Goal: Transaction & Acquisition: Purchase product/service

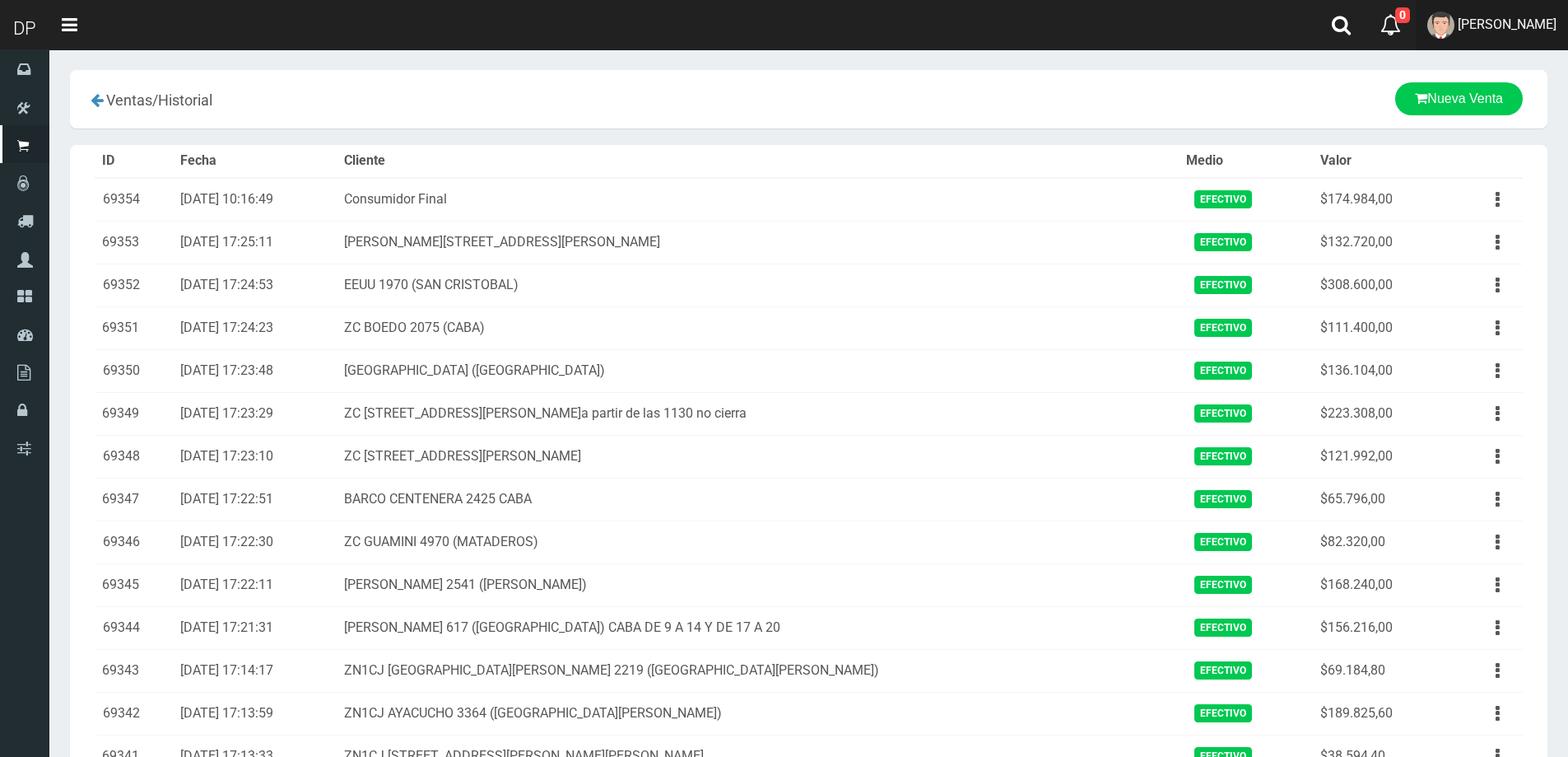
click at [1532, 28] on span "[PERSON_NAME]" at bounding box center [1507, 24] width 99 height 16
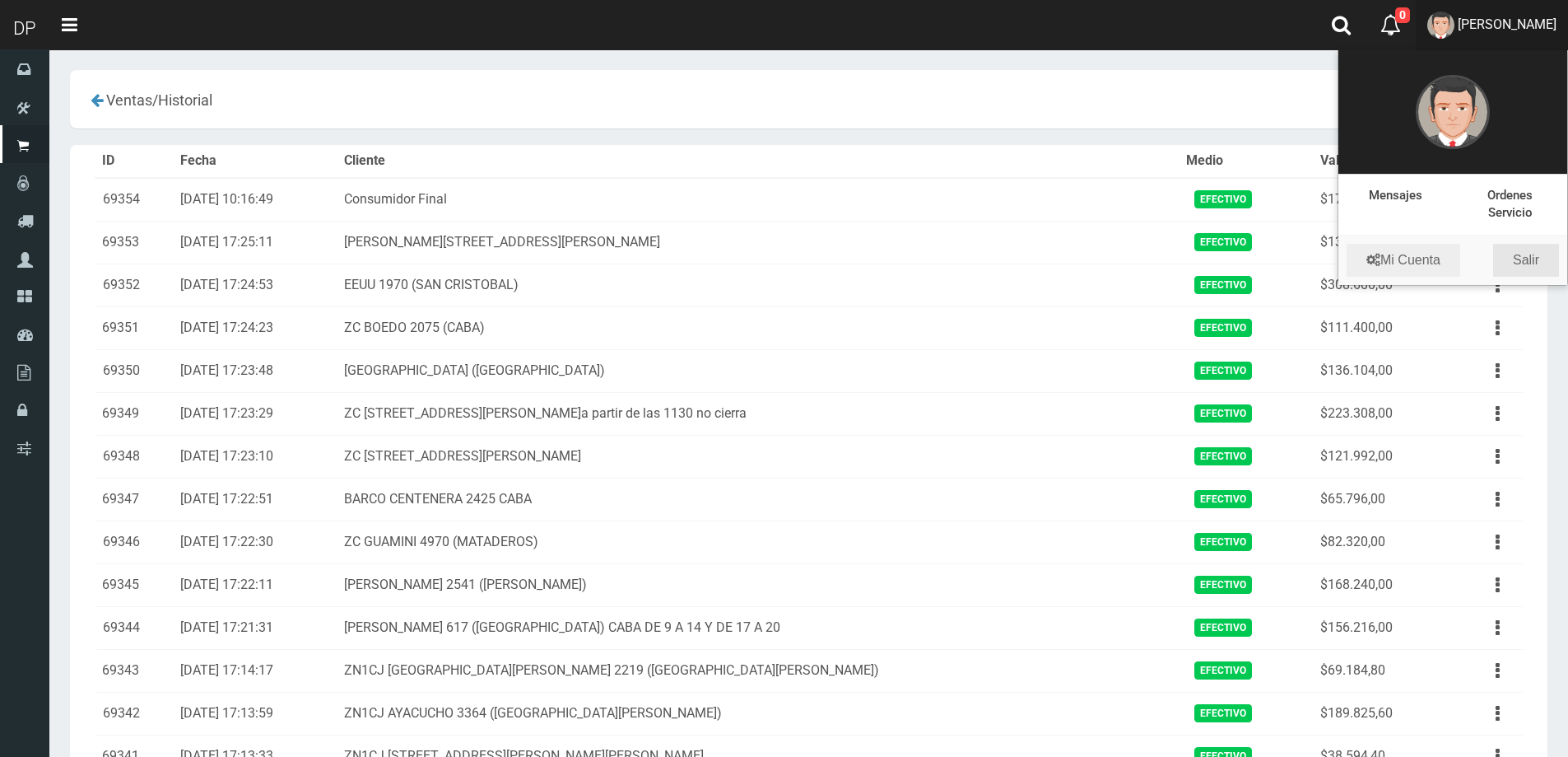
click at [1541, 261] on link "Salir" at bounding box center [1526, 260] width 66 height 33
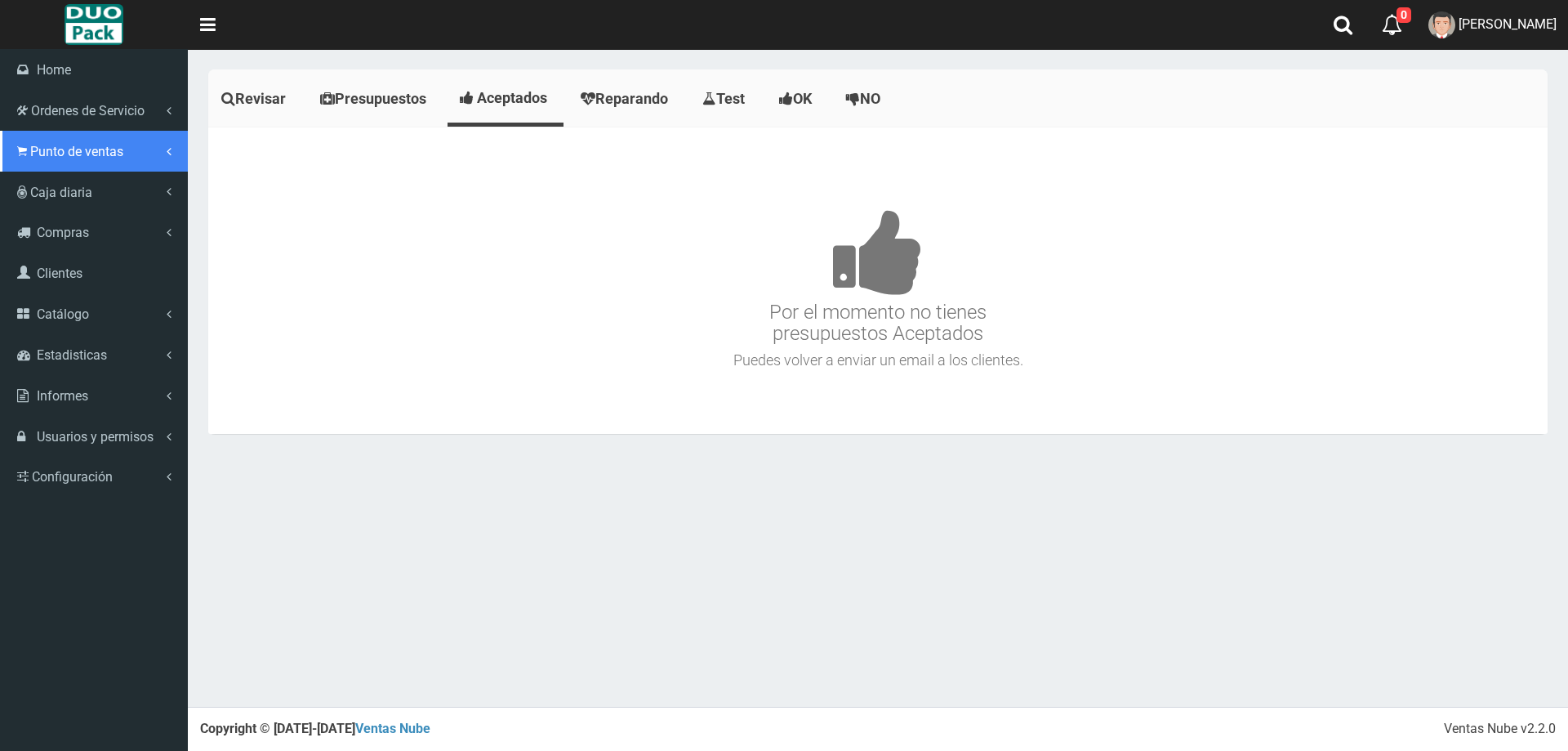
click at [100, 160] on link "Punto de ventas" at bounding box center [94, 151] width 188 height 41
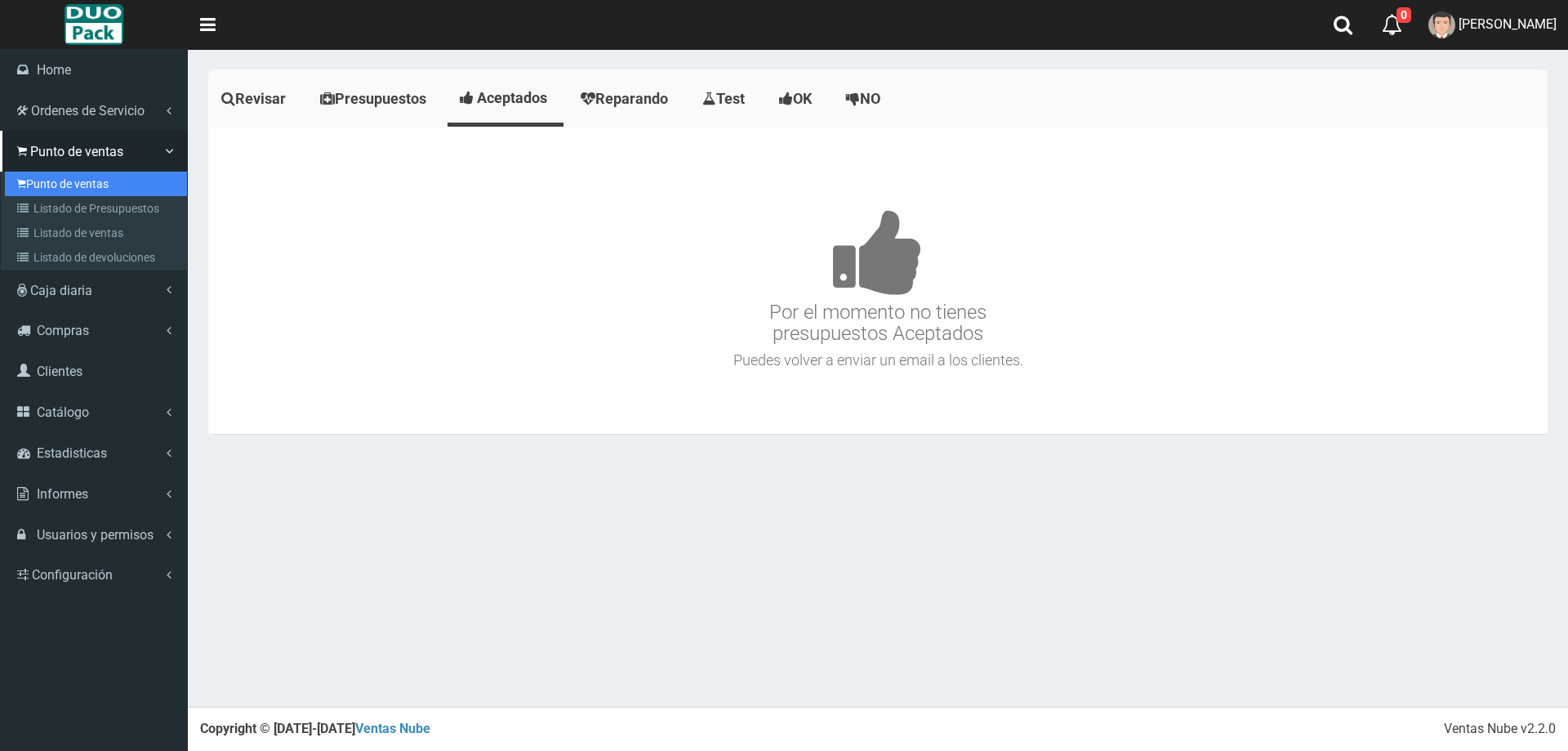
click at [93, 180] on link "Punto de ventas" at bounding box center [96, 184] width 182 height 25
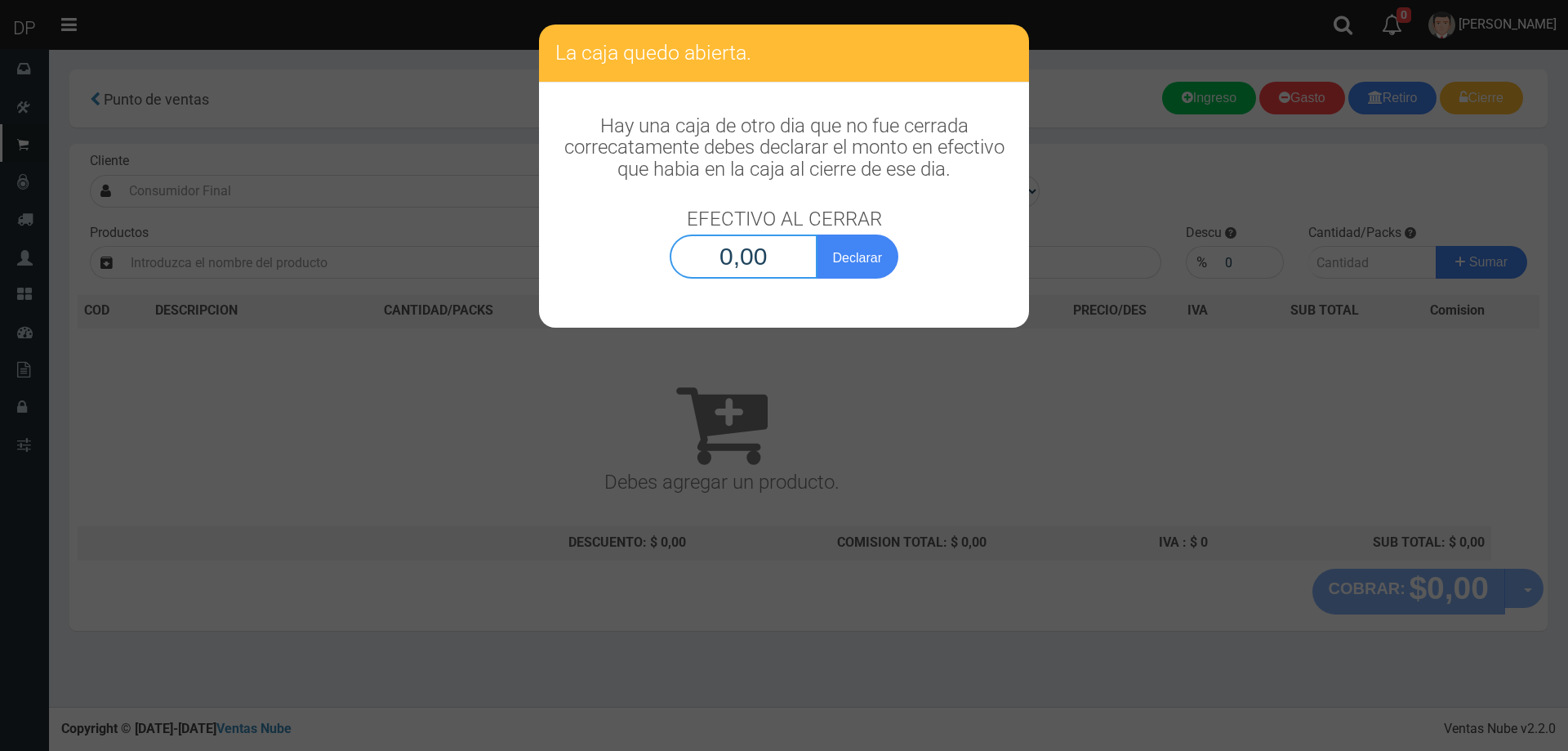
click at [751, 252] on input "0,00" at bounding box center [743, 257] width 148 height 44
type input "1,00"
click at [817, 234] on button "Declarar" at bounding box center [857, 257] width 81 height 44
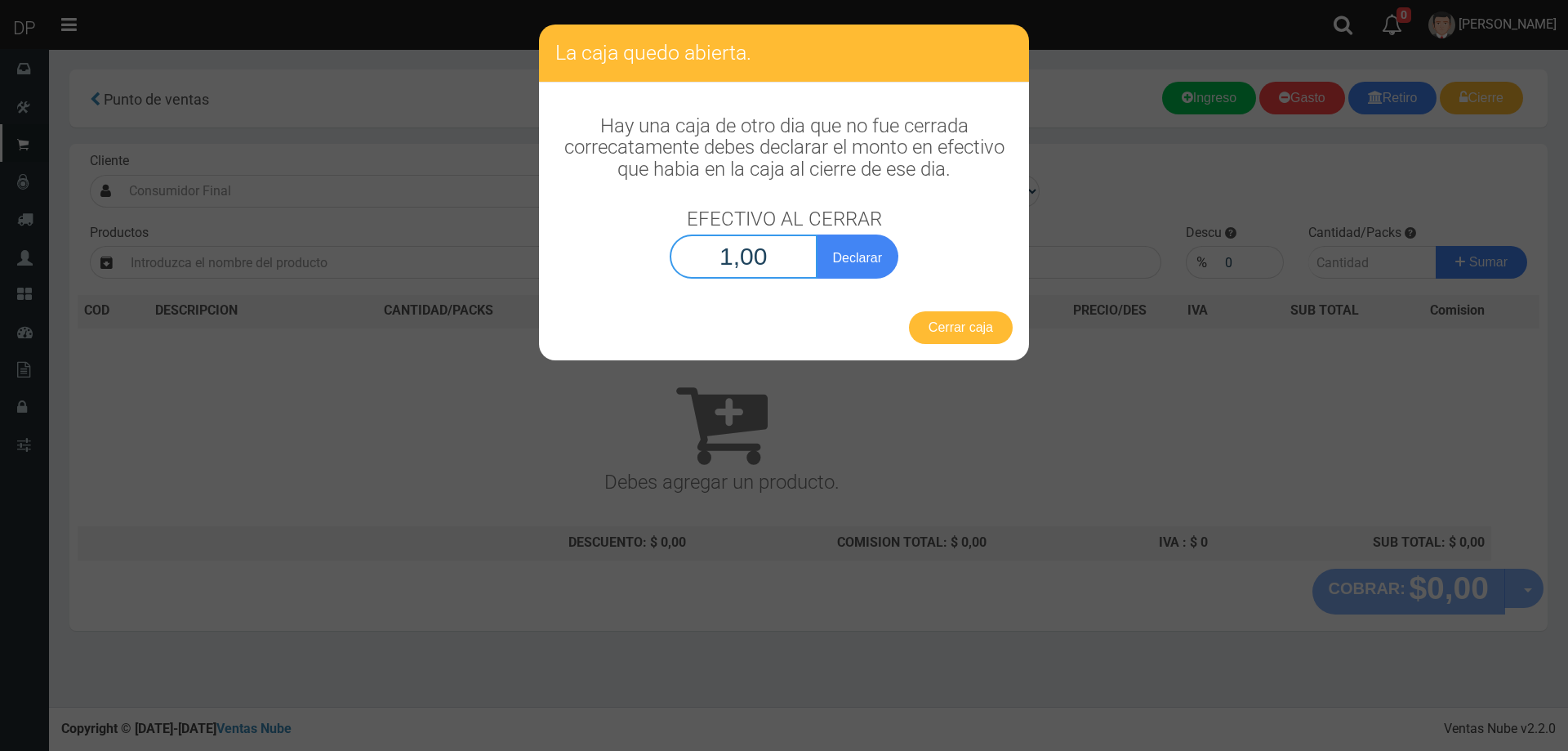
click at [817, 234] on button "Declarar" at bounding box center [857, 257] width 81 height 44
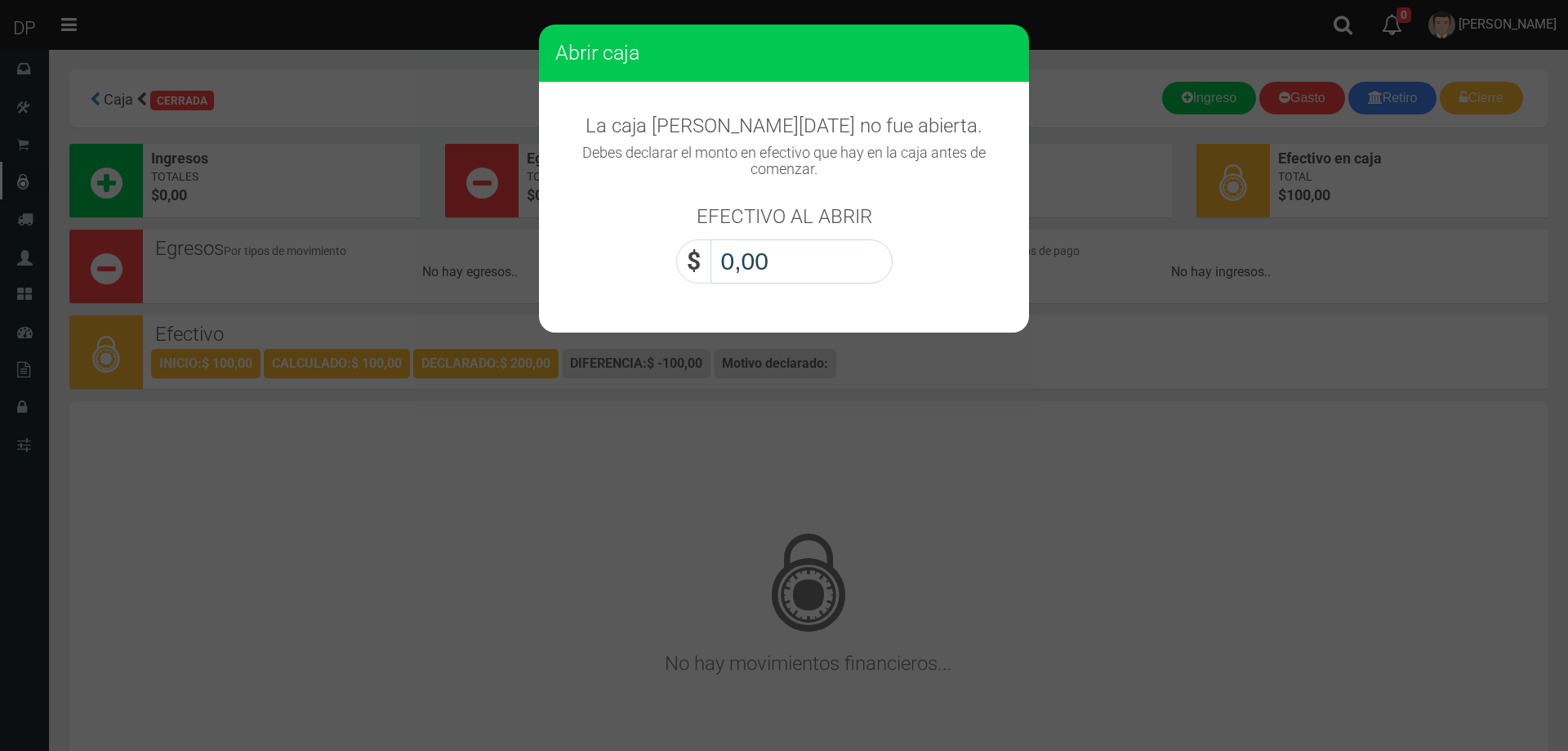
click at [874, 258] on input "0,00" at bounding box center [802, 262] width 182 height 44
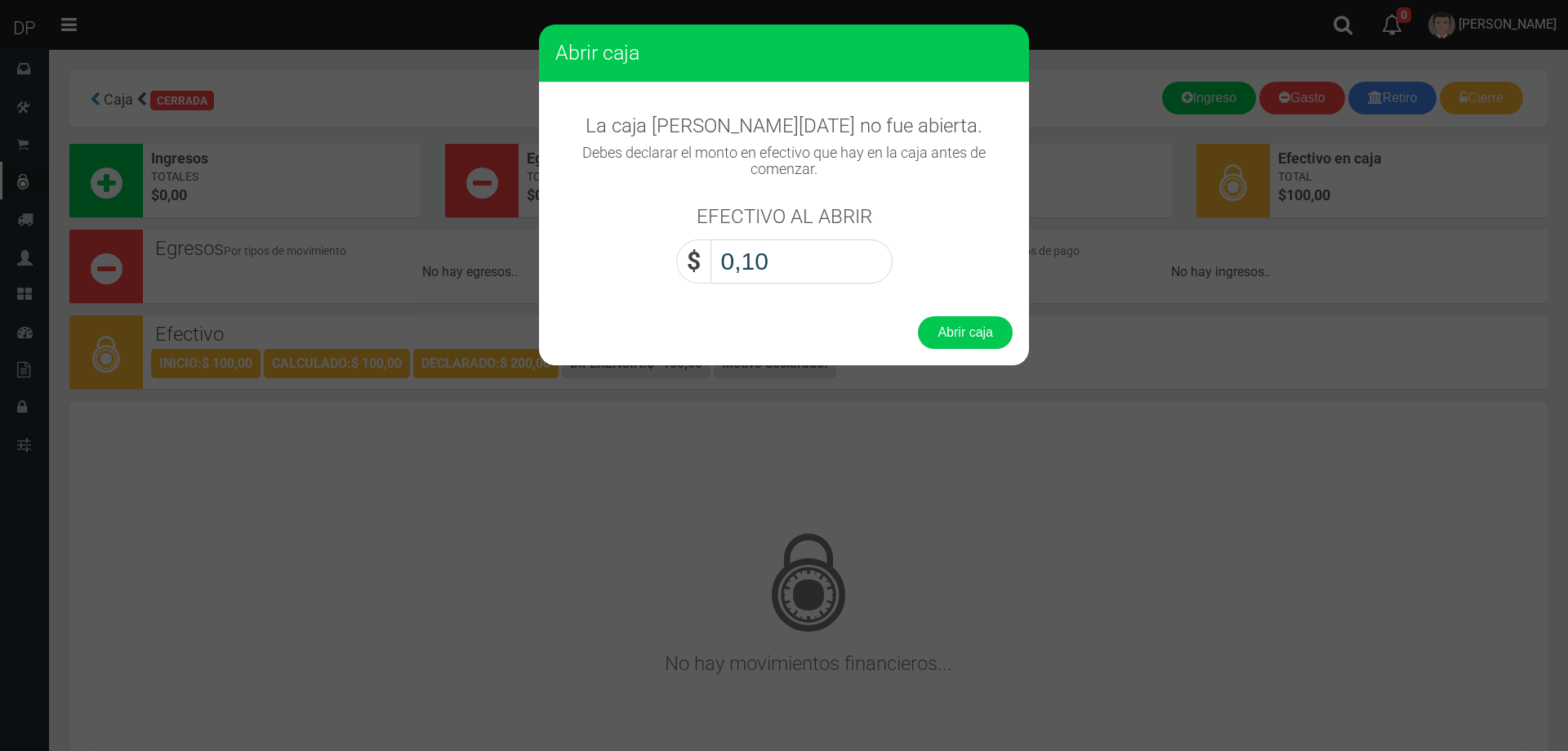
type input "1,00"
click at [918, 316] on button "Abrir caja" at bounding box center [965, 333] width 95 height 33
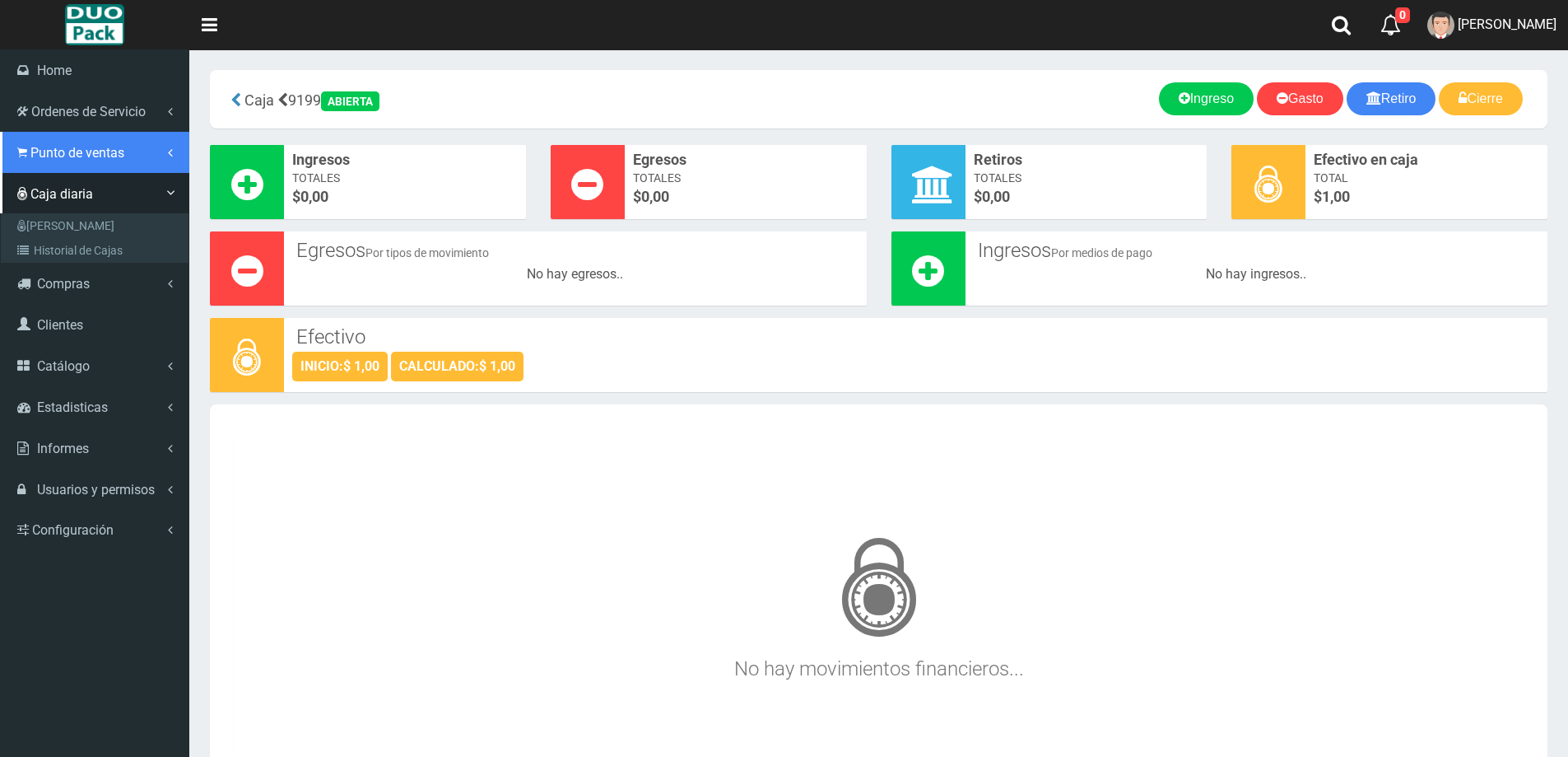
click at [93, 149] on span "Punto de ventas" at bounding box center [77, 153] width 94 height 16
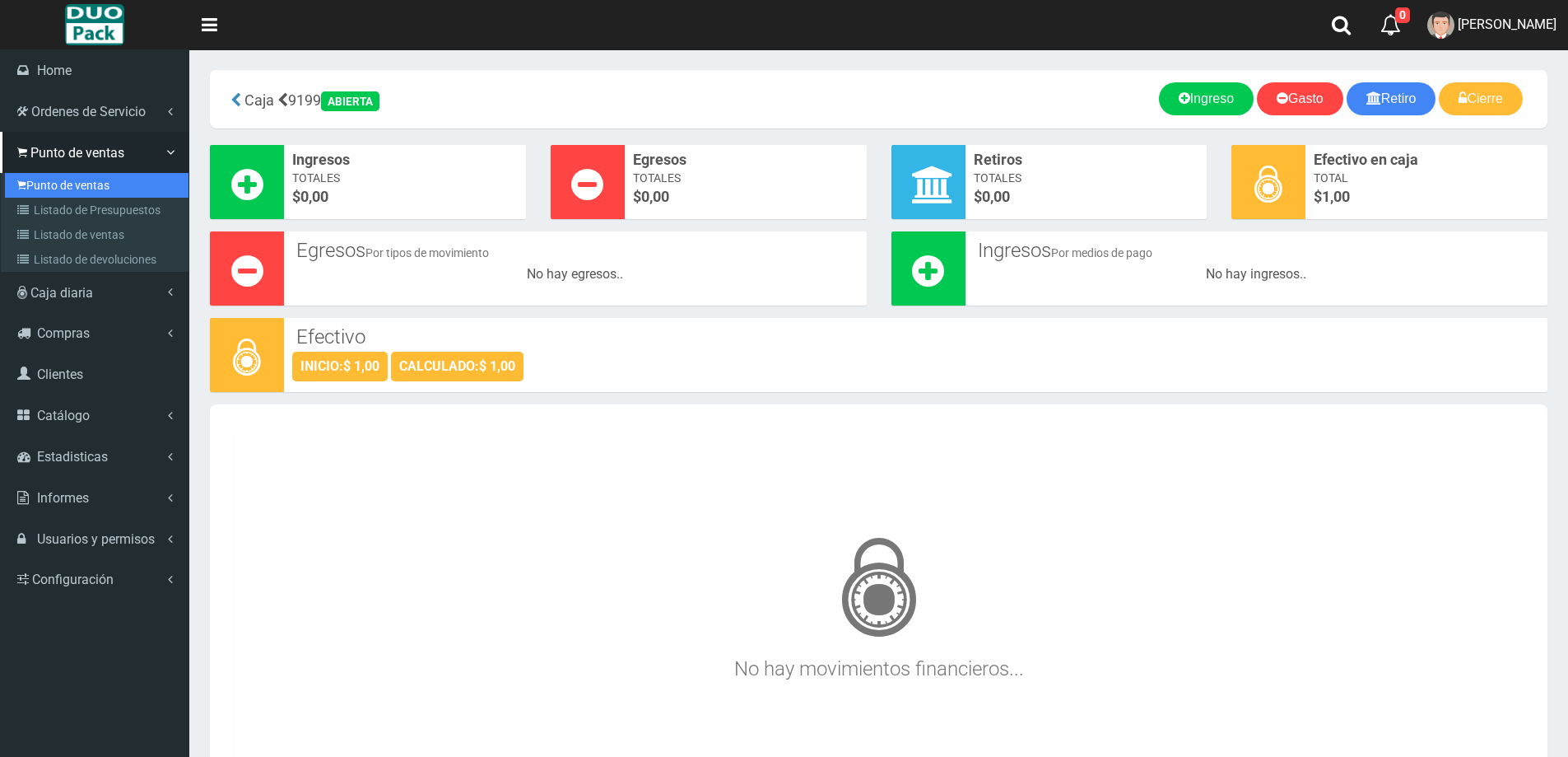
click at [74, 186] on link "Punto de ventas" at bounding box center [97, 185] width 184 height 25
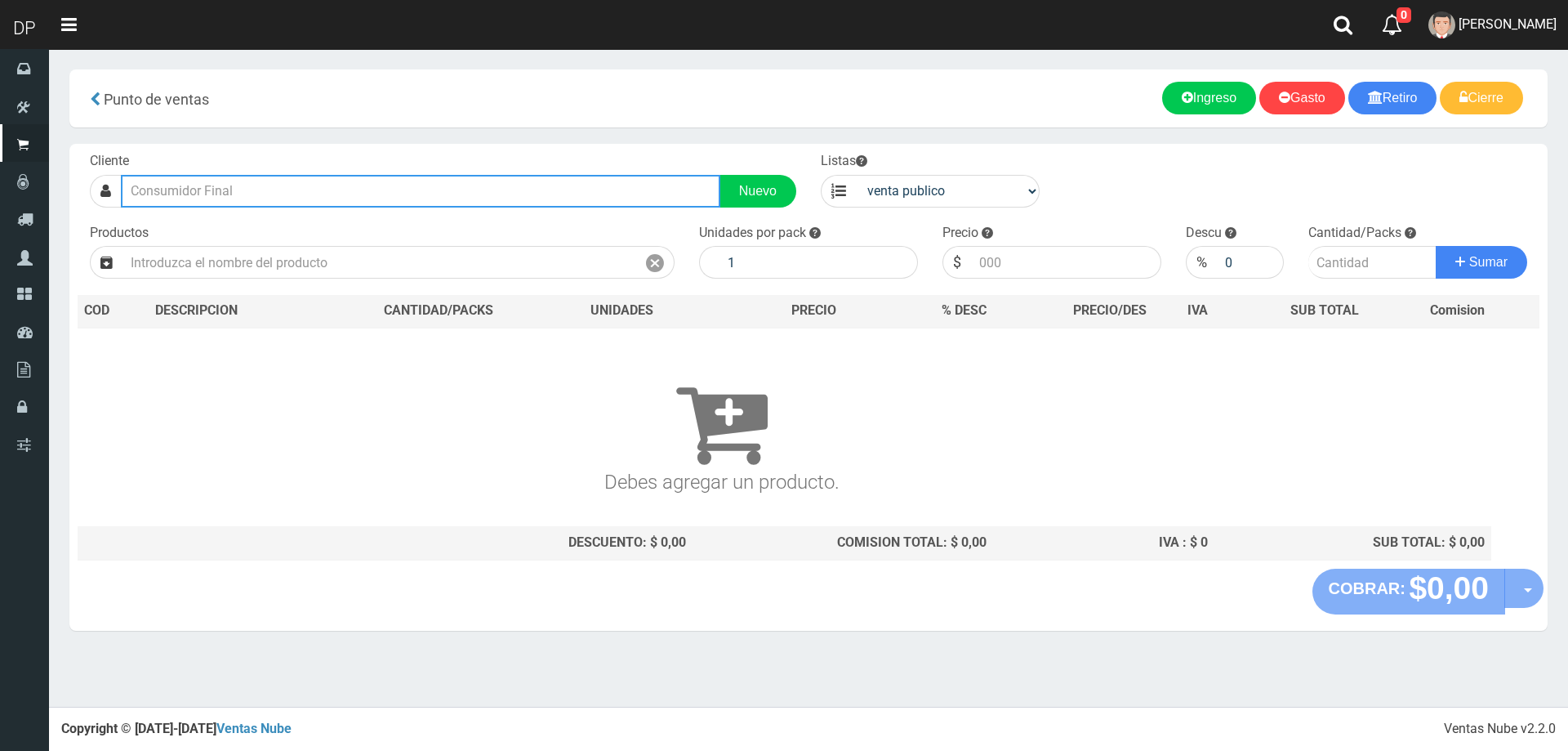
click at [269, 189] on input "text" at bounding box center [420, 191] width 600 height 33
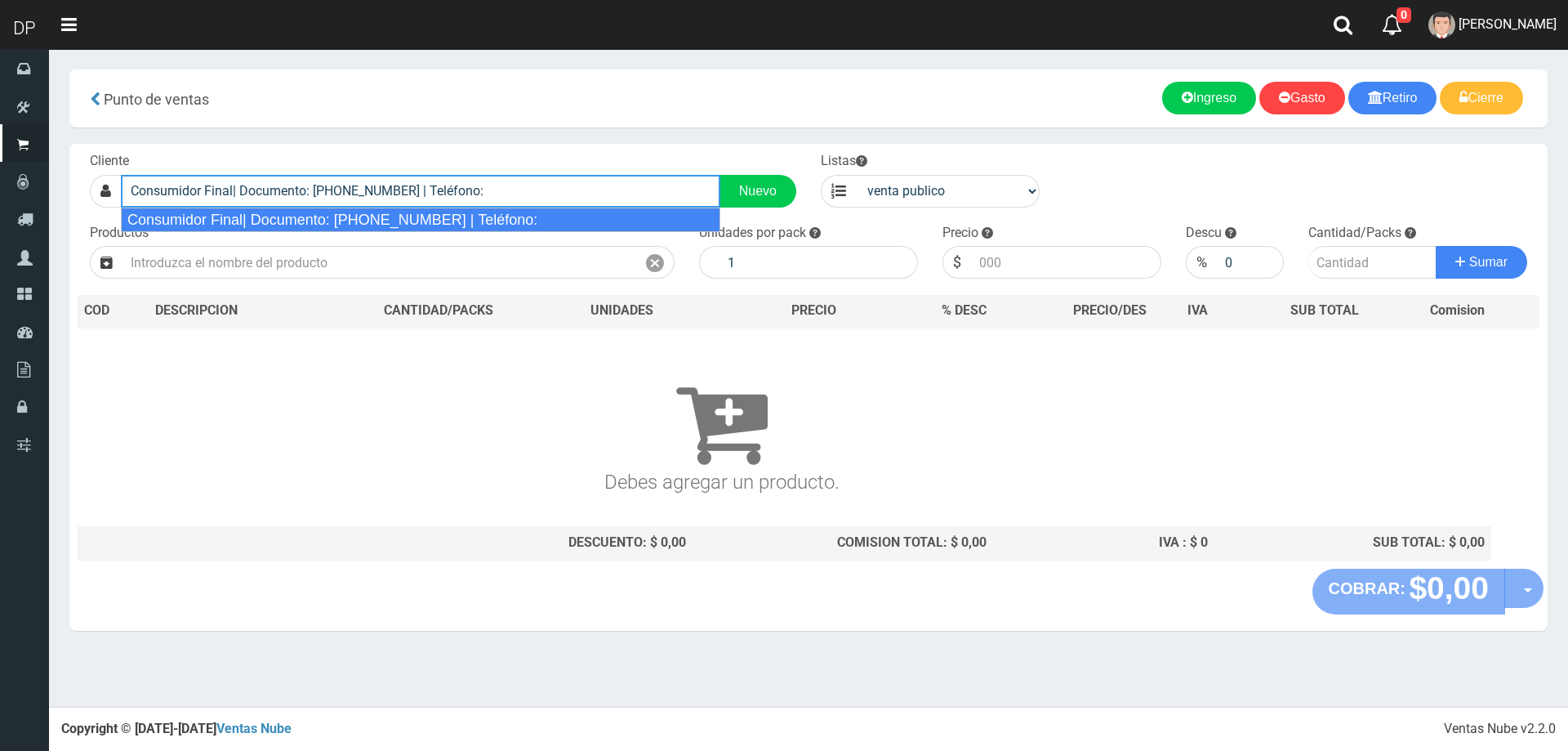
type input "Consumidor Final| Documento: 65466464 | Teléfono:"
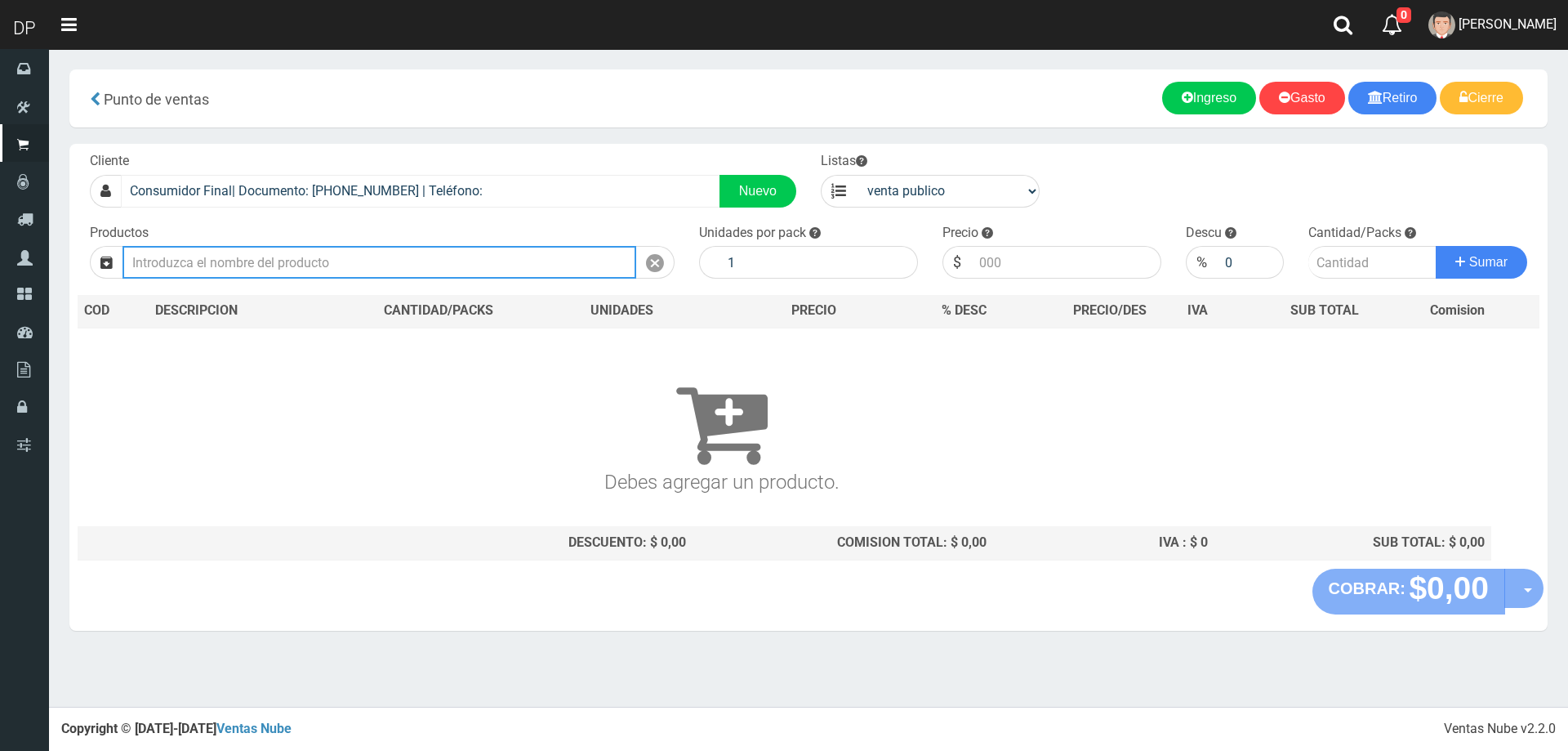
type input "1"
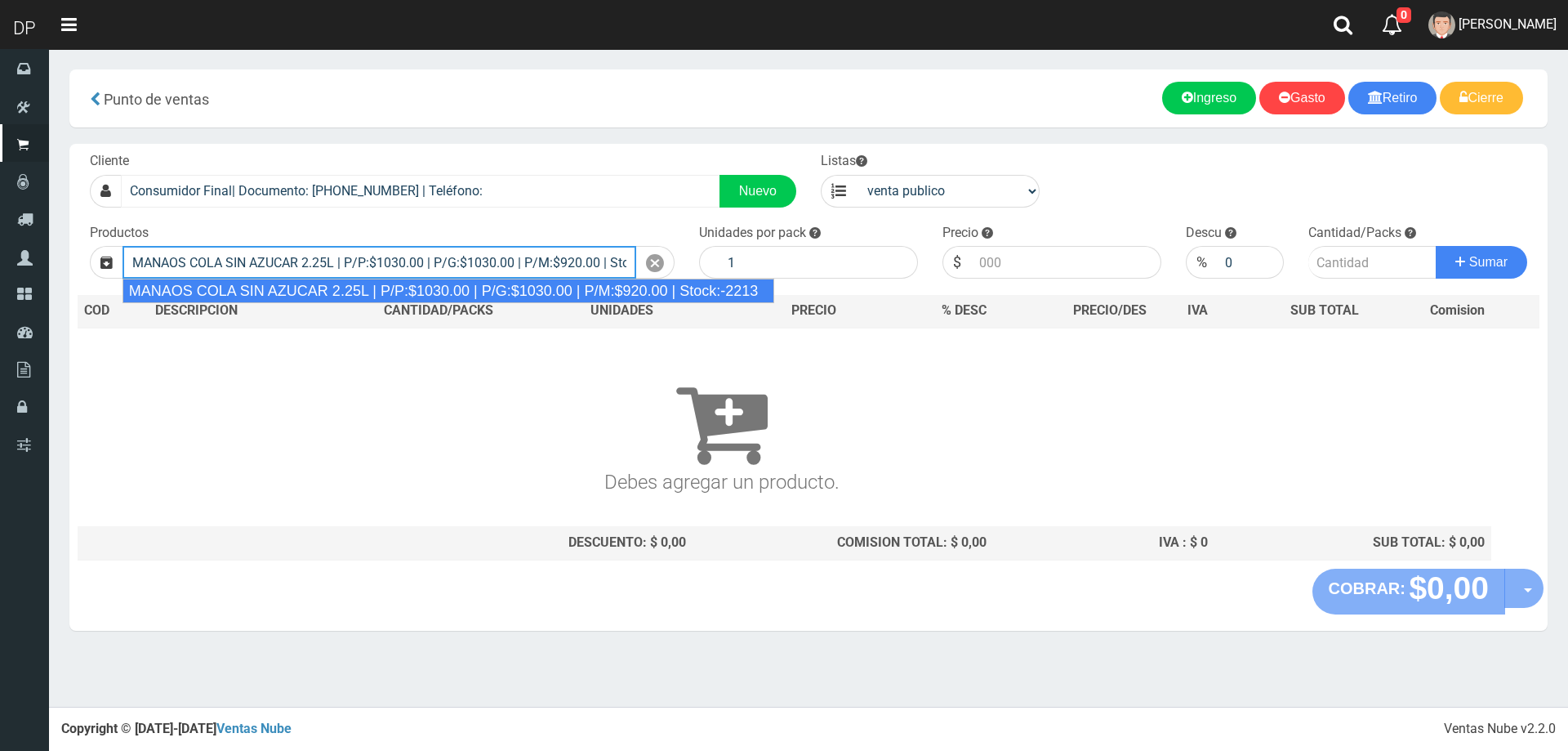
type input "MANAOS COLA SIN AZUCAR 2.25L | P/P:$1030.00 | P/G:$1030.00 | P/M:$920.00 | Stoc…"
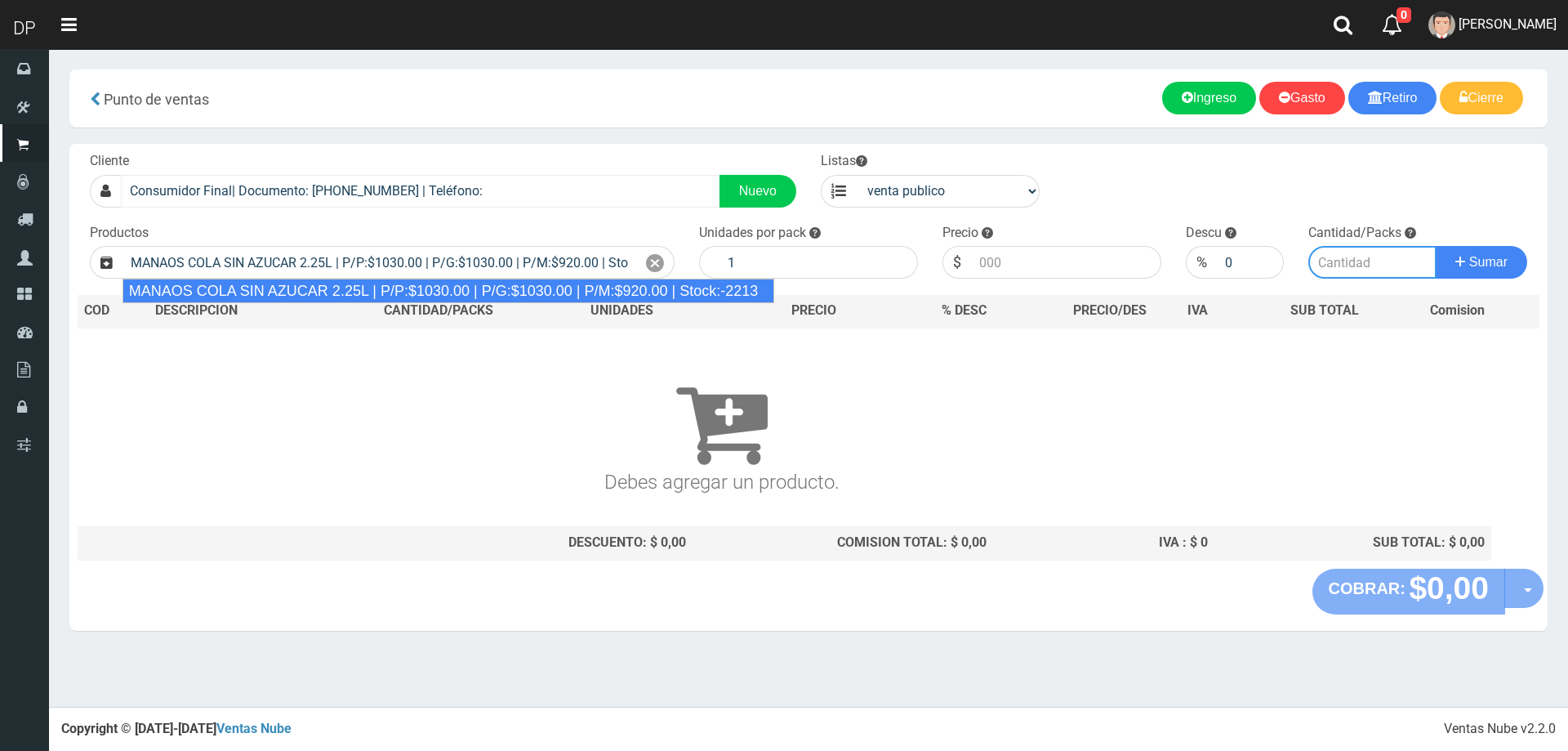
type input "6"
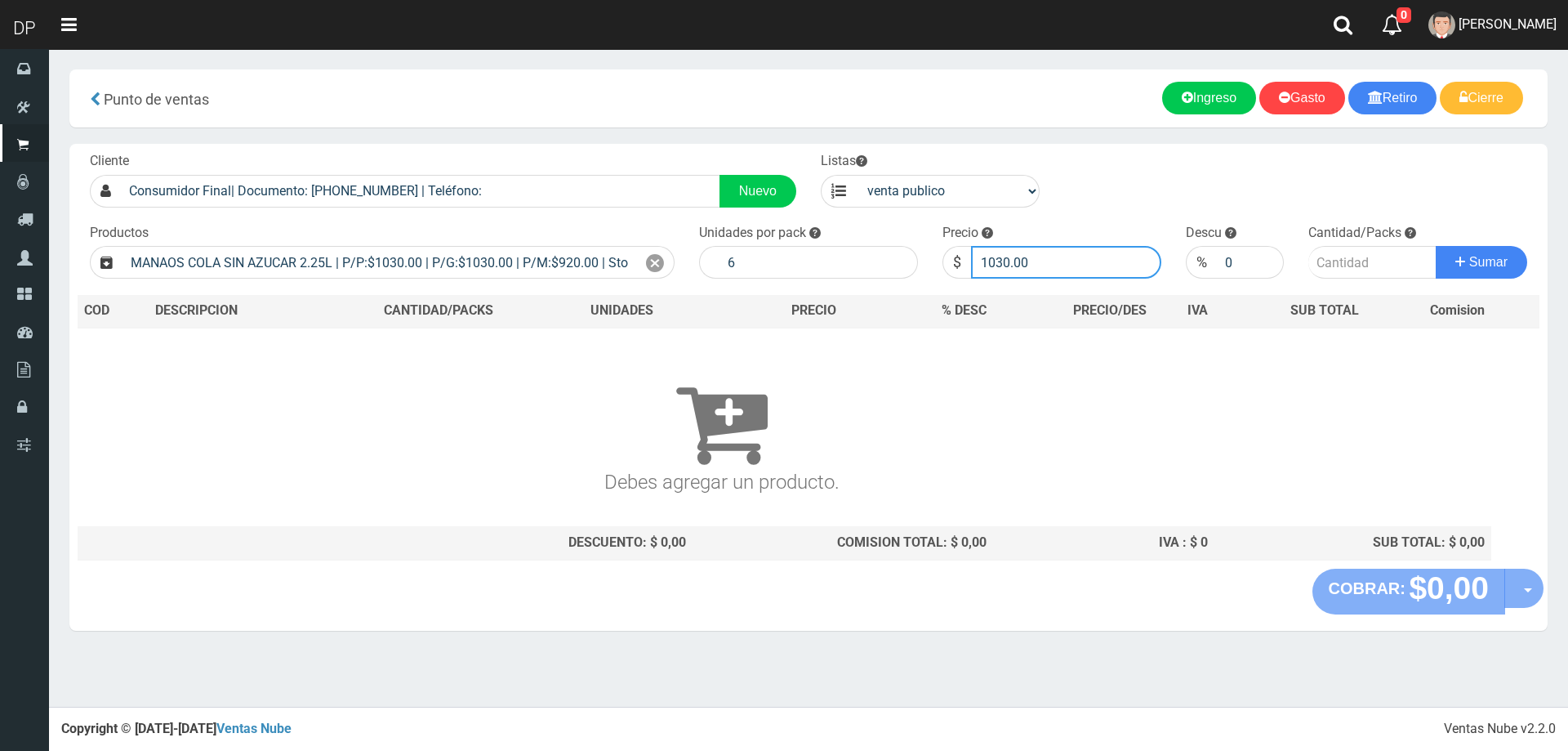
click at [1068, 264] on input "1030.00" at bounding box center [1066, 262] width 190 height 33
type input "1"
type input "967"
type input "967.00"
click at [1436, 245] on button "Sumar" at bounding box center [1482, 262] width 92 height 33
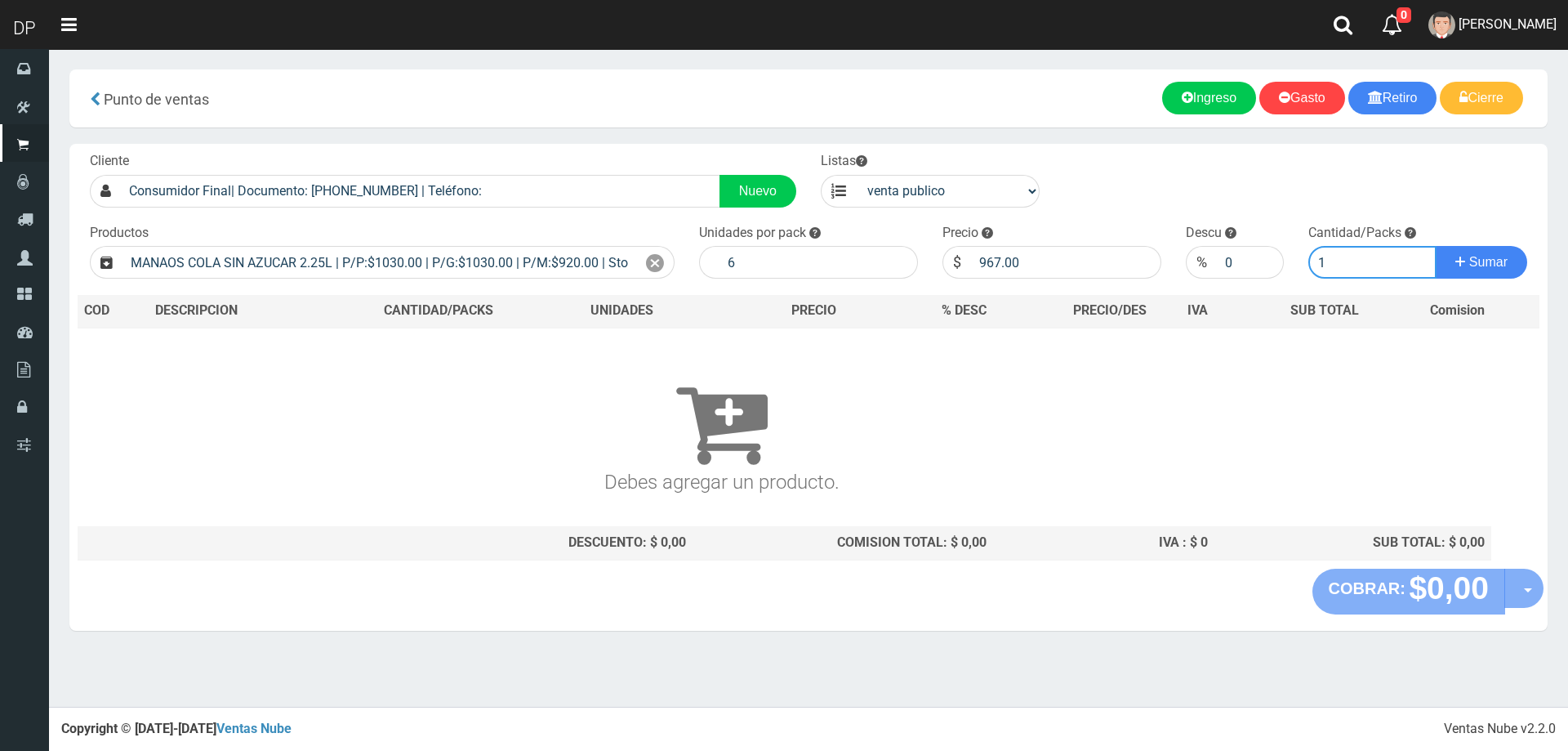
type input "1"
click at [1436, 245] on button "Sumar" at bounding box center [1482, 262] width 92 height 33
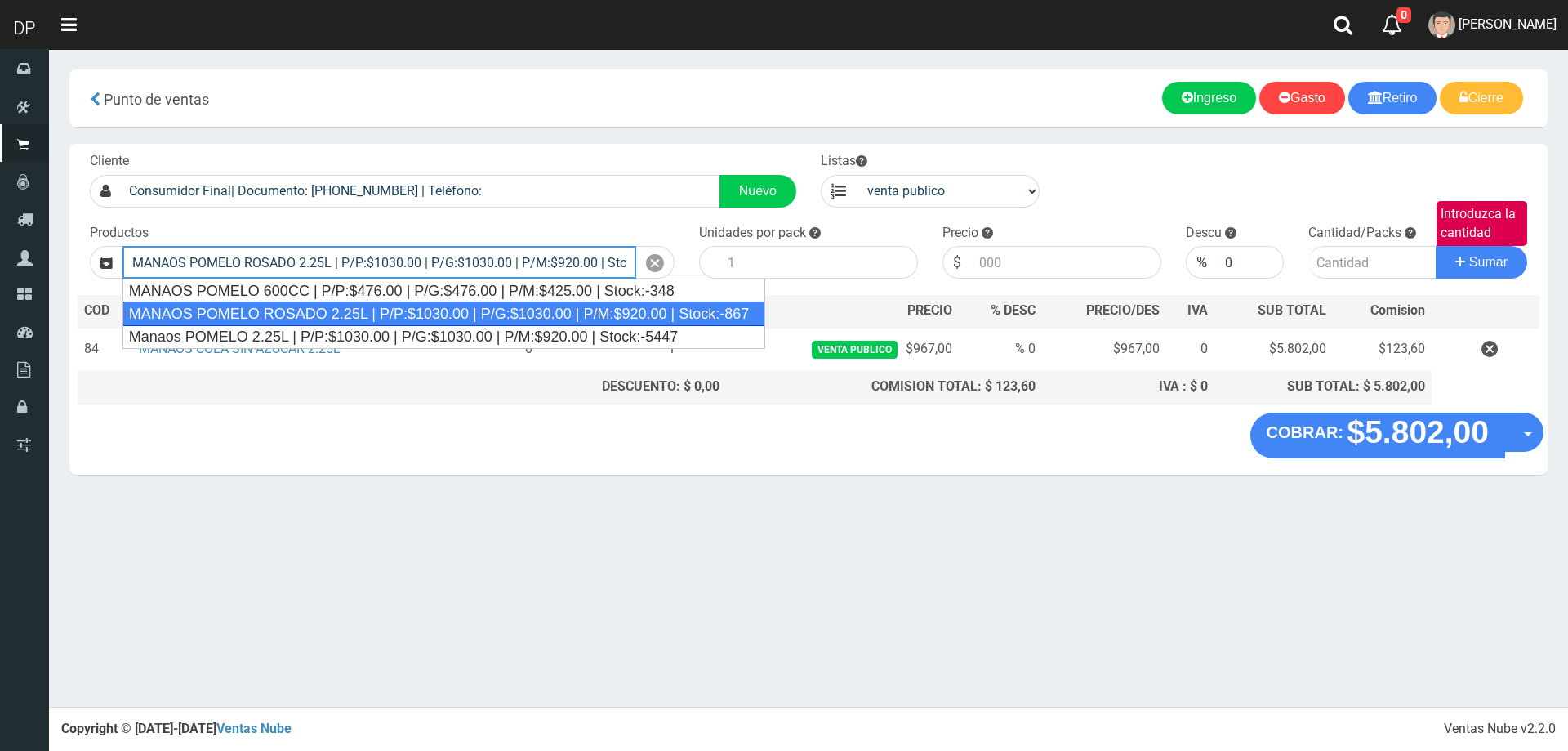
type input "MANAOS POMELO ROSADO 2.25L | P/P:$1030.00 | P/G:$1030.00 | P/M:$920.00 | Stock:…"
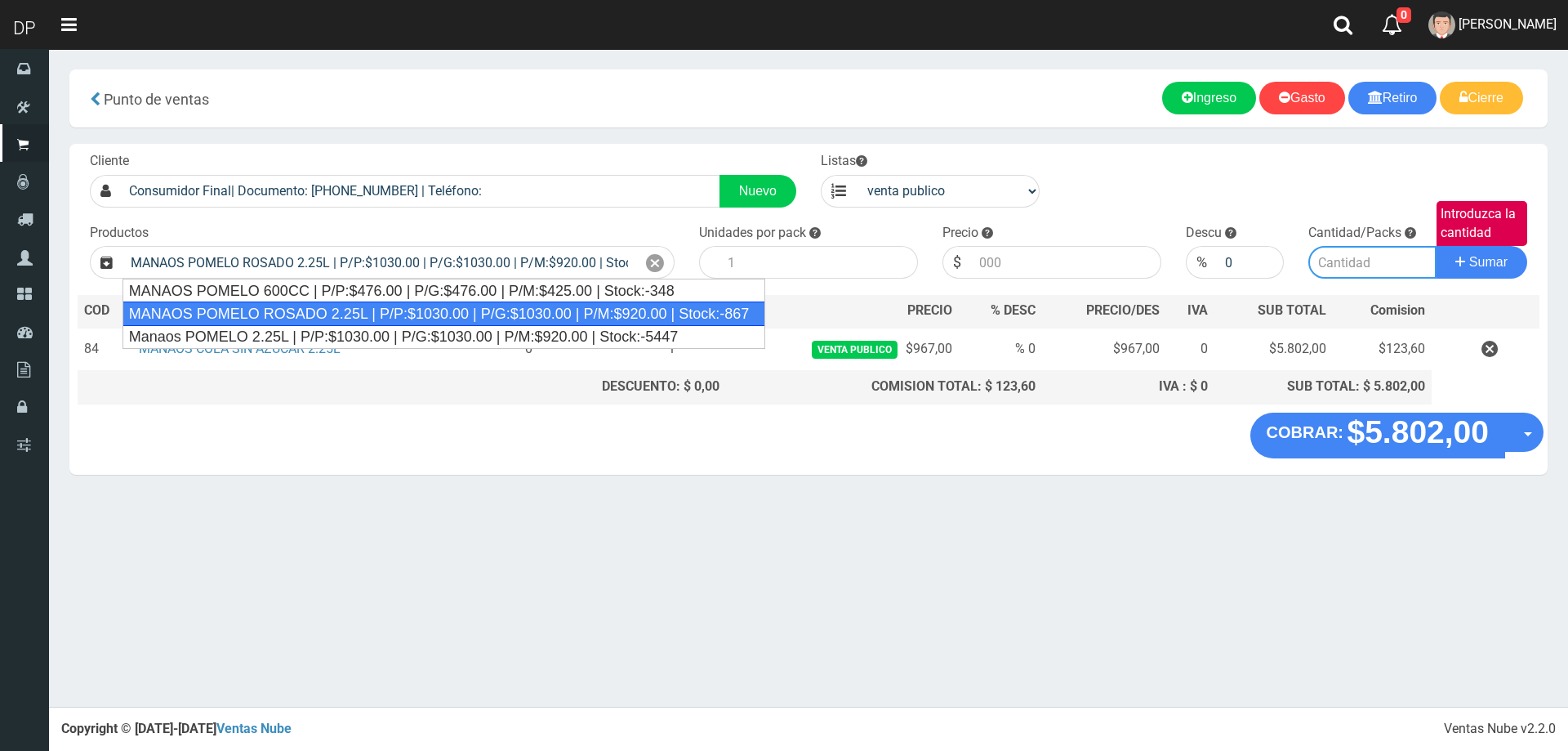
type input "6"
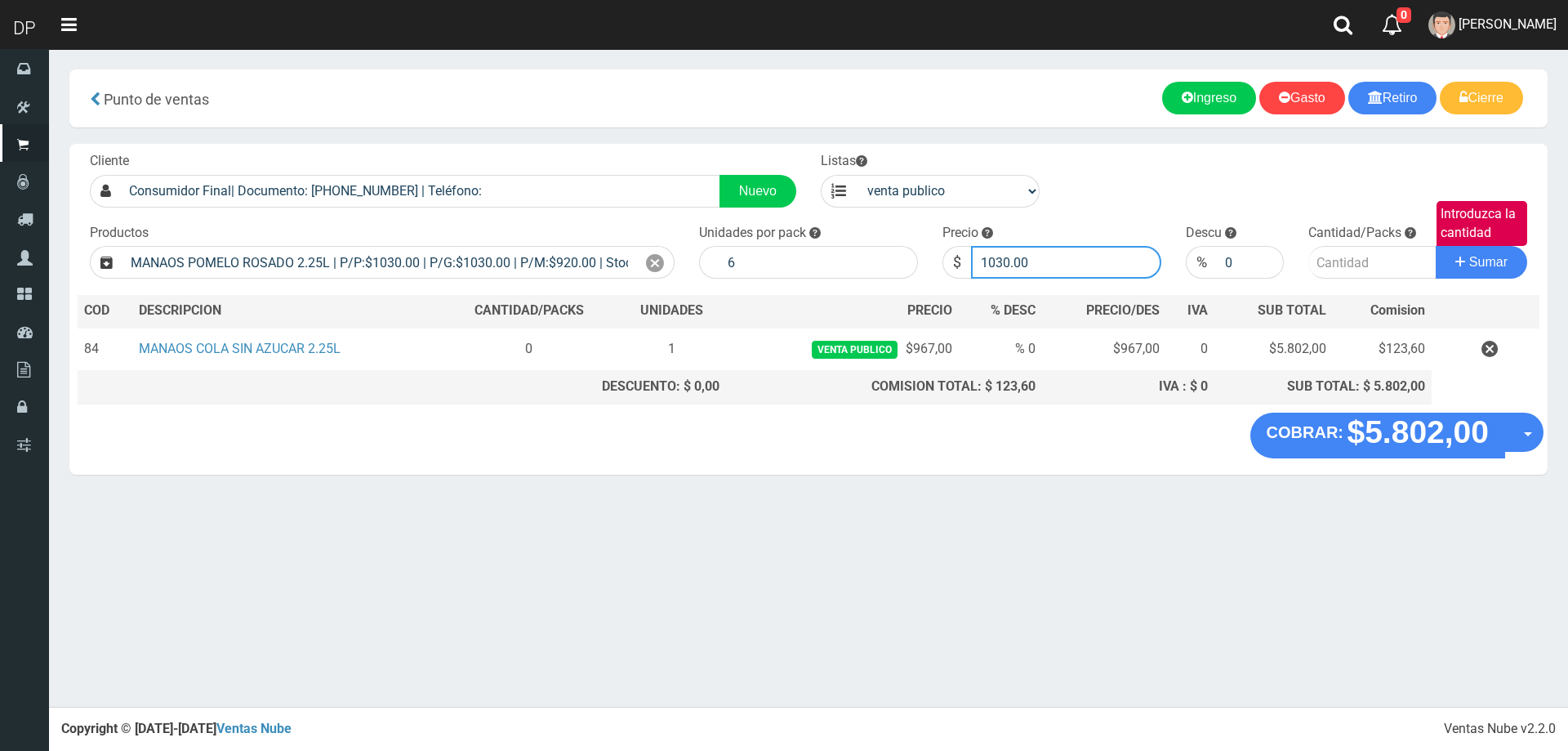
click at [1103, 263] on input "1030.00" at bounding box center [1066, 262] width 190 height 33
type input "1"
type input "967"
click at [1436, 245] on button "Sumar" at bounding box center [1482, 262] width 92 height 33
click at [1107, 266] on input "967" at bounding box center [1066, 262] width 190 height 33
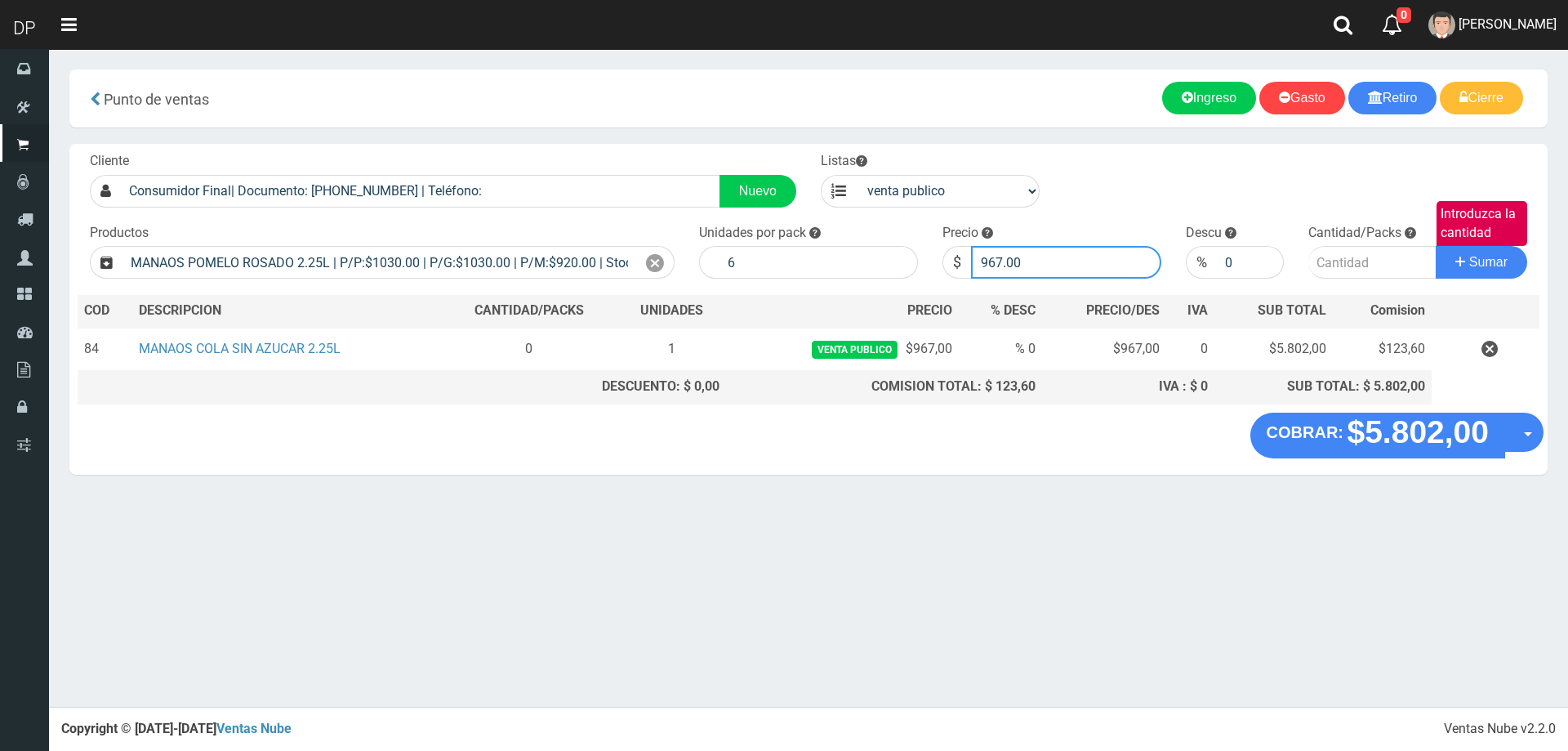
type input "967.00"
type input "1"
click at [1436, 245] on button "Sumar" at bounding box center [1482, 262] width 92 height 33
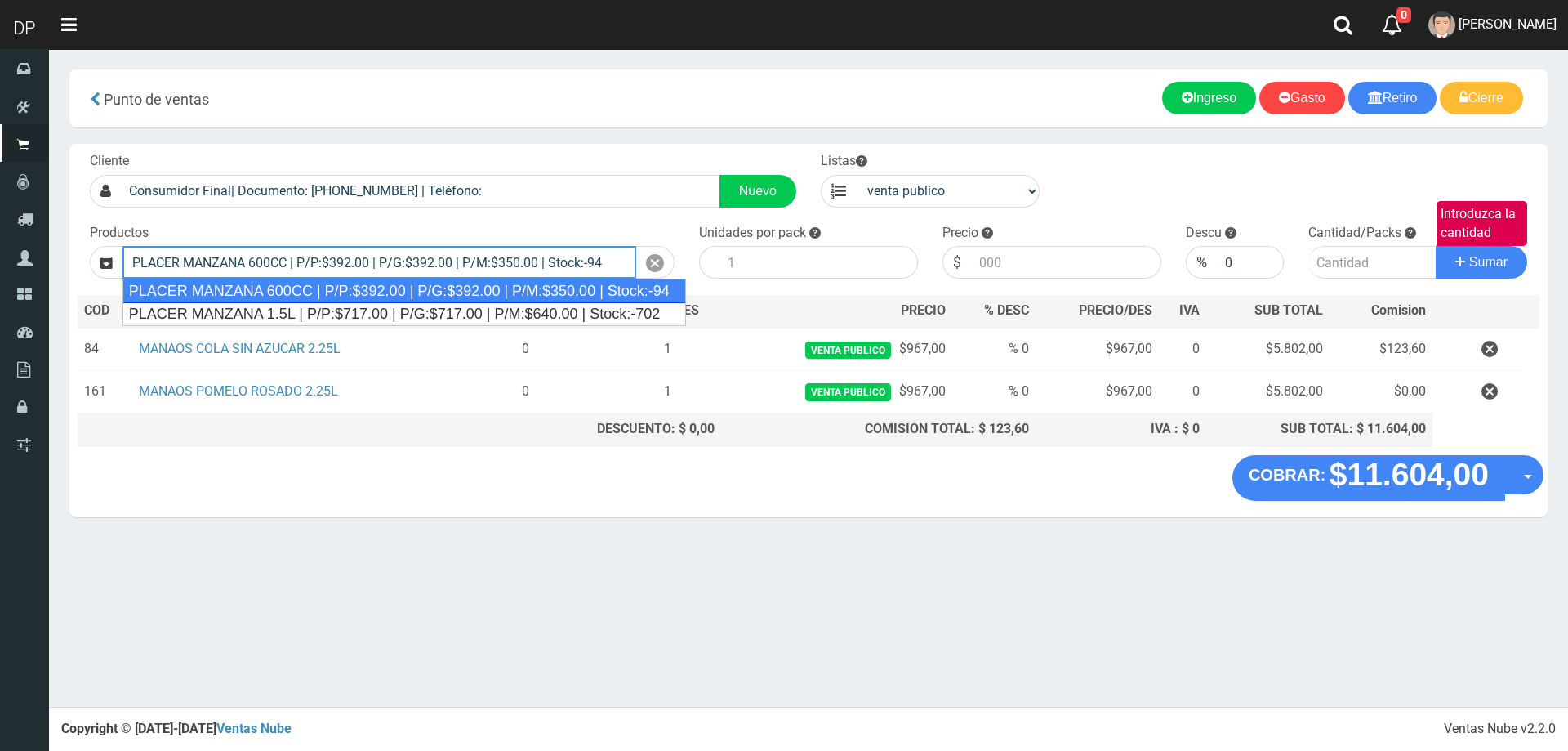
type input "PLACER MANZANA 600CC | P/P:$392.00 | P/G:$392.00 | P/M:$350.00 | Stock:-94"
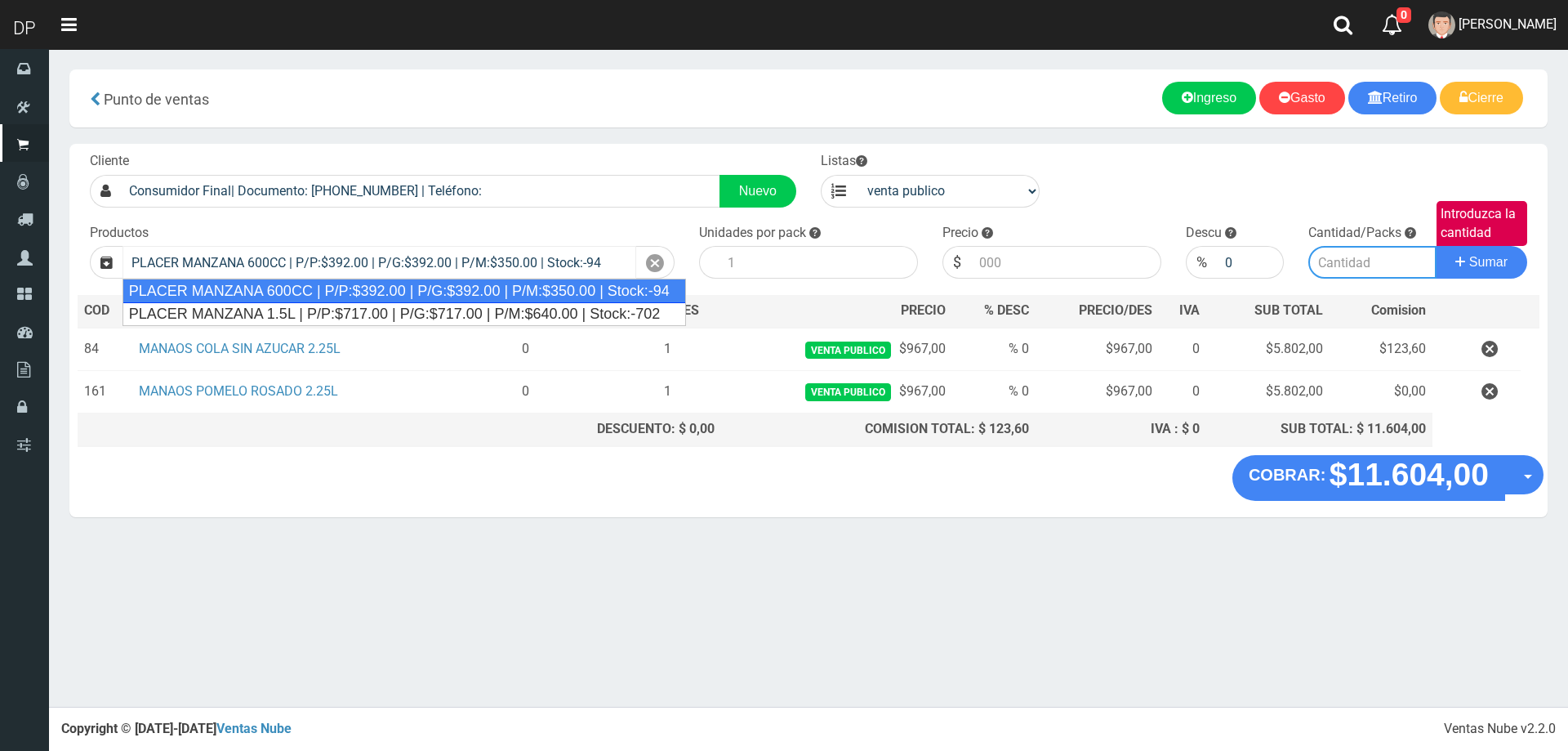
type input "12"
type input "392.00"
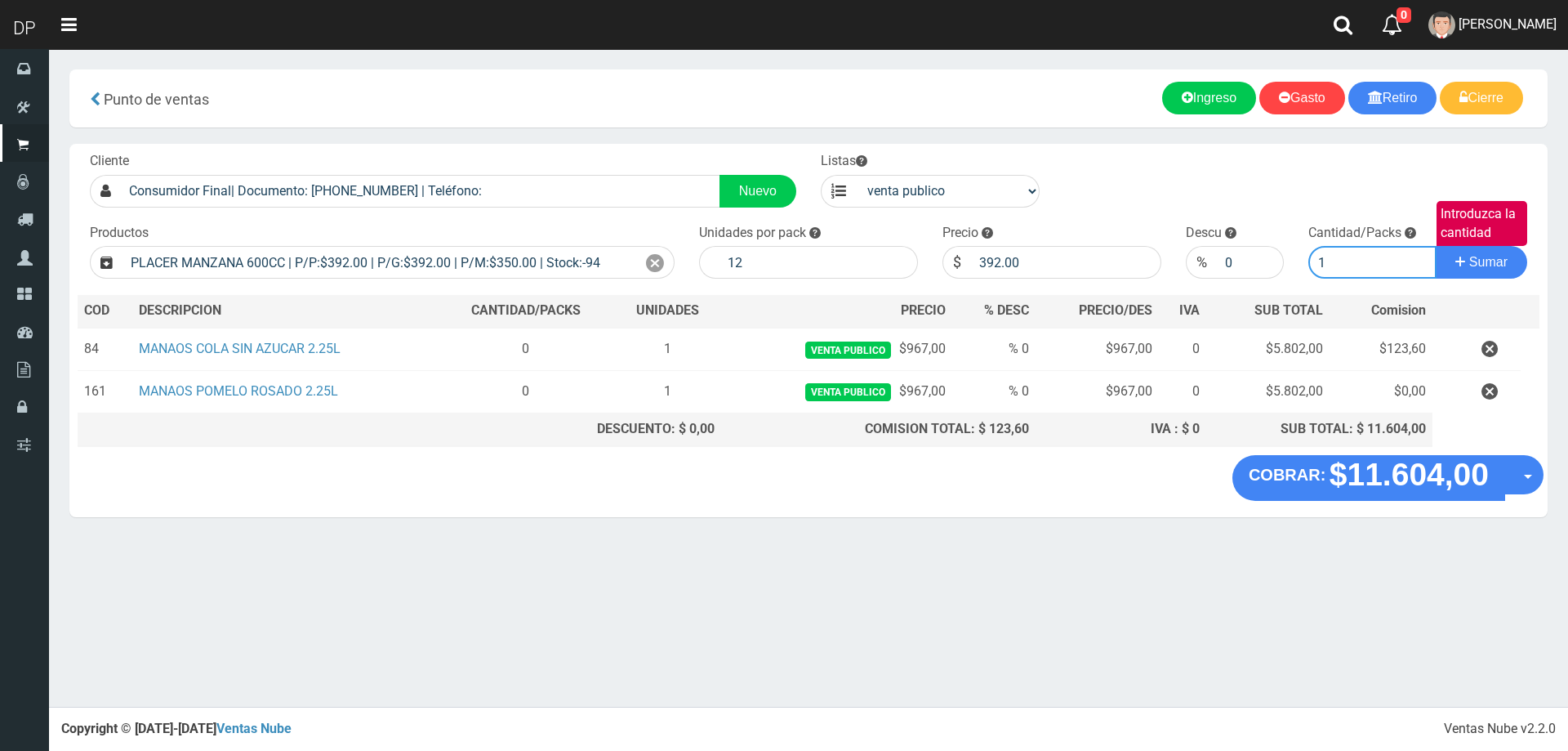
type input "1"
click at [1436, 245] on button "Sumar" at bounding box center [1482, 262] width 92 height 33
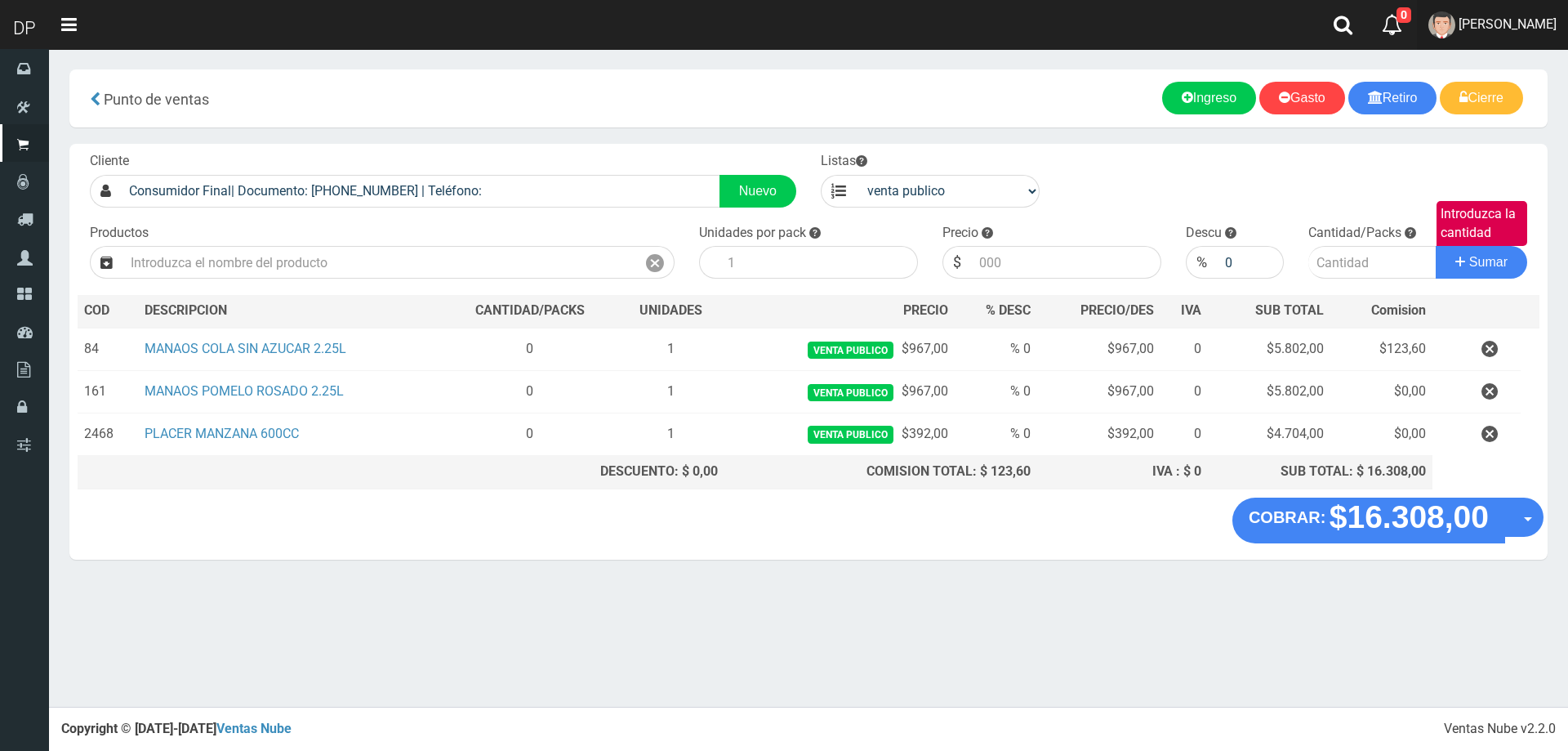
click at [1492, 35] on link "[PERSON_NAME]" at bounding box center [1493, 25] width 151 height 50
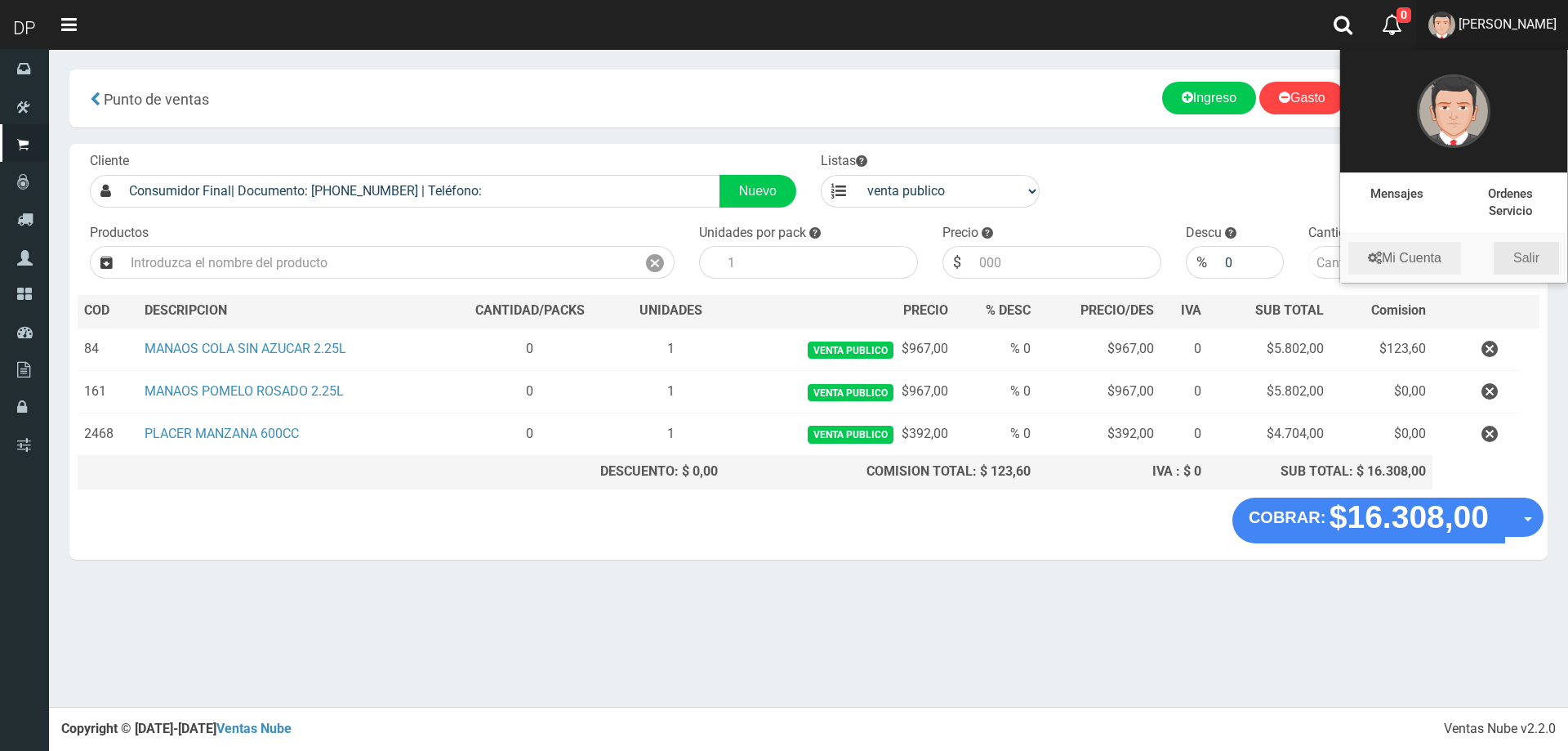
click at [1529, 267] on link "Salir" at bounding box center [1526, 258] width 65 height 33
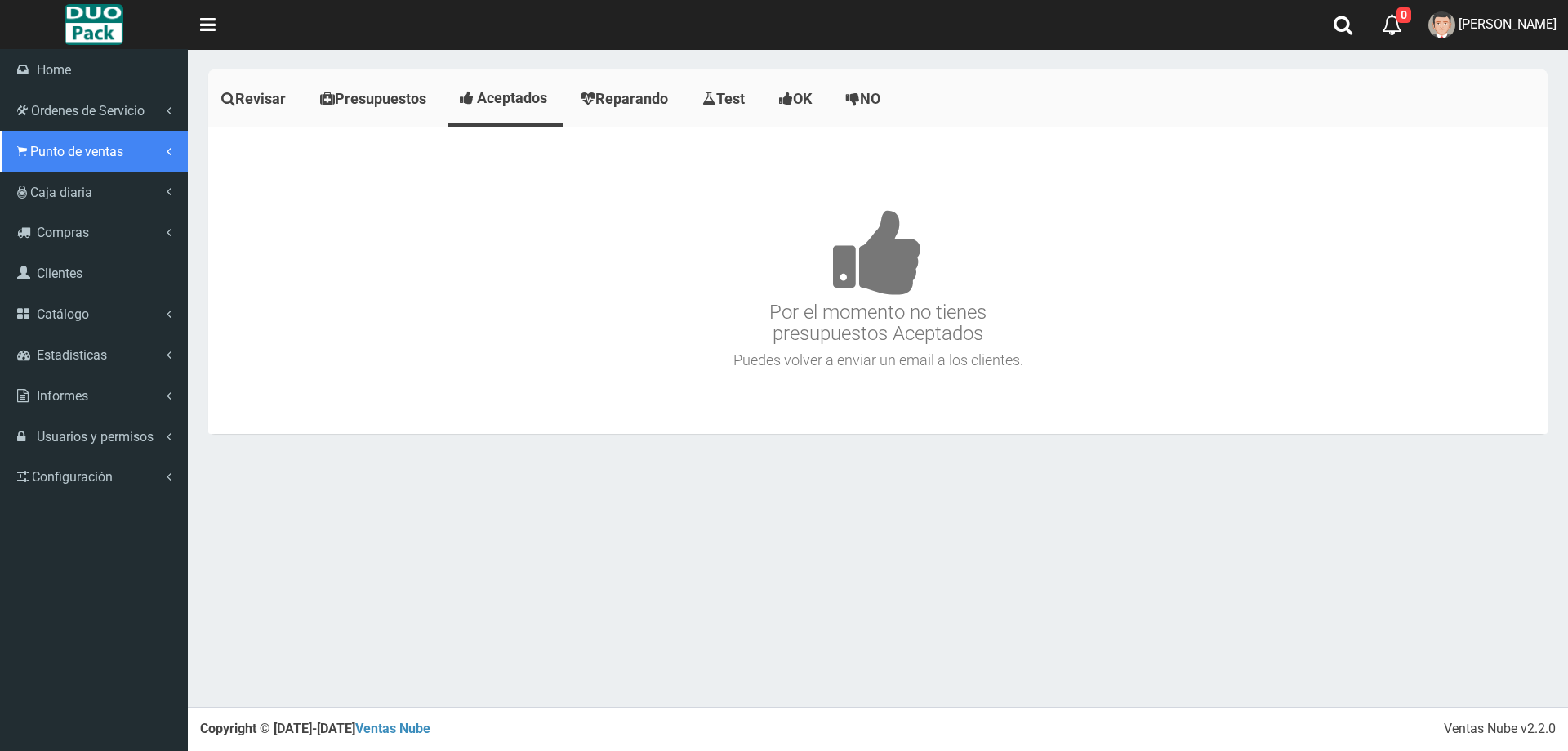
click at [54, 144] on span "Punto de ventas" at bounding box center [76, 151] width 93 height 15
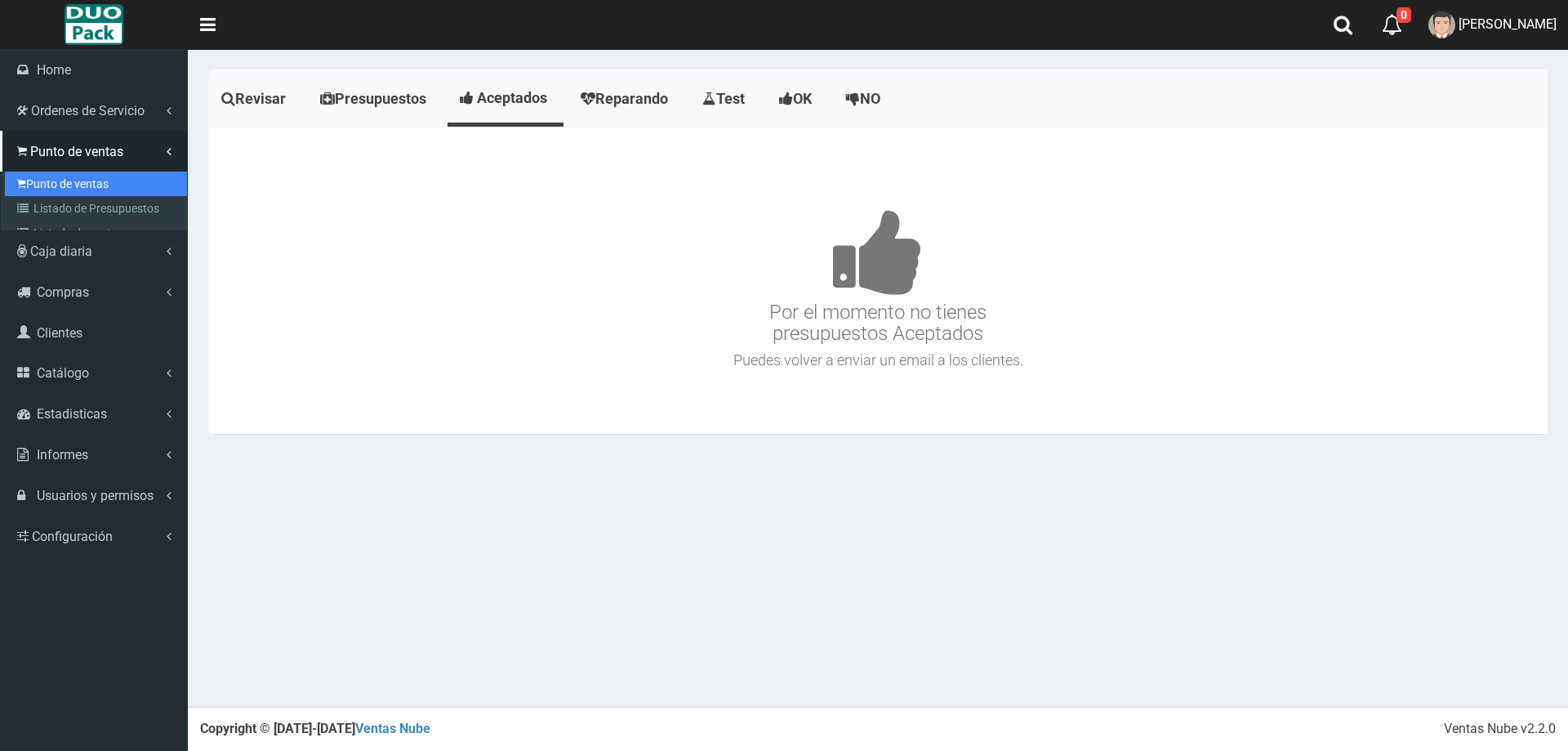
click at [74, 185] on link "Punto de ventas" at bounding box center [96, 184] width 182 height 25
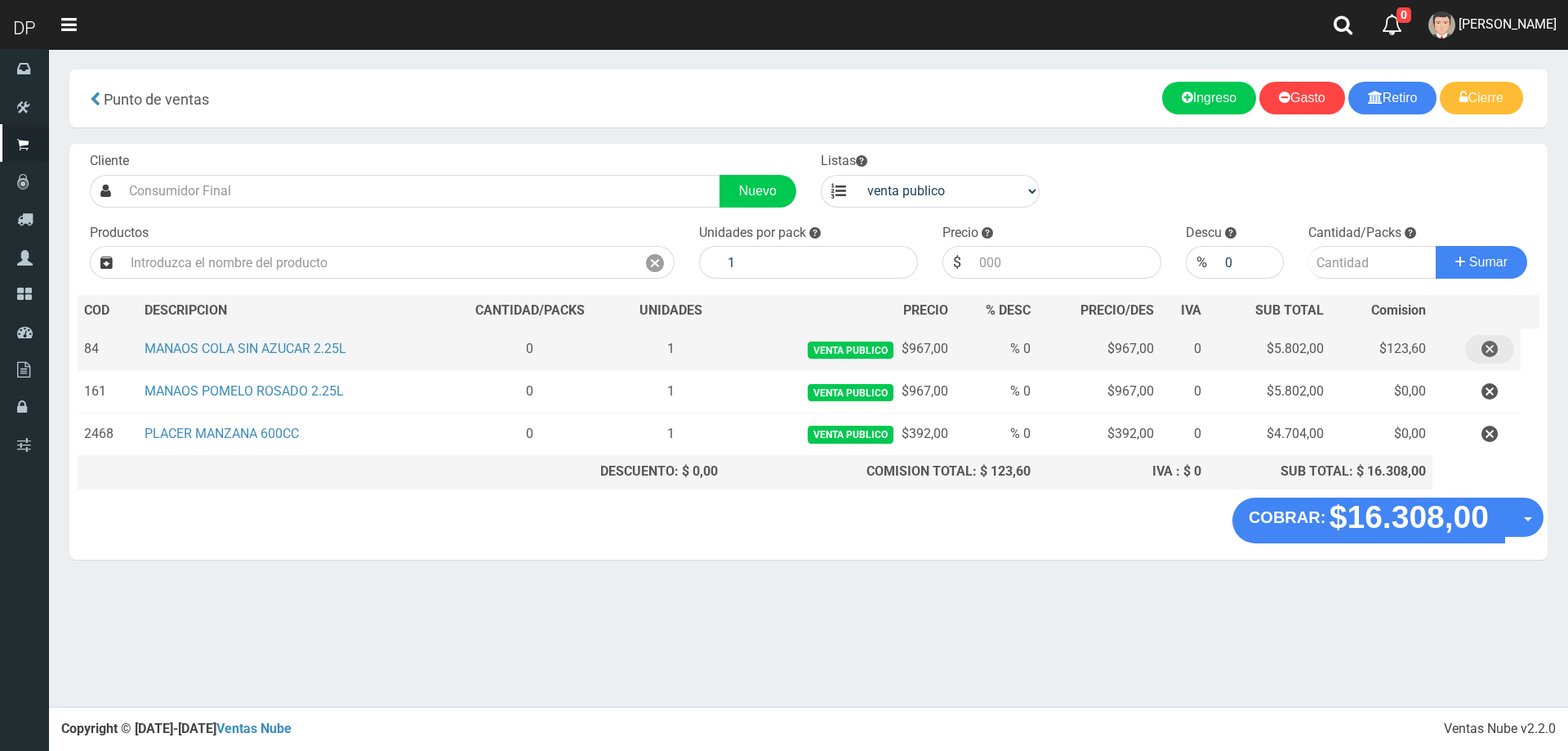
click at [1489, 353] on icon "button" at bounding box center [1489, 348] width 16 height 28
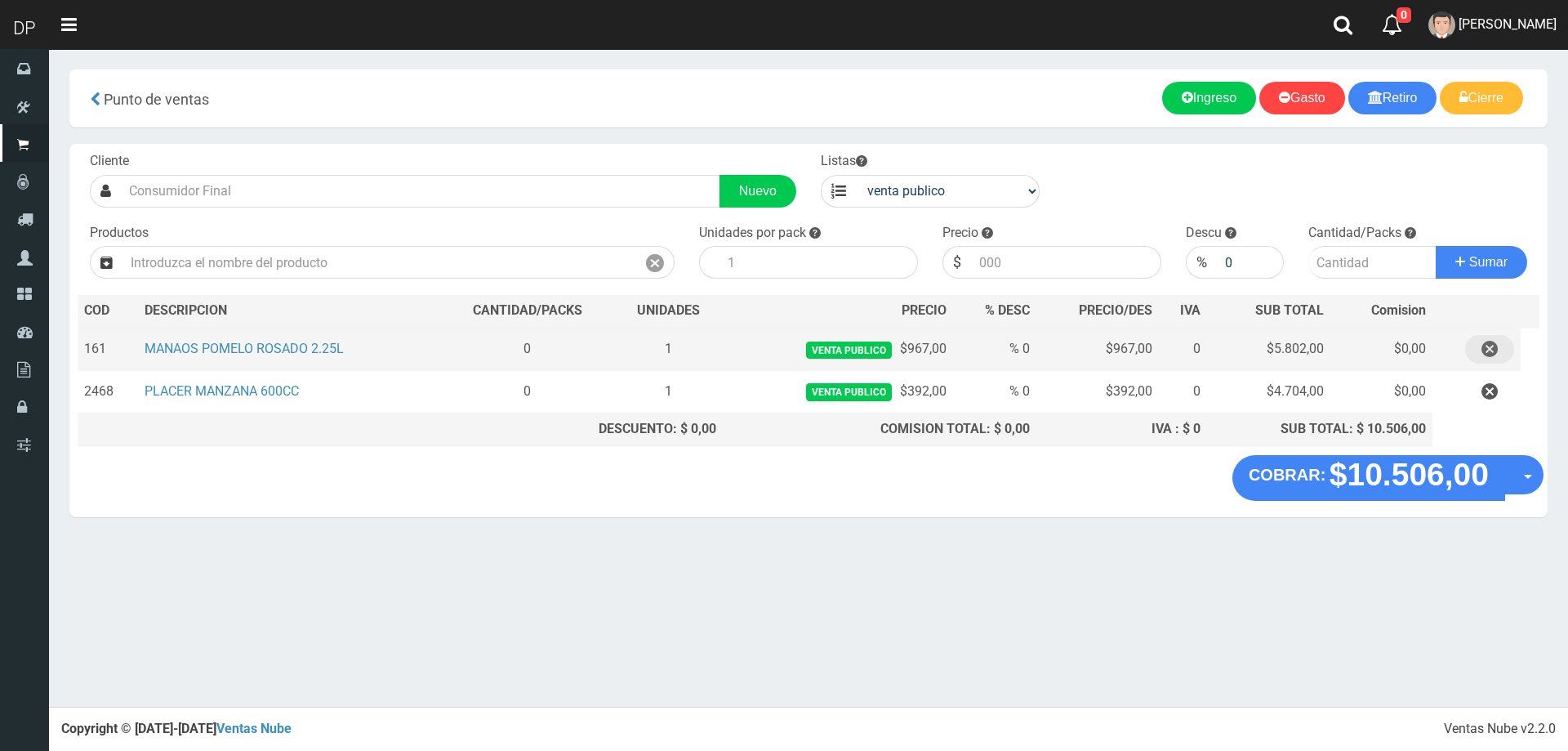
click at [1490, 350] on icon "button" at bounding box center [1489, 348] width 16 height 28
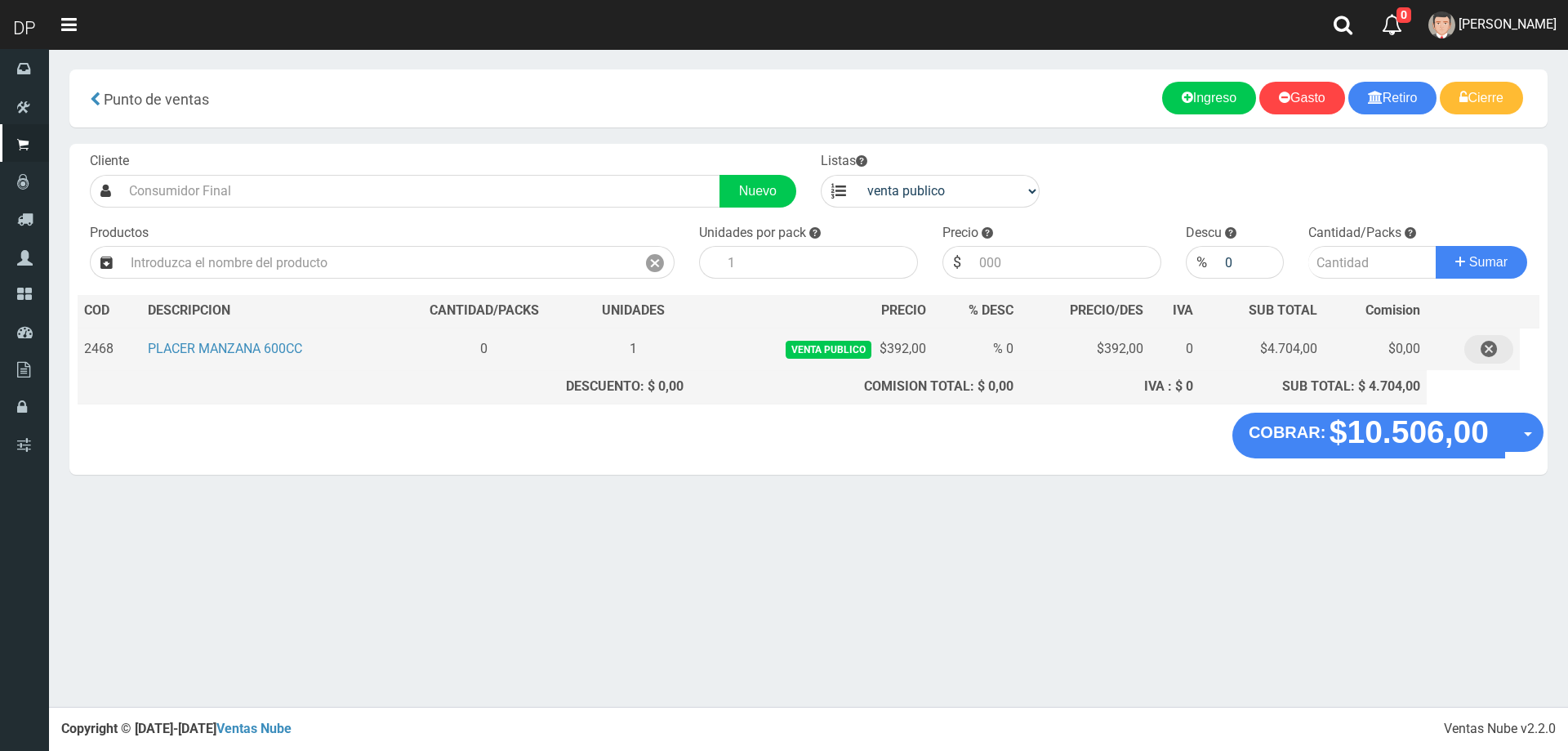
click at [1493, 338] on icon "button" at bounding box center [1488, 348] width 16 height 28
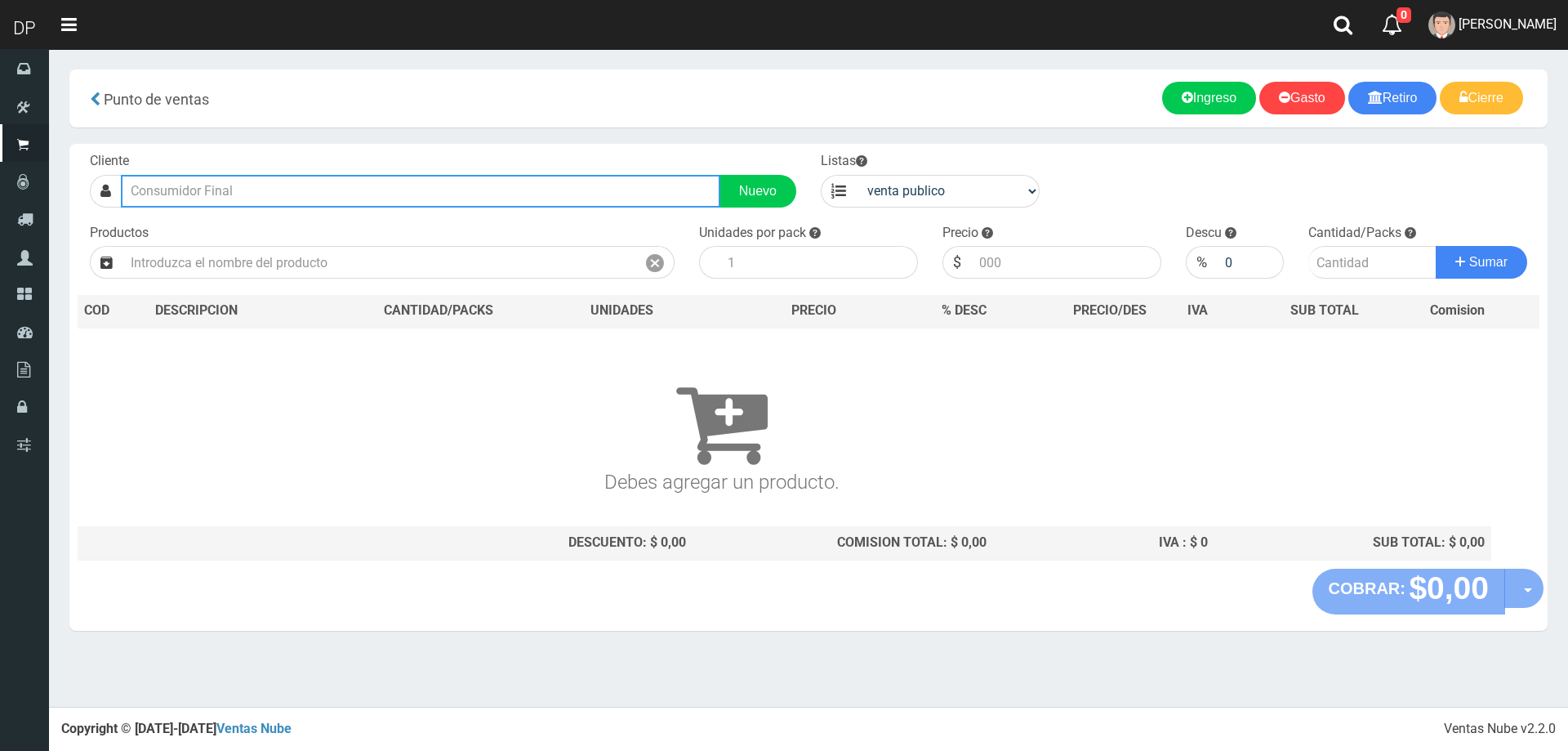
click at [252, 195] on input "text" at bounding box center [420, 191] width 600 height 33
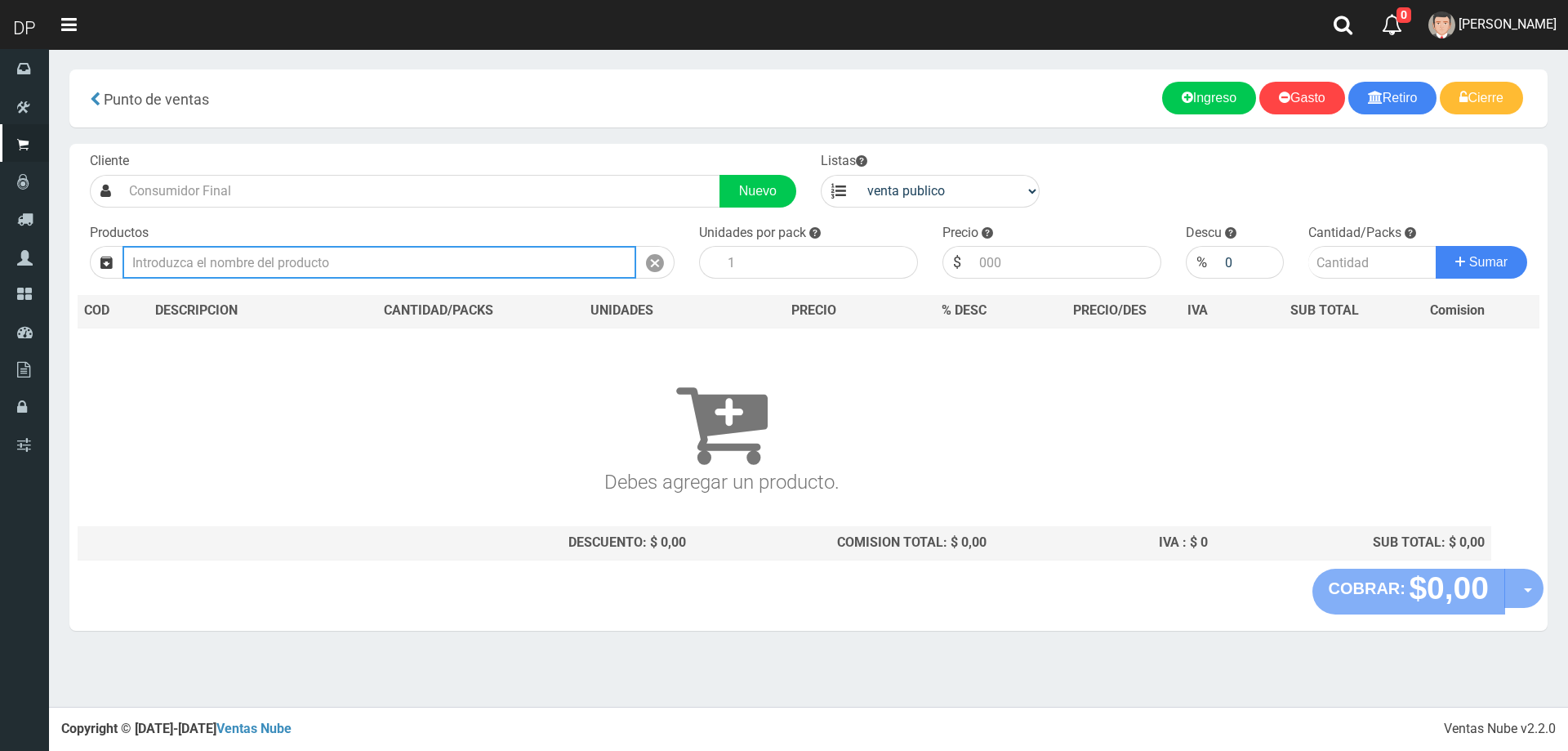
click at [264, 261] on input "text" at bounding box center [379, 262] width 514 height 33
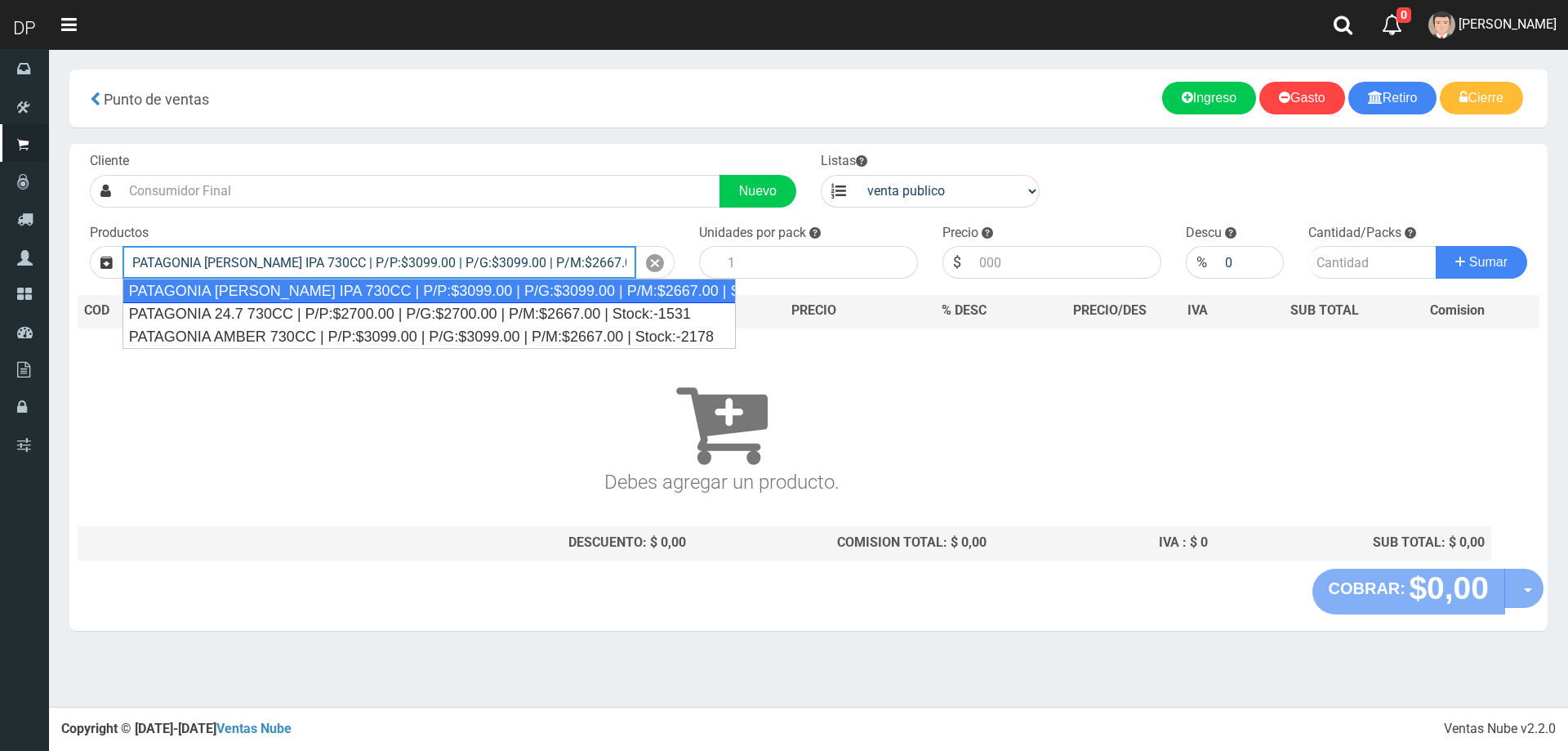
scroll to position [0, 21]
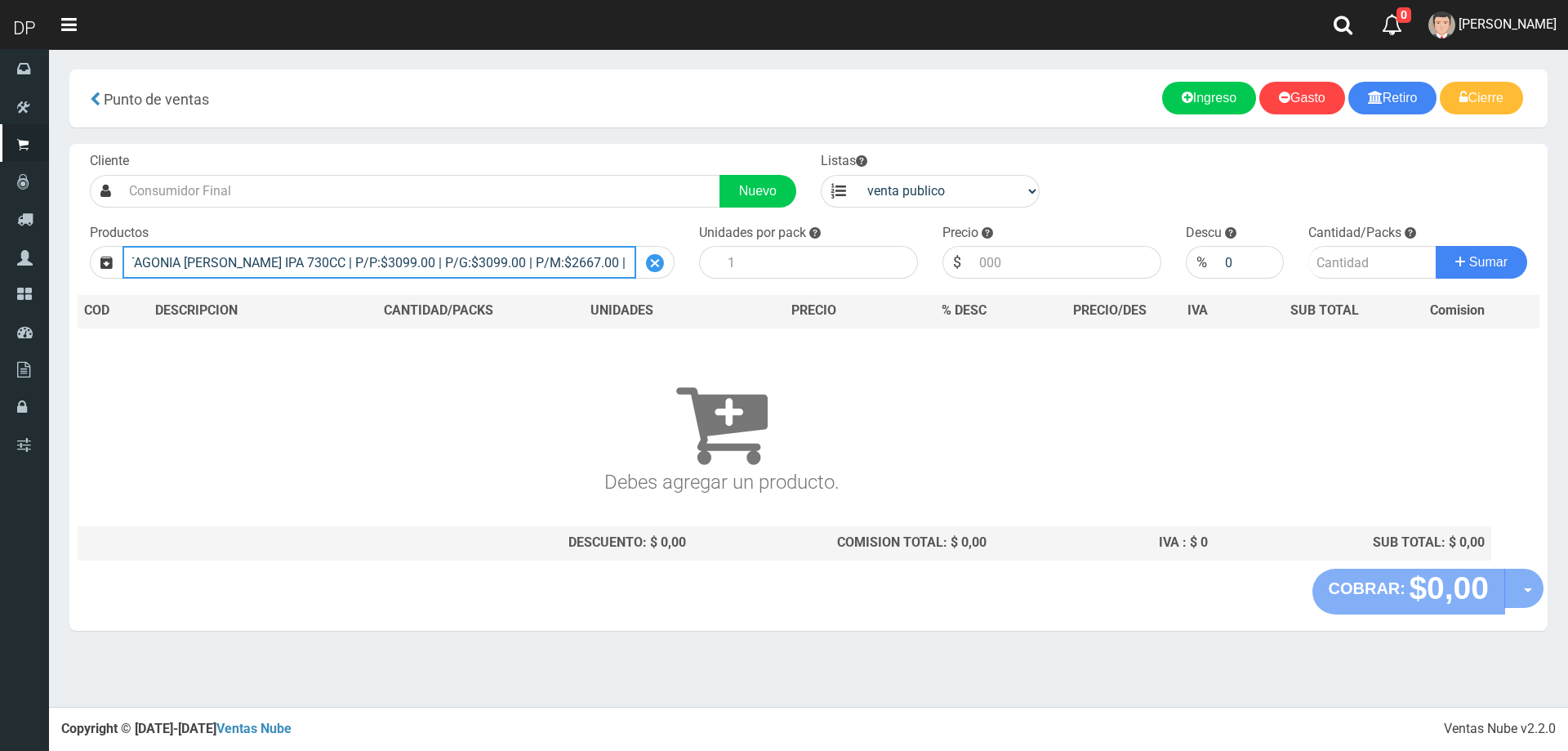
type input "PATAGONIA VERA IPA 730CC | P/P:$3099.00 | P/G:$3099.00 | P/M:$2667.00 | Stock:-…"
click at [651, 262] on icon at bounding box center [654, 263] width 18 height 24
click at [459, 248] on input "text" at bounding box center [379, 262] width 514 height 33
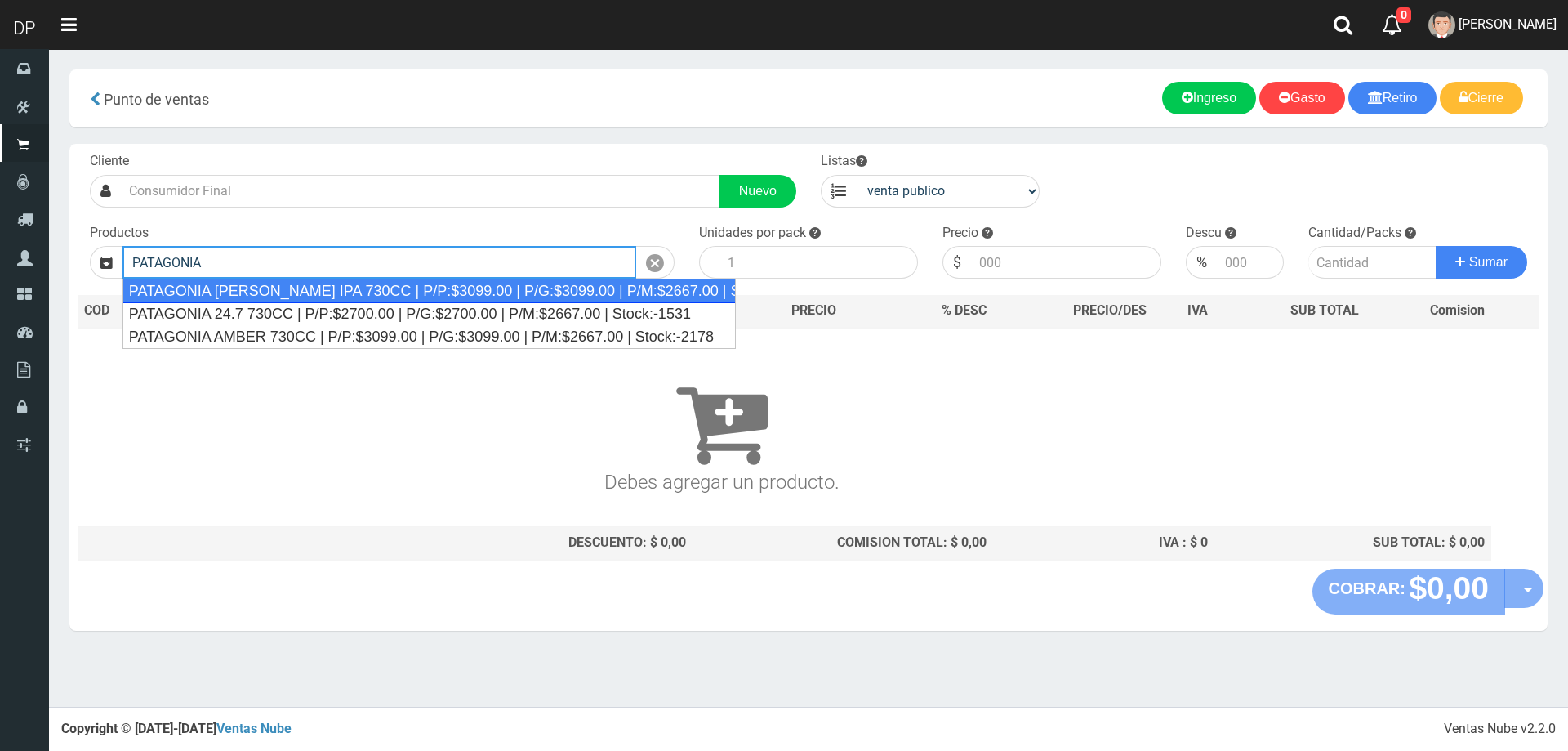
click at [486, 297] on div "PATAGONIA VERA IPA 730CC | P/P:$3099.00 | P/G:$3099.00 | P/M:$2667.00 | Stock:-…" at bounding box center [429, 291] width 613 height 25
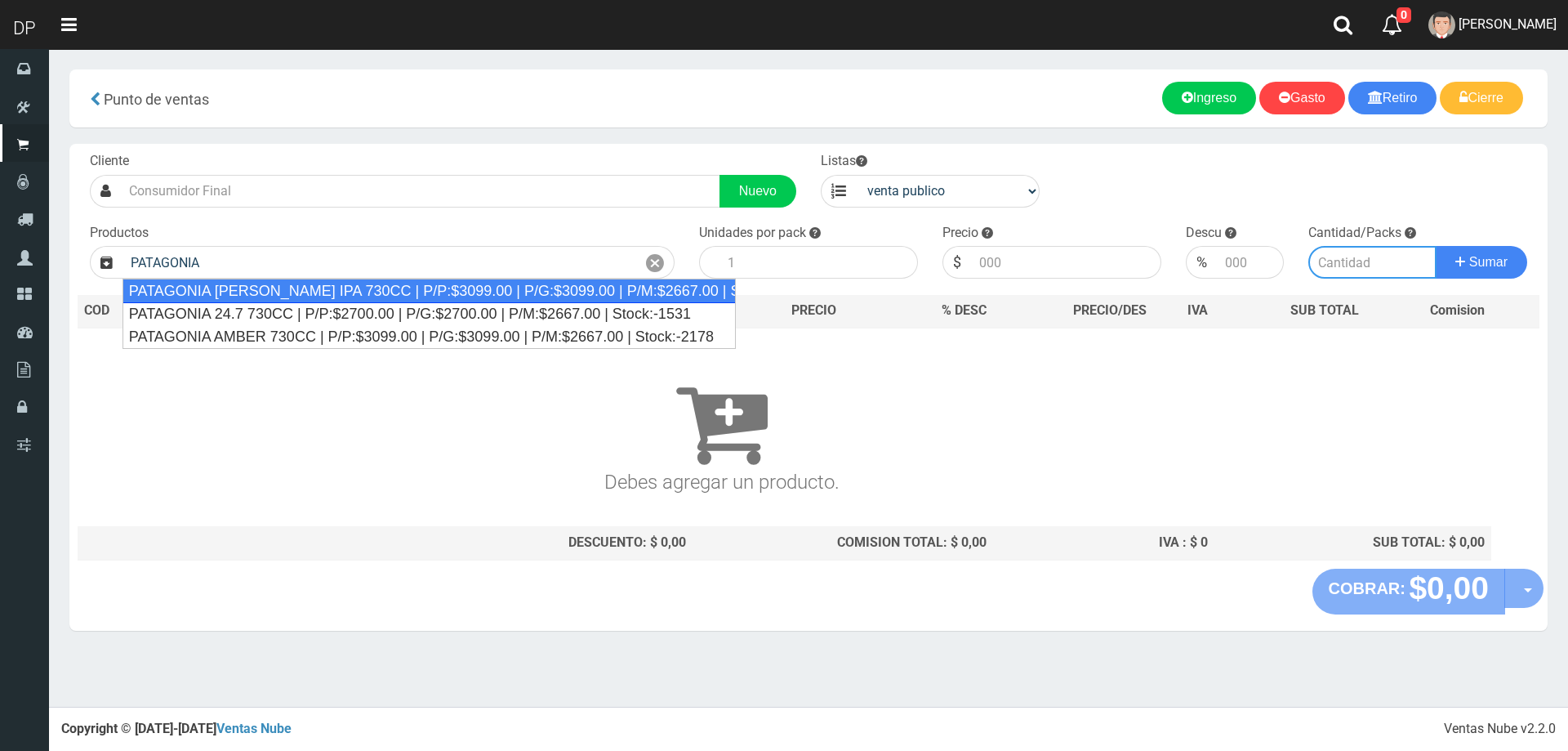
type input "PATAGONIA VERA IPA 730CC | P/P:$3099.00 | P/G:$3099.00 | P/M:$2667.00 | Stock:-…"
type input "6"
type input "3099.00"
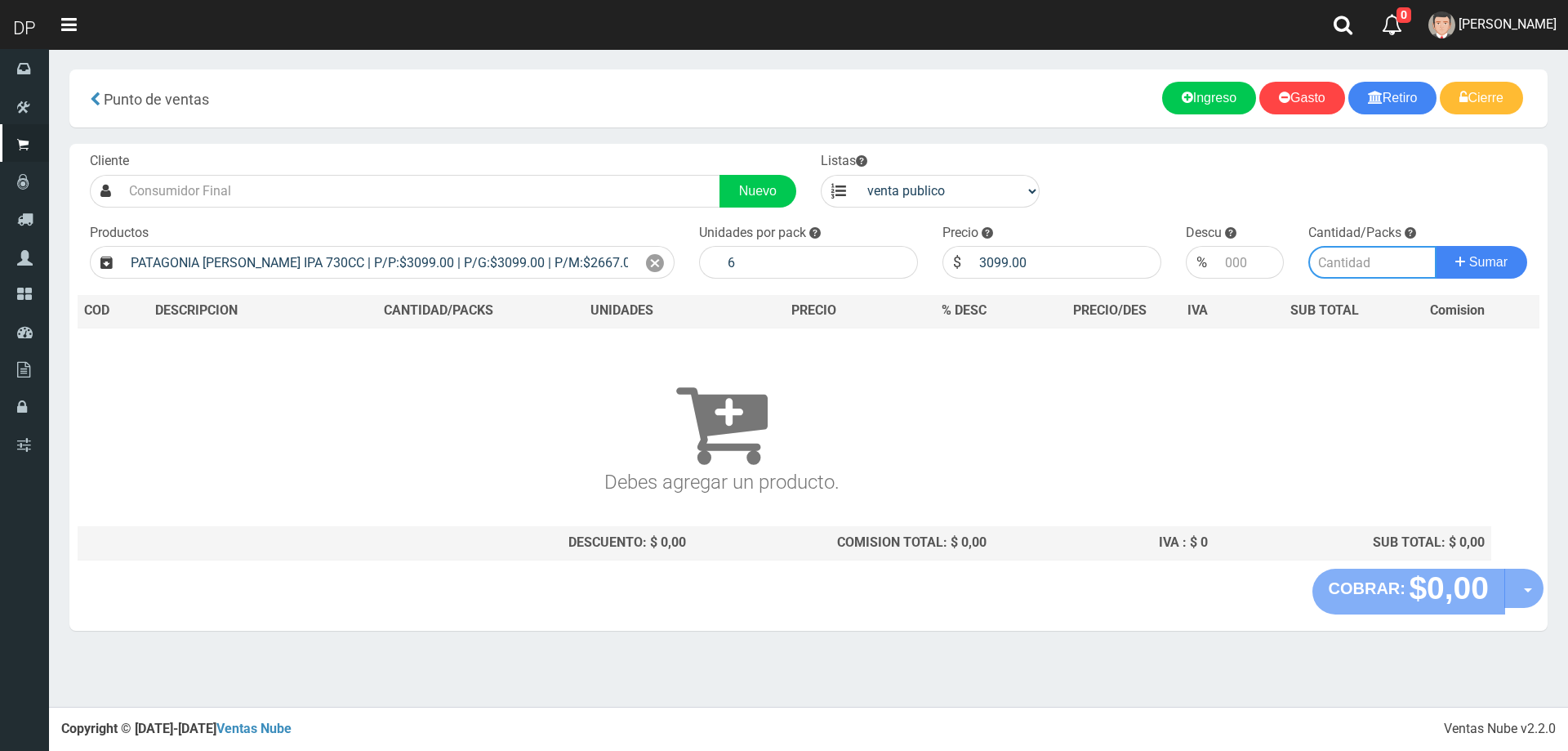
click at [1328, 263] on input "number" at bounding box center [1373, 262] width 129 height 33
type input "1"
click at [1436, 245] on button "Sumar" at bounding box center [1482, 262] width 92 height 33
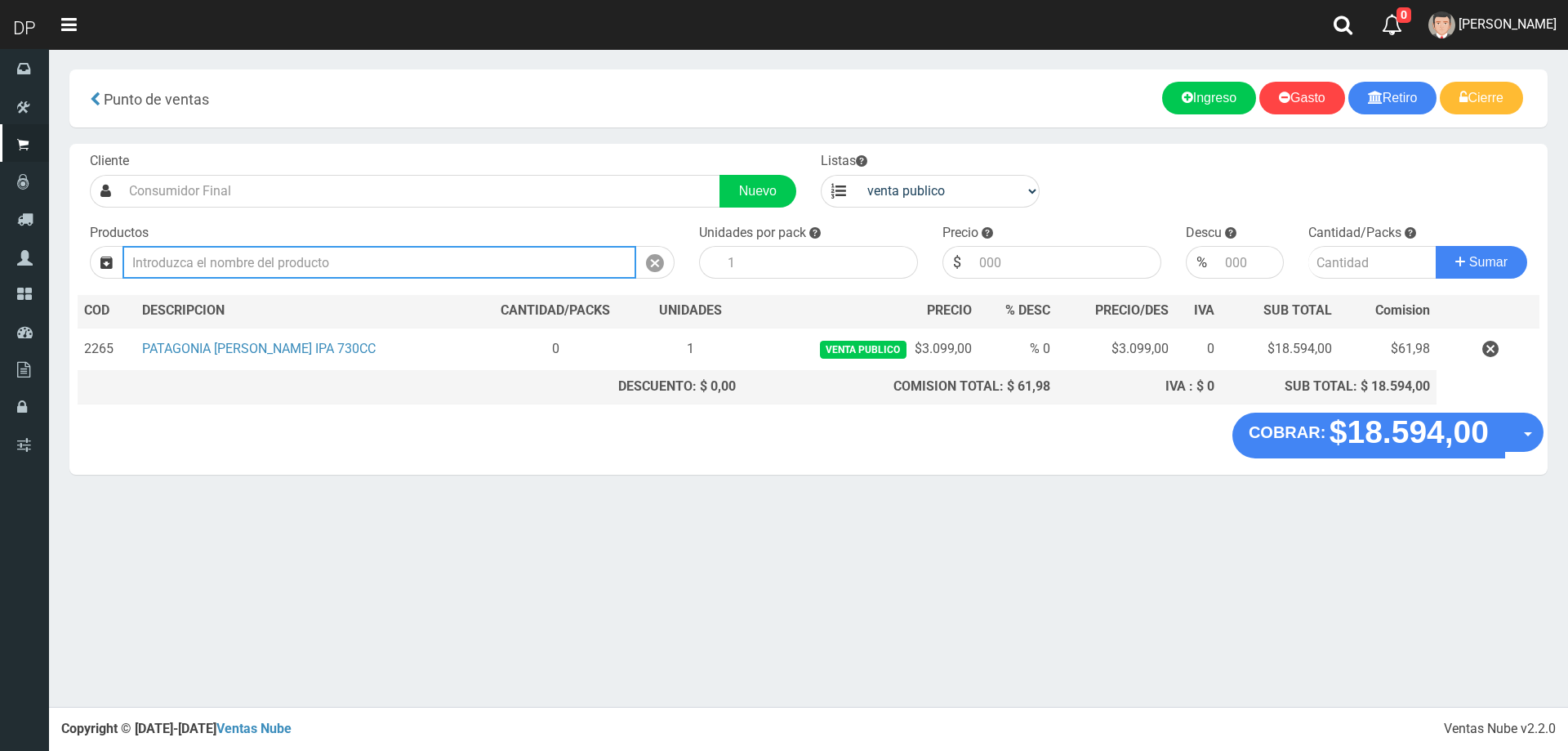
click at [226, 251] on input "text" at bounding box center [379, 262] width 514 height 33
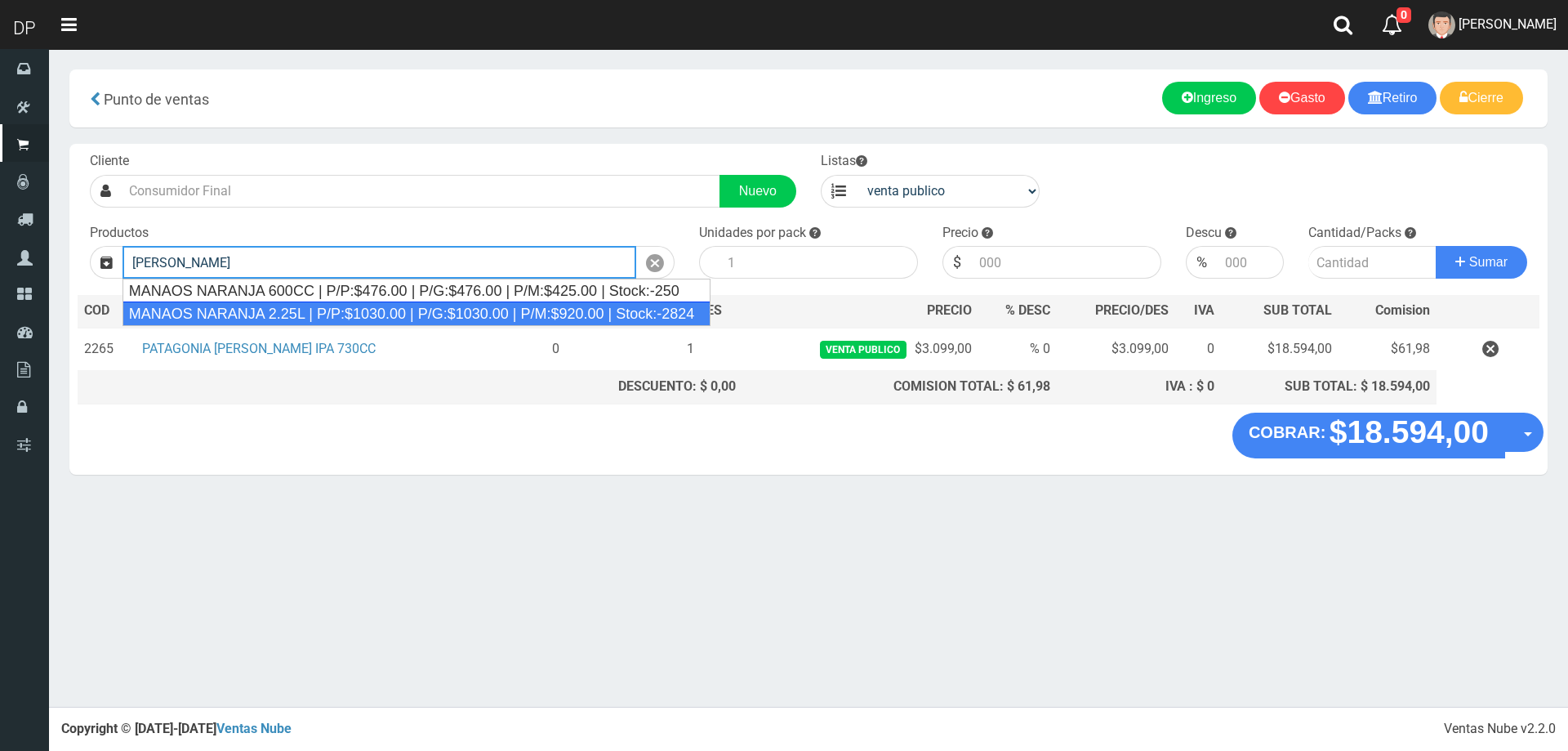
click at [349, 318] on div "MANAOS NARANJA 2.25L | P/P:$1030.00 | P/G:$1030.00 | P/M:$920.00 | Stock:-2824" at bounding box center [417, 313] width 589 height 25
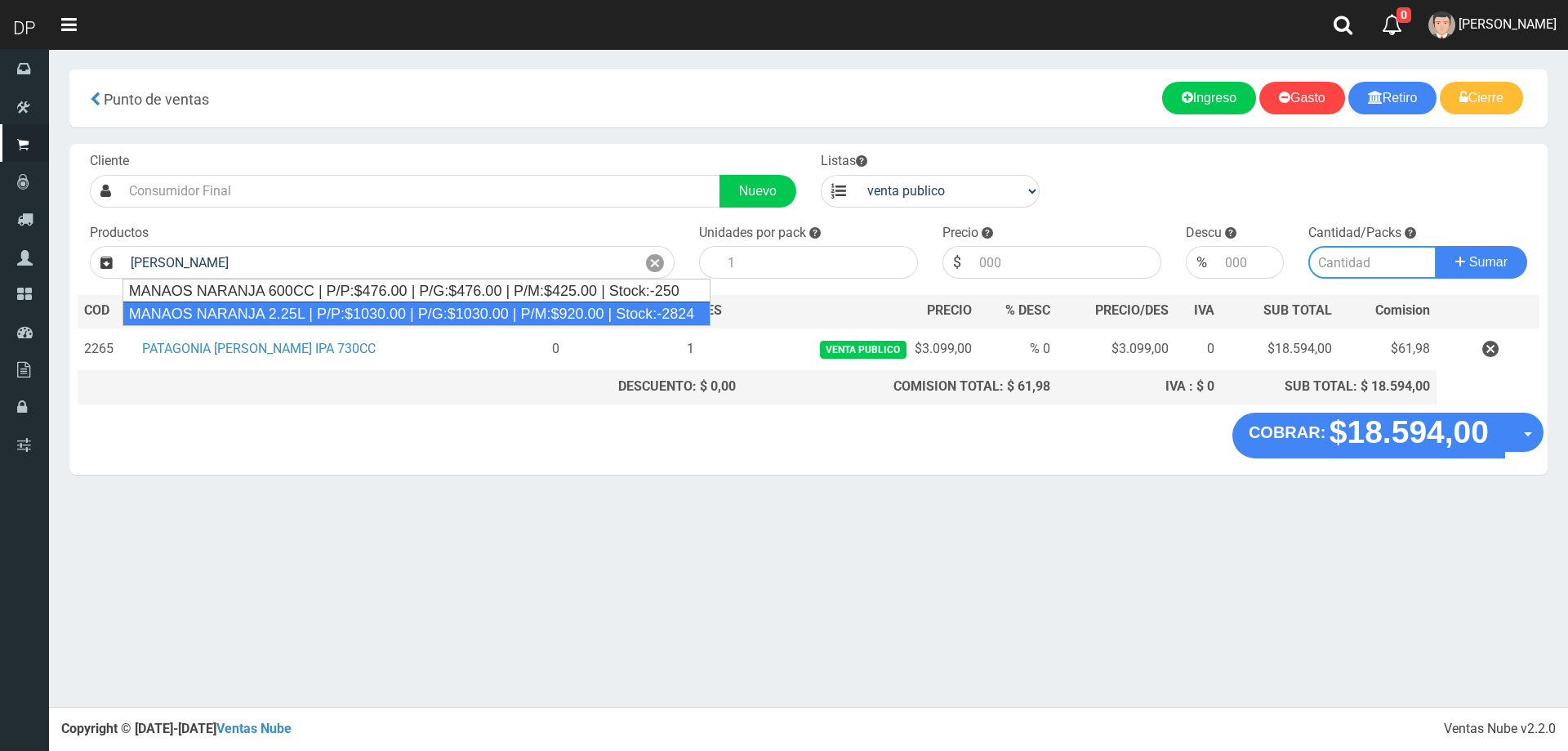
type input "MANAOS NARANJA 2.25L | P/P:$1030.00 | P/G:$1030.00 | P/M:$920.00 | Stock:-2824"
type input "6"
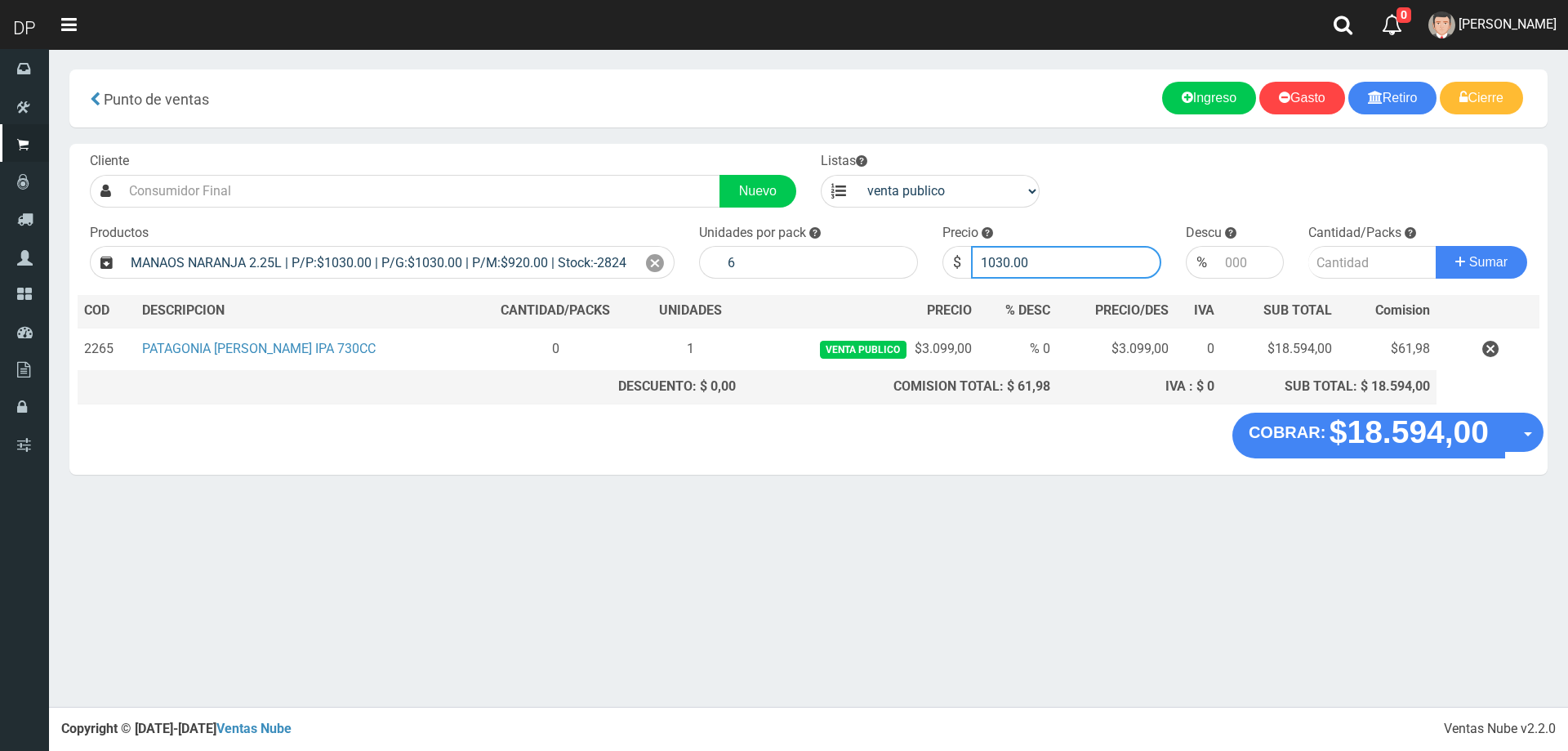
click at [1099, 271] on input "1030.00" at bounding box center [1066, 262] width 190 height 33
type input "1"
type input "967"
type input "967.00"
click at [1436, 245] on button "Sumar" at bounding box center [1482, 262] width 92 height 33
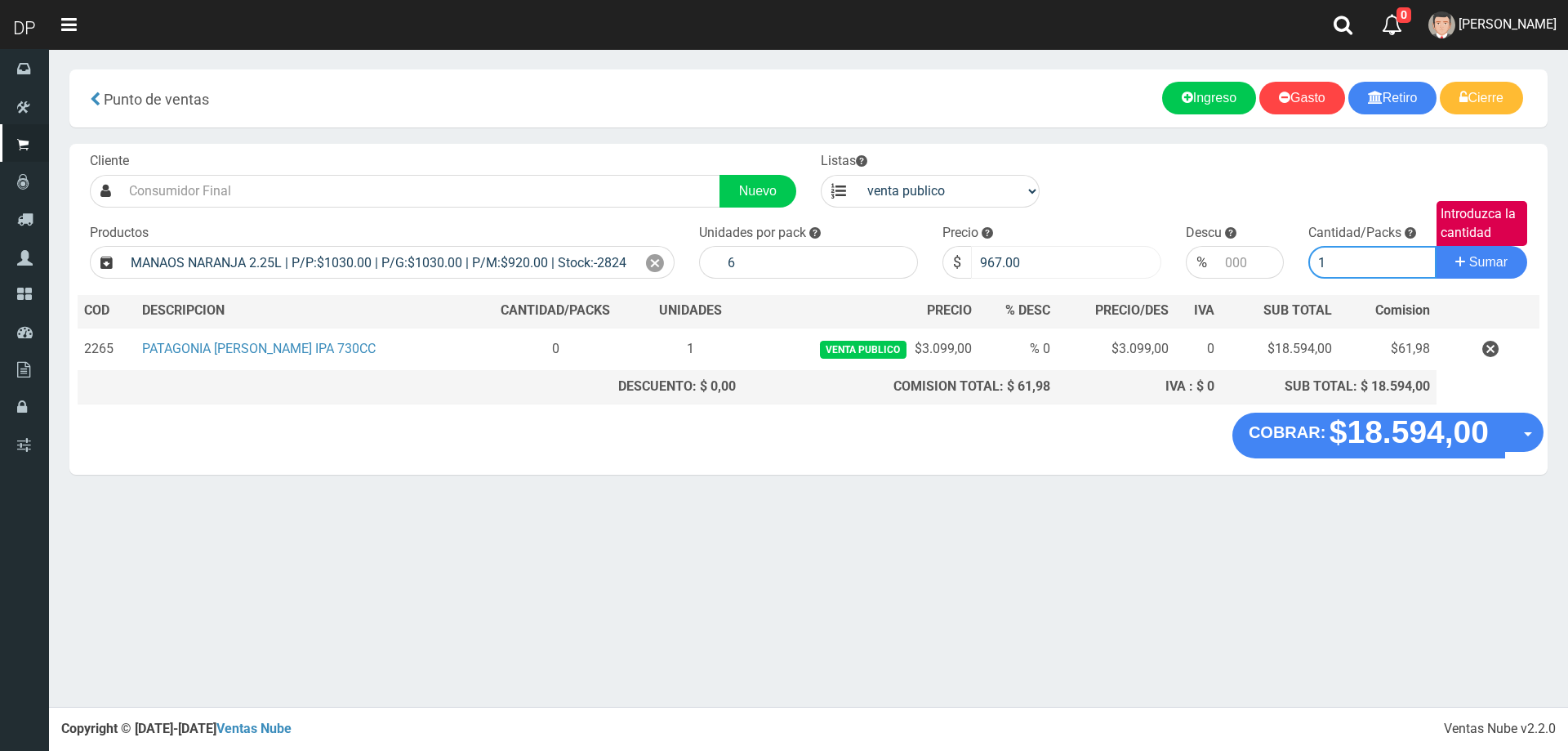
type input "1"
click at [1436, 245] on button "Sumar" at bounding box center [1482, 262] width 92 height 33
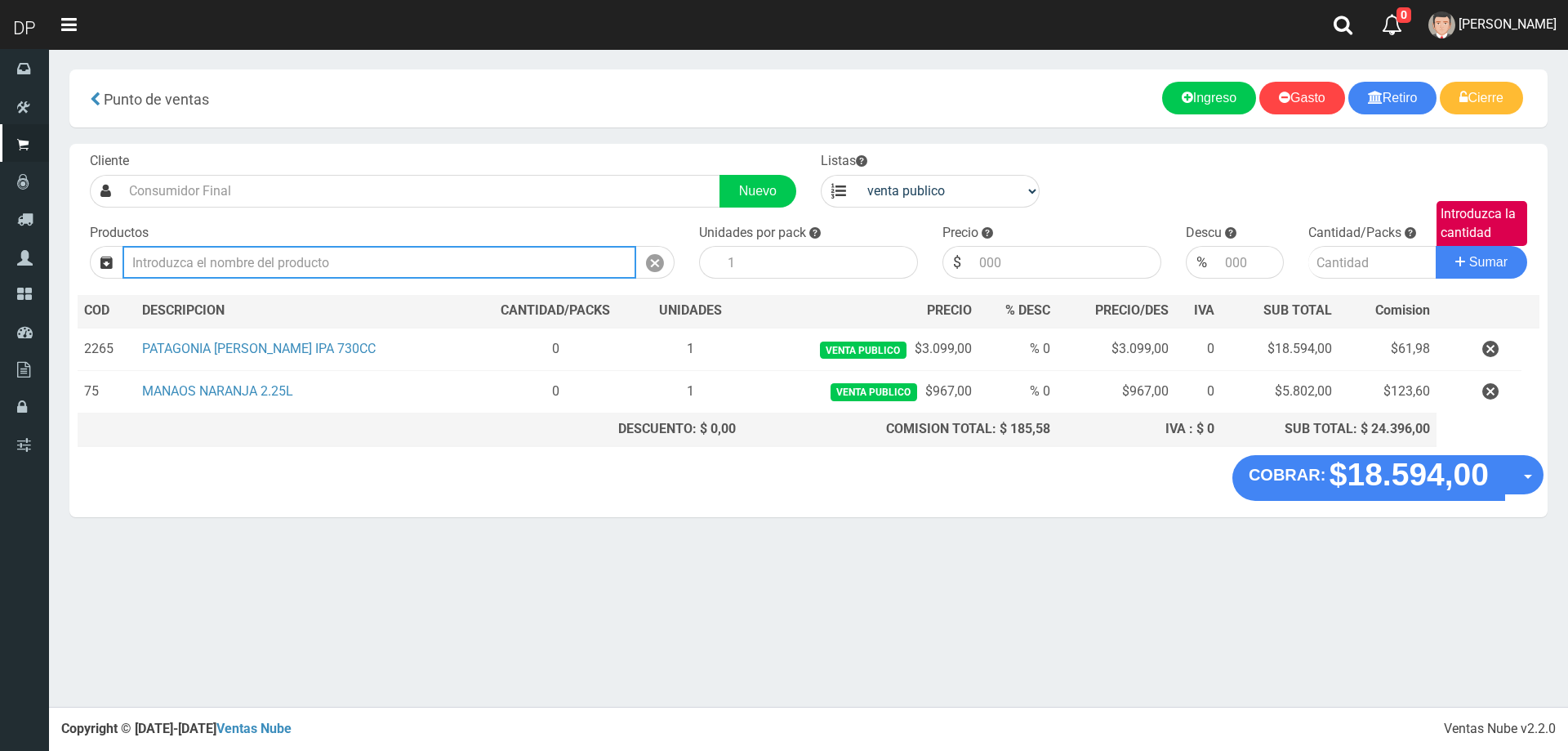
click at [382, 269] on input "text" at bounding box center [379, 262] width 514 height 33
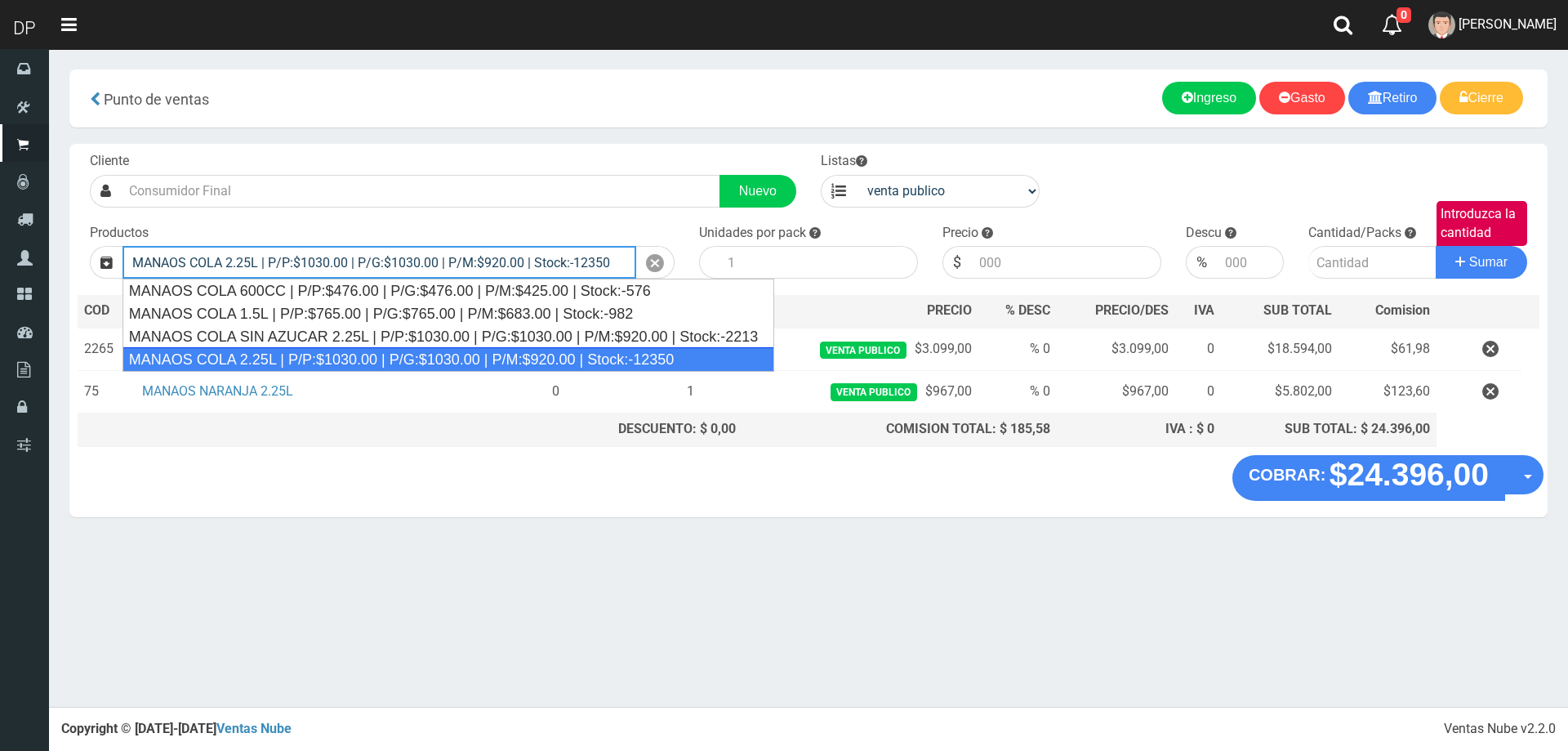
type input "MANAOS COLA 2.25L | P/P:$1030.00 | P/G:$1030.00 | P/M:$920.00 | Stock:-12350"
type input "6"
type input "1030.00"
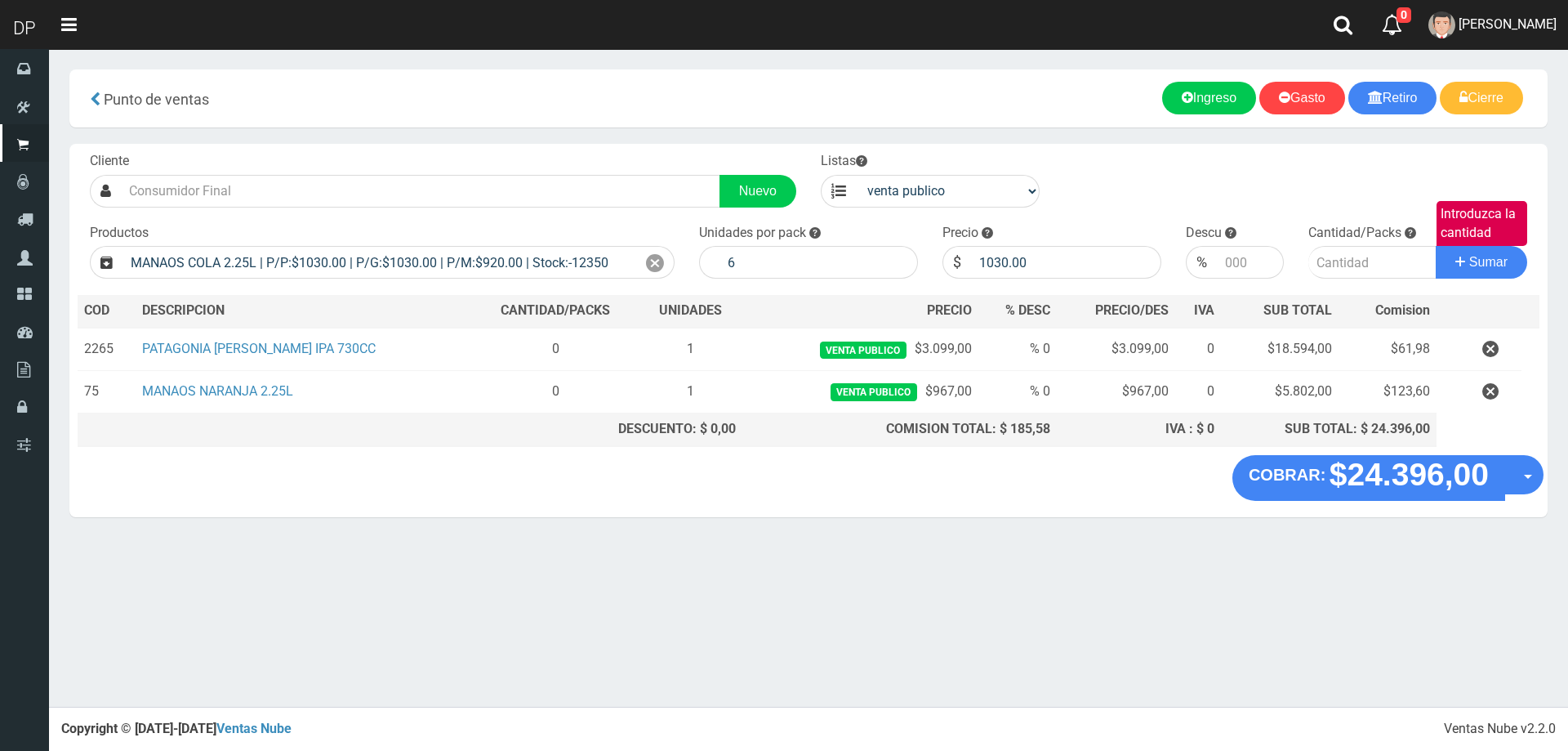
click at [1095, 290] on div "Cliente Nuevo Listas venta publico Sup chinos reventas Productos" at bounding box center [808, 299] width 1478 height 311
click at [1072, 257] on input "1030.00" at bounding box center [1066, 262] width 190 height 33
type input "1"
type input "967"
type input "967.00"
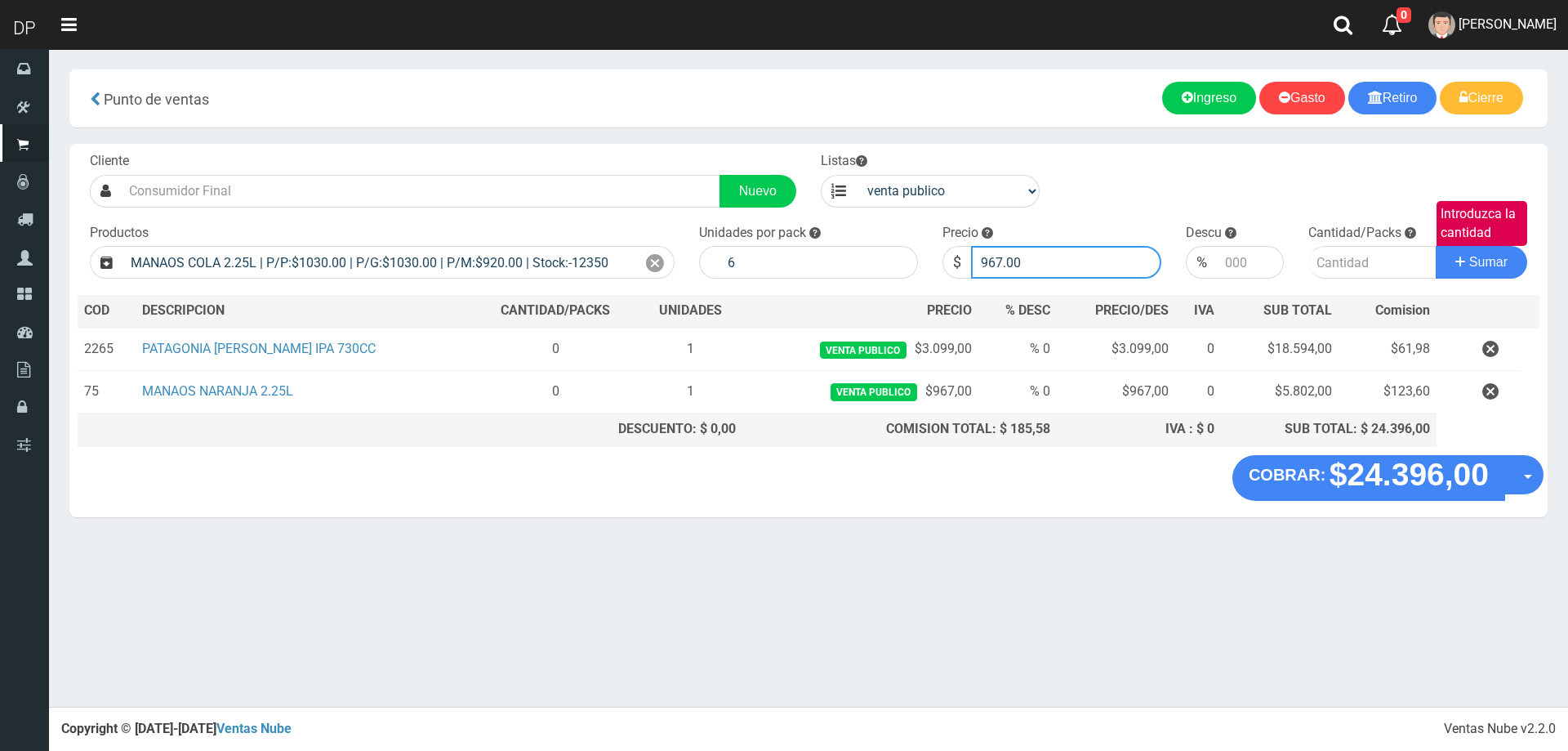
click at [1436, 245] on button "Sumar" at bounding box center [1482, 262] width 92 height 33
type input "1"
click at [1436, 245] on button "Sumar" at bounding box center [1482, 262] width 92 height 33
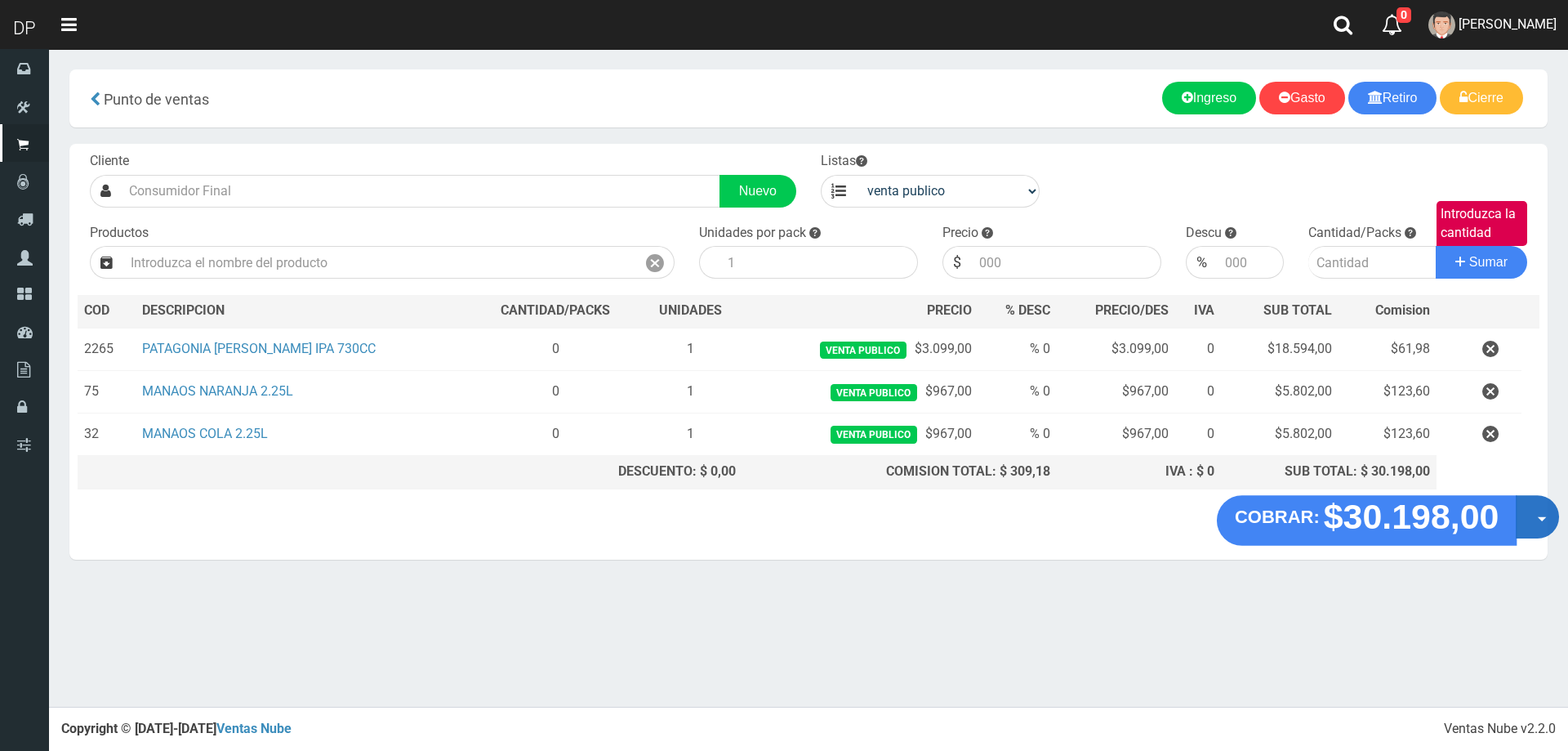
click at [1529, 514] on button "Opciones" at bounding box center [1537, 517] width 44 height 44
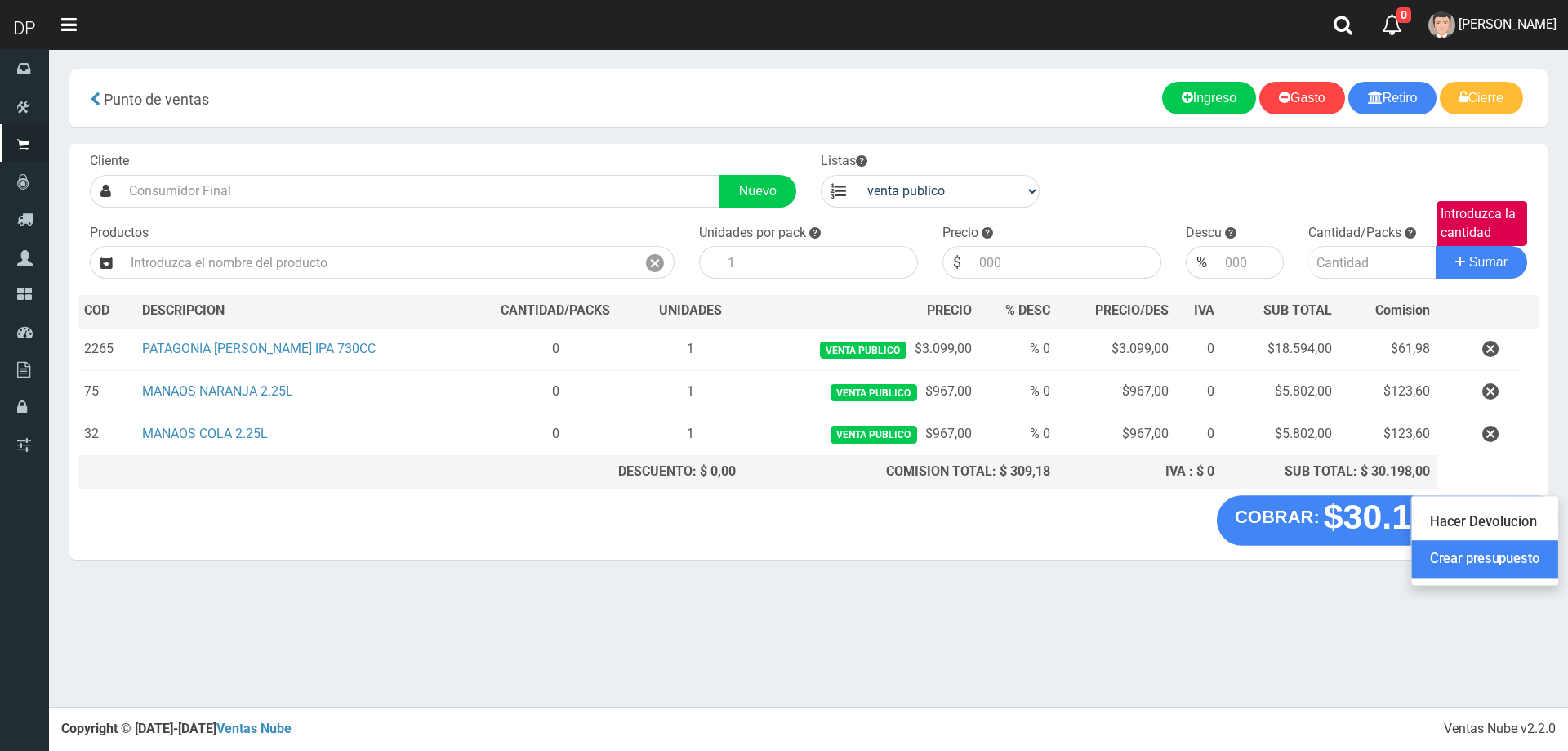
click at [1482, 559] on link "Crear presupuesto" at bounding box center [1485, 559] width 146 height 38
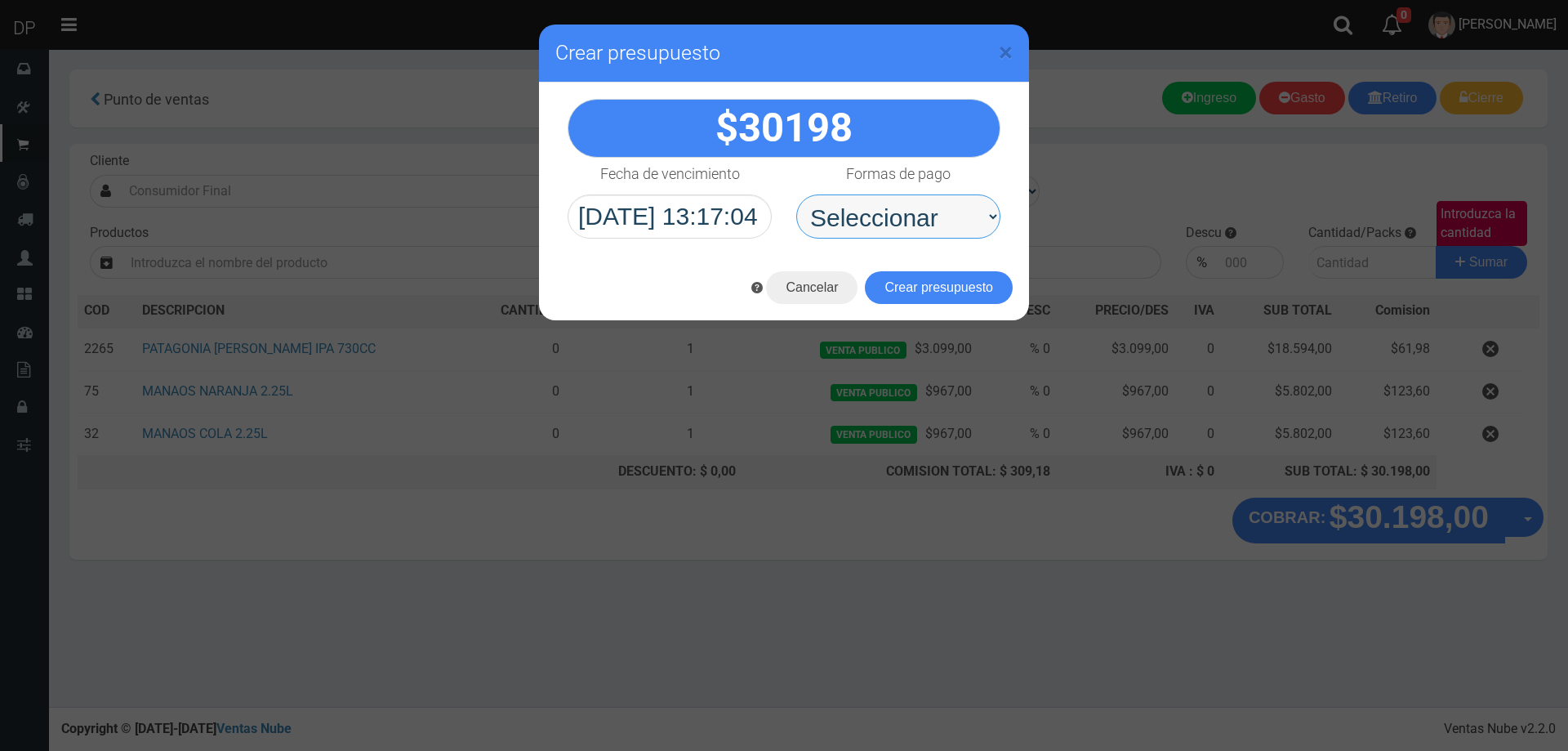
drag, startPoint x: 886, startPoint y: 222, endPoint x: 891, endPoint y: 238, distance: 16.8
click at [886, 222] on select "Seleccionar Efectivo Tarjeta de Crédito Depósito Débito" at bounding box center [898, 216] width 204 height 44
click at [796, 194] on select "Seleccionar Efectivo Tarjeta de Crédito Depósito Débito" at bounding box center [898, 216] width 204 height 44
click at [897, 228] on select "Seleccionar Efectivo Tarjeta de Crédito Depósito Débito" at bounding box center [898, 216] width 204 height 44
select select "Efectivo"
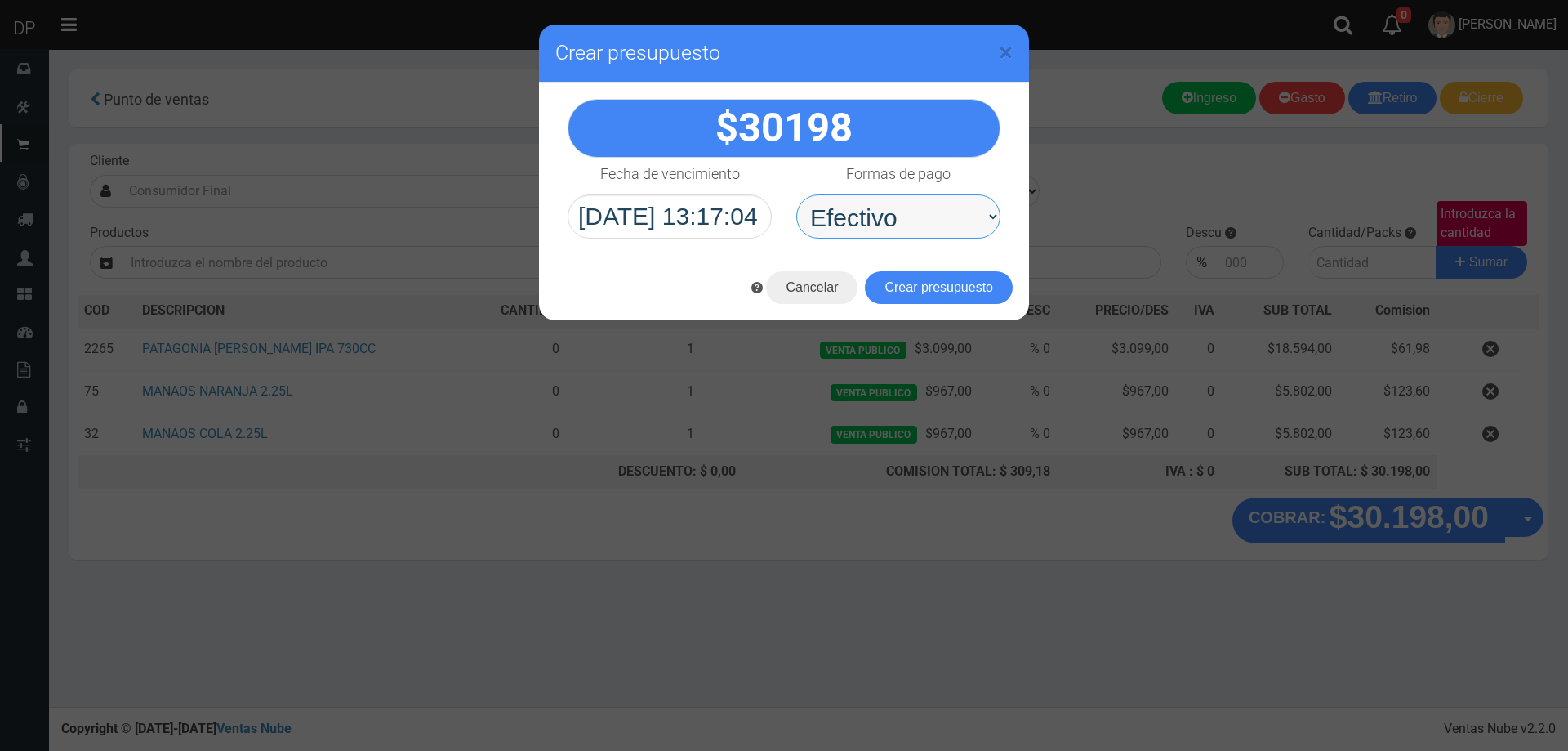
click at [796, 194] on select "Seleccionar Efectivo Tarjeta de Crédito Depósito Débito" at bounding box center [898, 216] width 204 height 44
click at [947, 224] on select "Seleccionar Efectivo Tarjeta de Crédito Depósito Débito" at bounding box center [898, 216] width 204 height 44
click at [941, 284] on button "Crear presupuesto" at bounding box center [938, 287] width 148 height 33
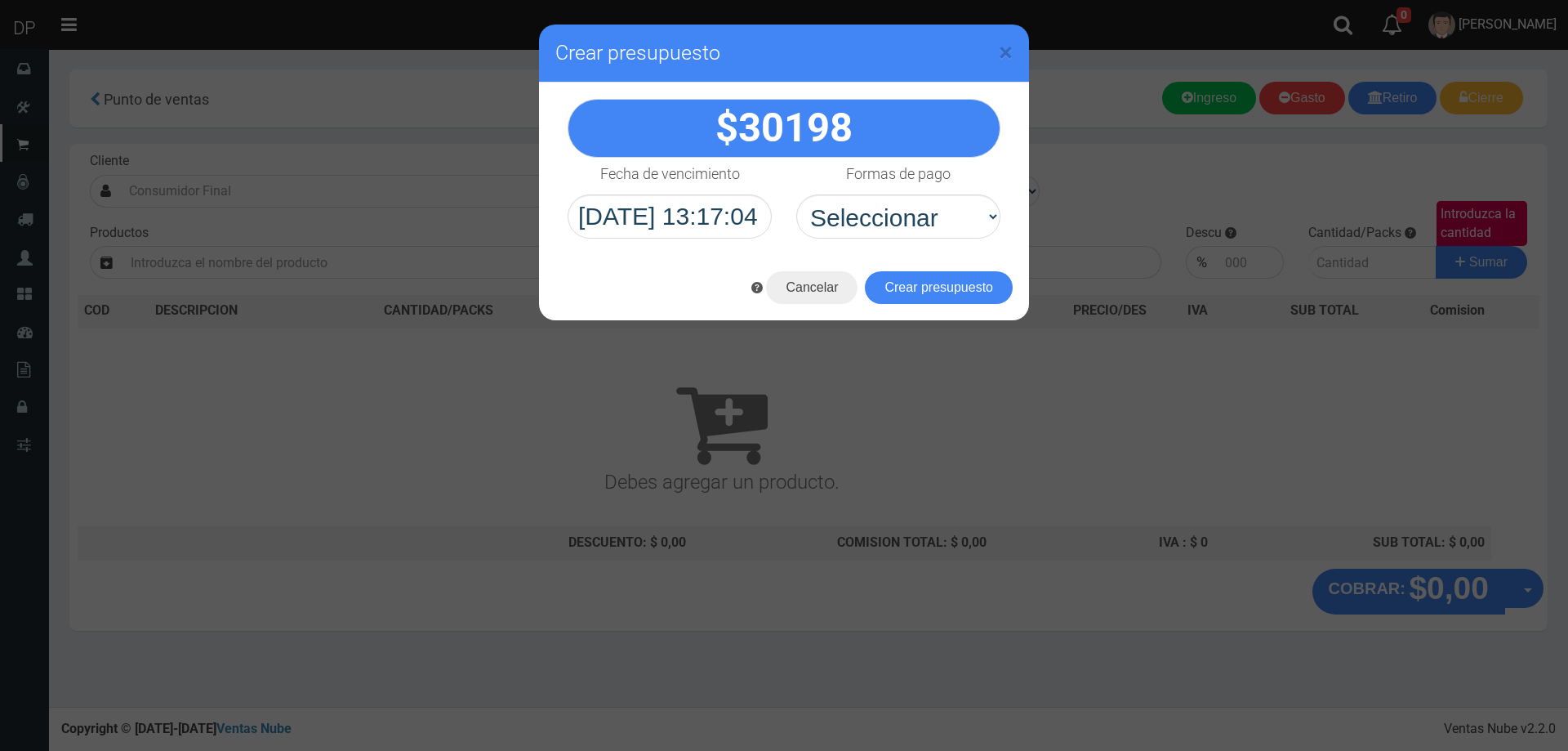
click at [1031, 401] on div "× Crear presupuesto" at bounding box center [784, 376] width 1568 height 751
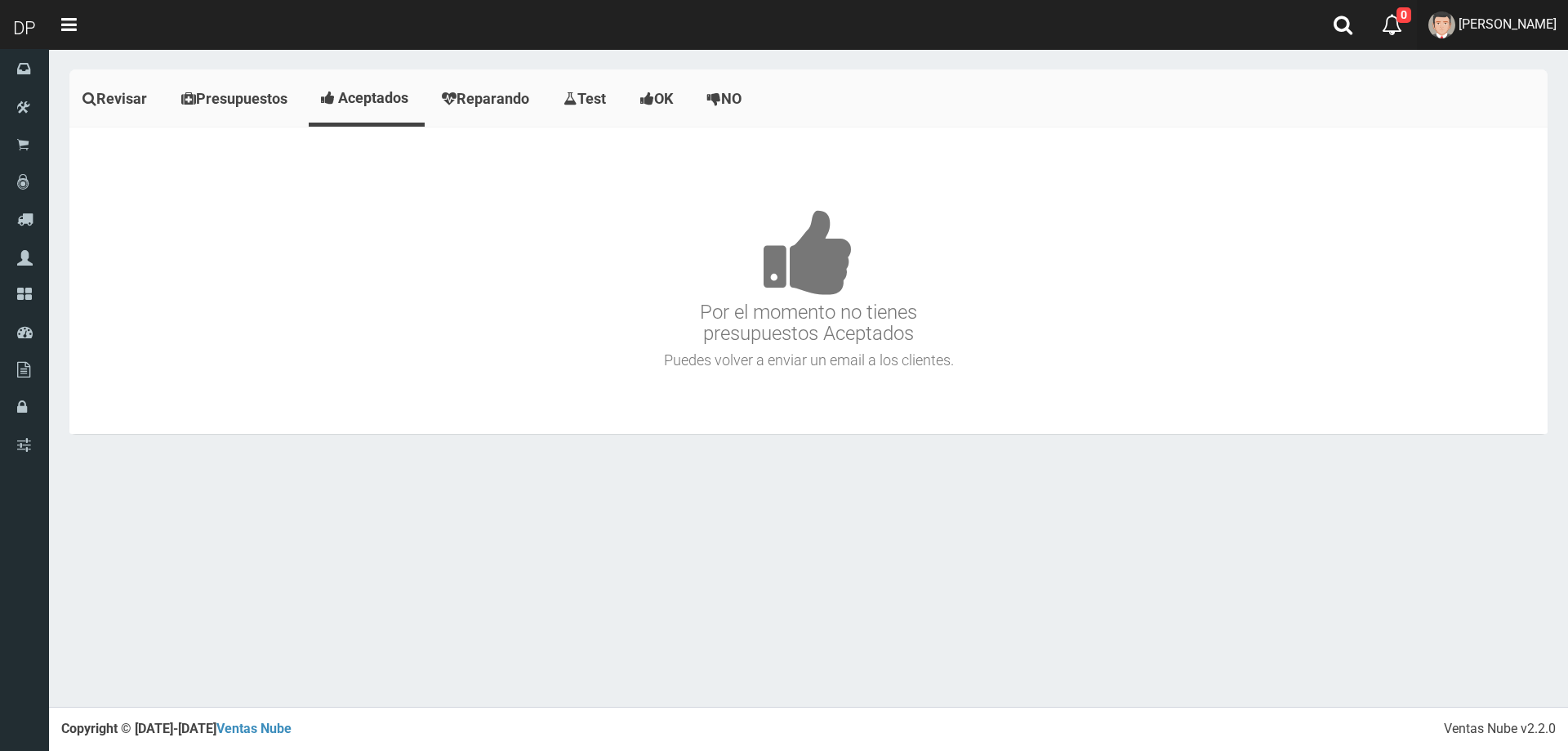
click at [1514, 9] on link "[PERSON_NAME]" at bounding box center [1493, 25] width 151 height 50
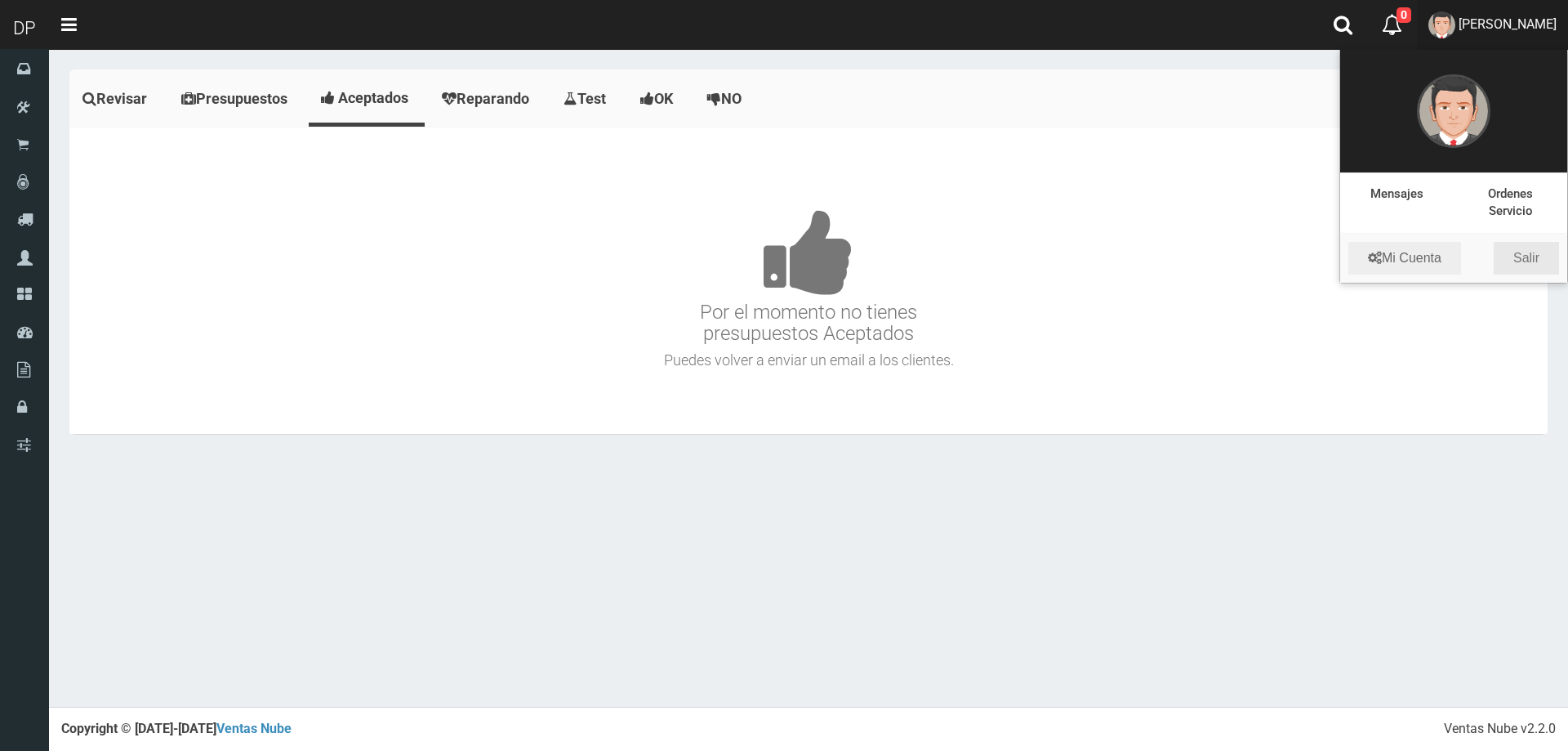
click at [1536, 262] on link "Salir" at bounding box center [1526, 258] width 65 height 33
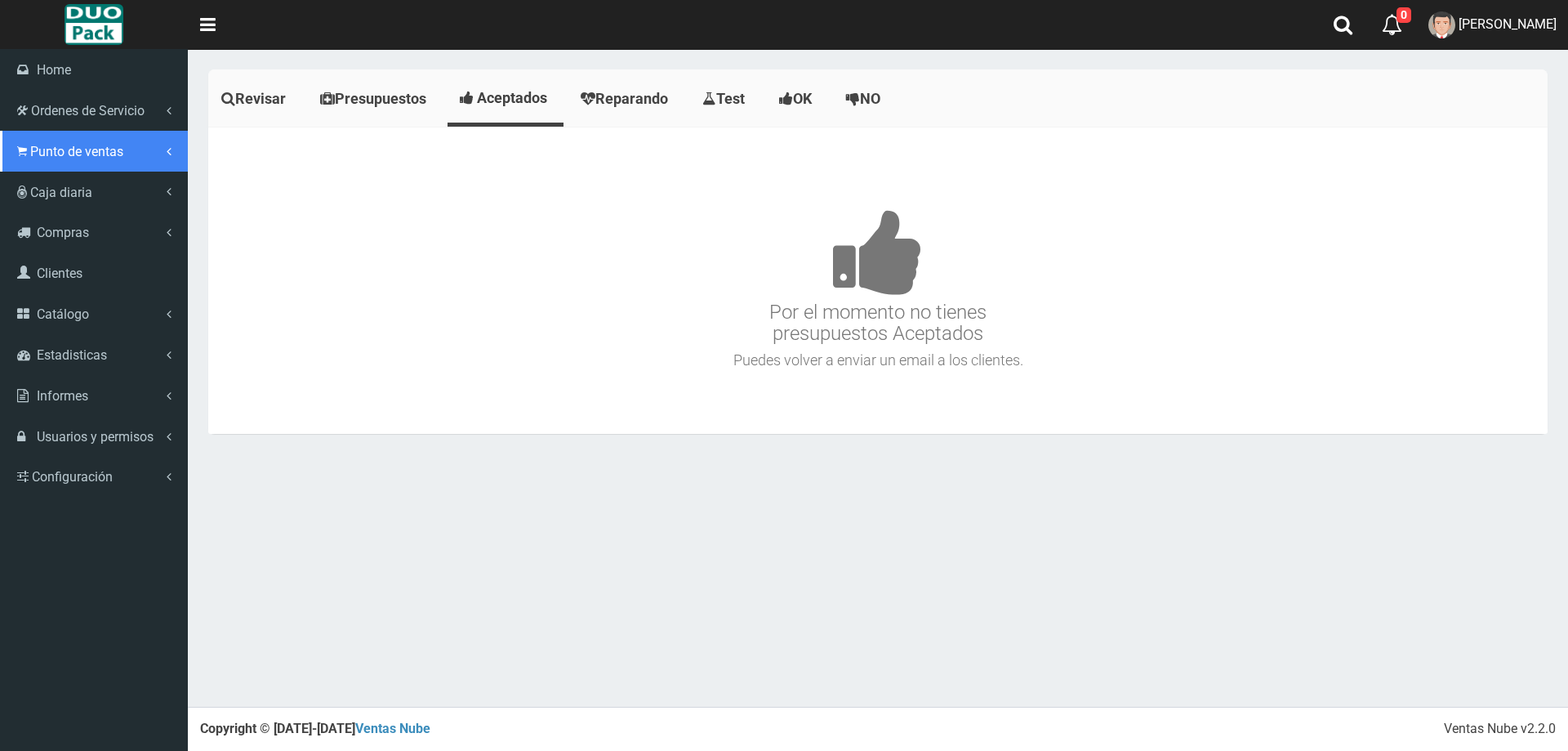
drag, startPoint x: 61, startPoint y: 146, endPoint x: 76, endPoint y: 151, distance: 15.8
click at [61, 147] on span "Punto de ventas" at bounding box center [76, 151] width 93 height 15
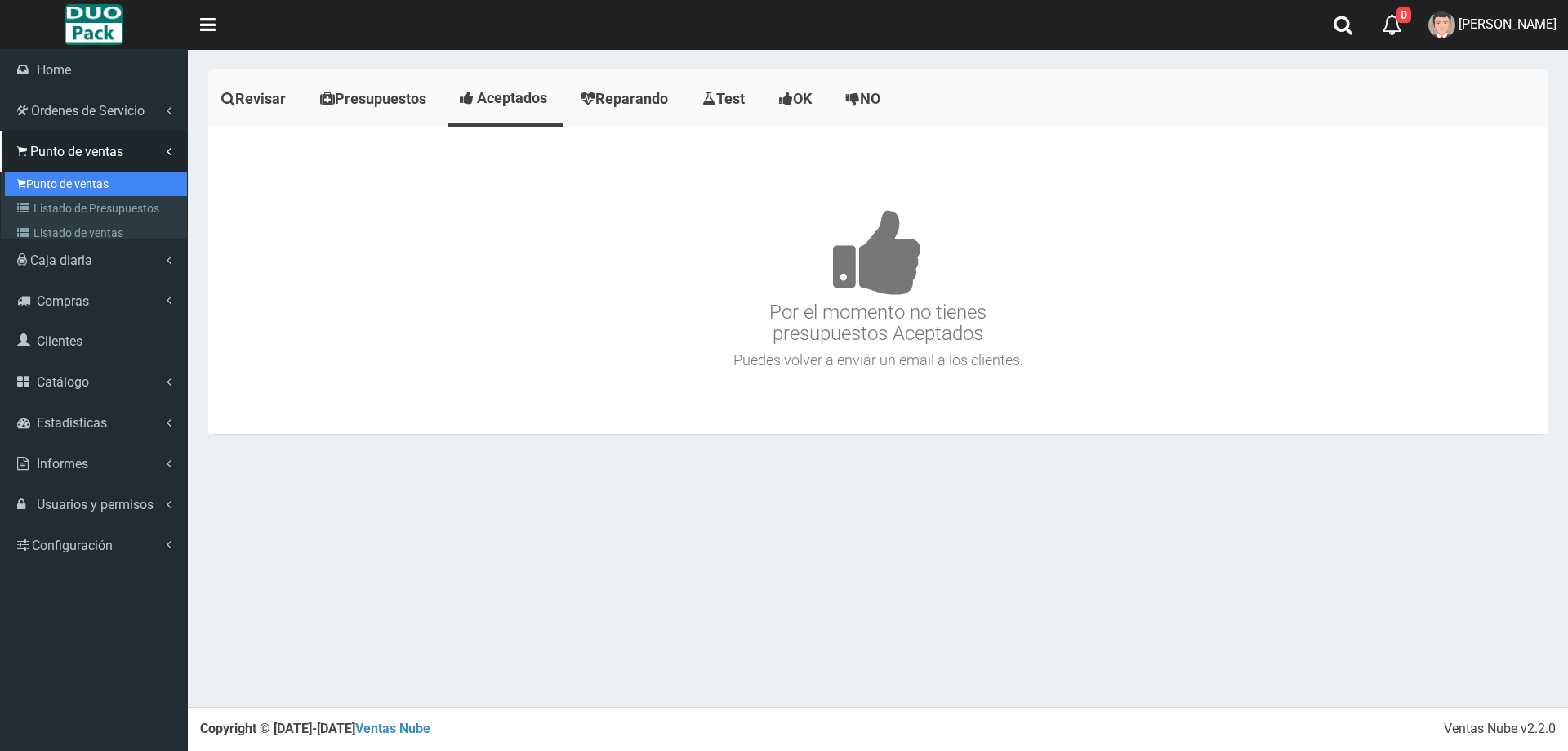
click at [88, 180] on link "Punto de ventas" at bounding box center [96, 184] width 182 height 25
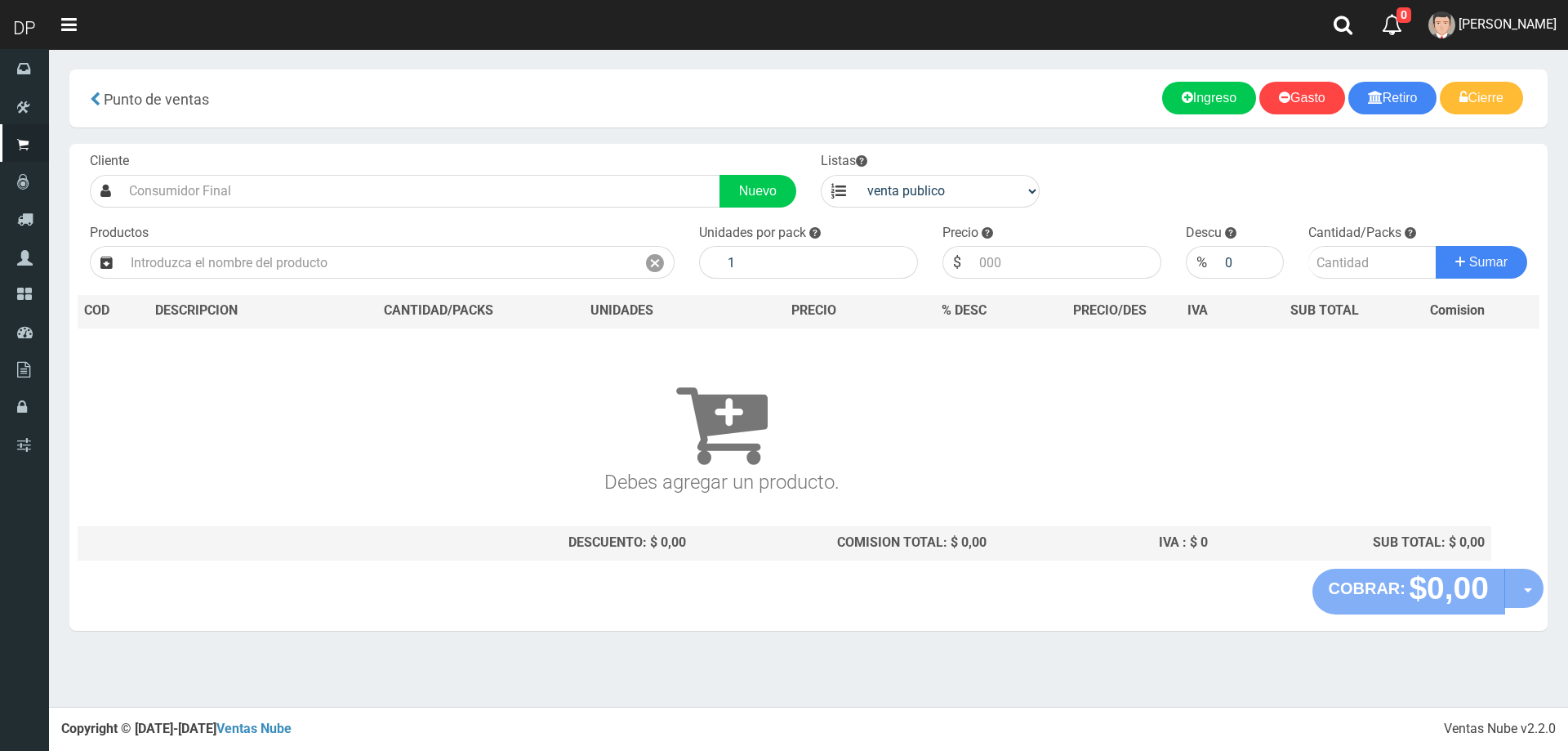
click at [252, 194] on input "text" at bounding box center [420, 191] width 600 height 33
click at [263, 191] on input "text" at bounding box center [420, 191] width 600 height 33
type input "Consumidor Final| Documento: [PHONE_NUMBER] | Teléfono:"
click at [1436, 245] on button "Sumar" at bounding box center [1482, 262] width 92 height 33
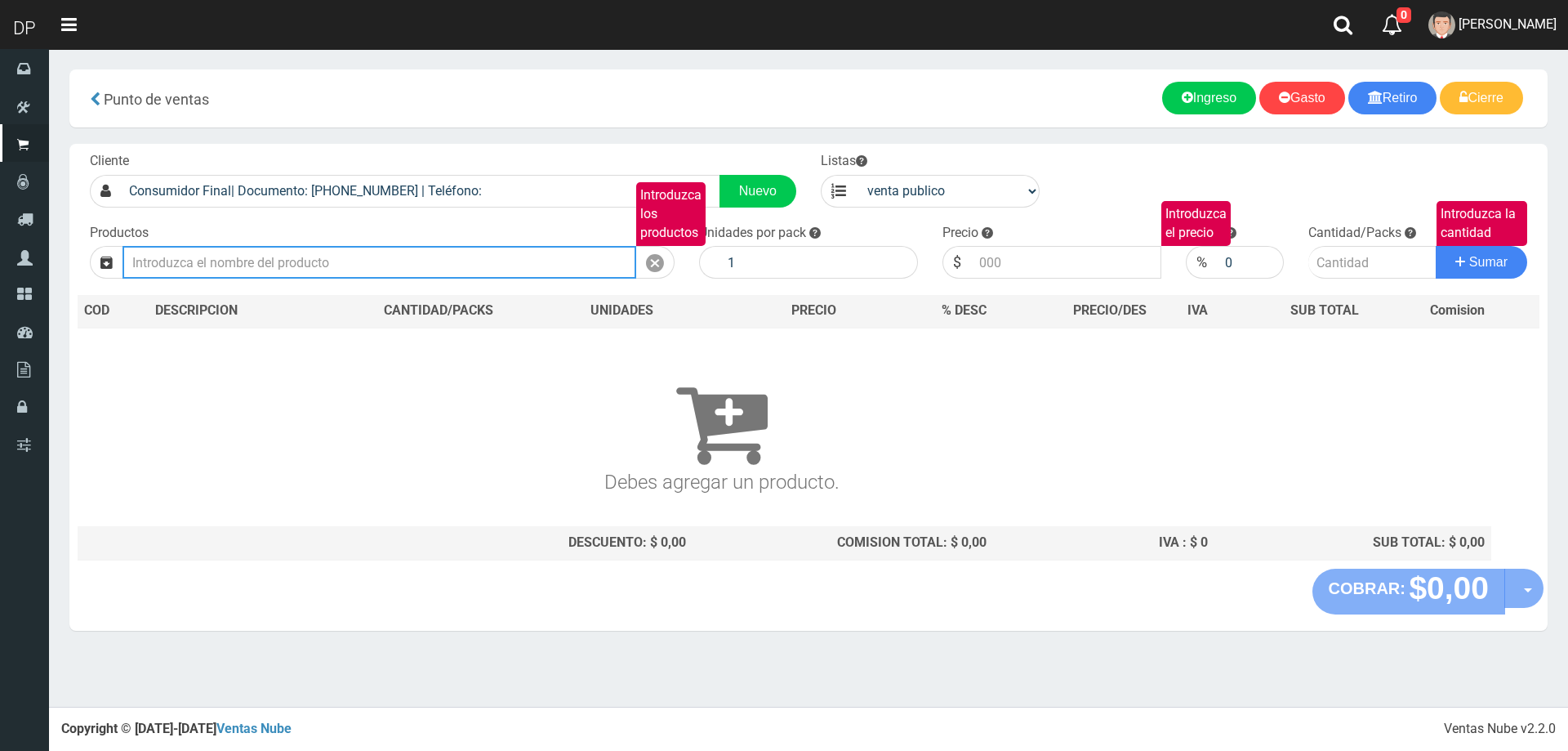
click at [287, 260] on input "Introduzca los productos" at bounding box center [379, 262] width 514 height 33
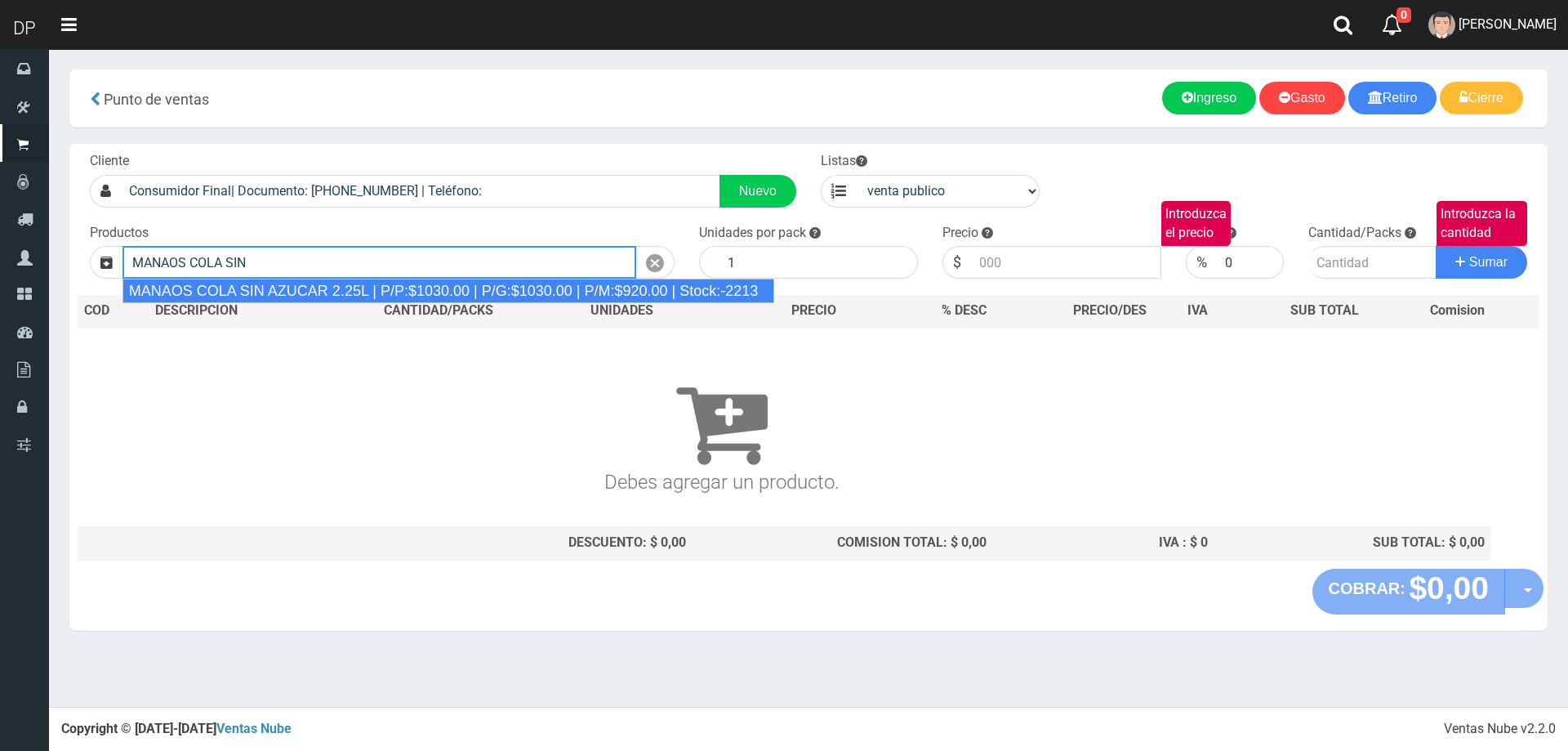
click at [286, 282] on div "MANAOS COLA SIN AZUCAR 2.25L | P/P:$1030.00 | P/G:$1030.00 | P/M:$920.00 | Stoc…" at bounding box center [448, 291] width 653 height 25
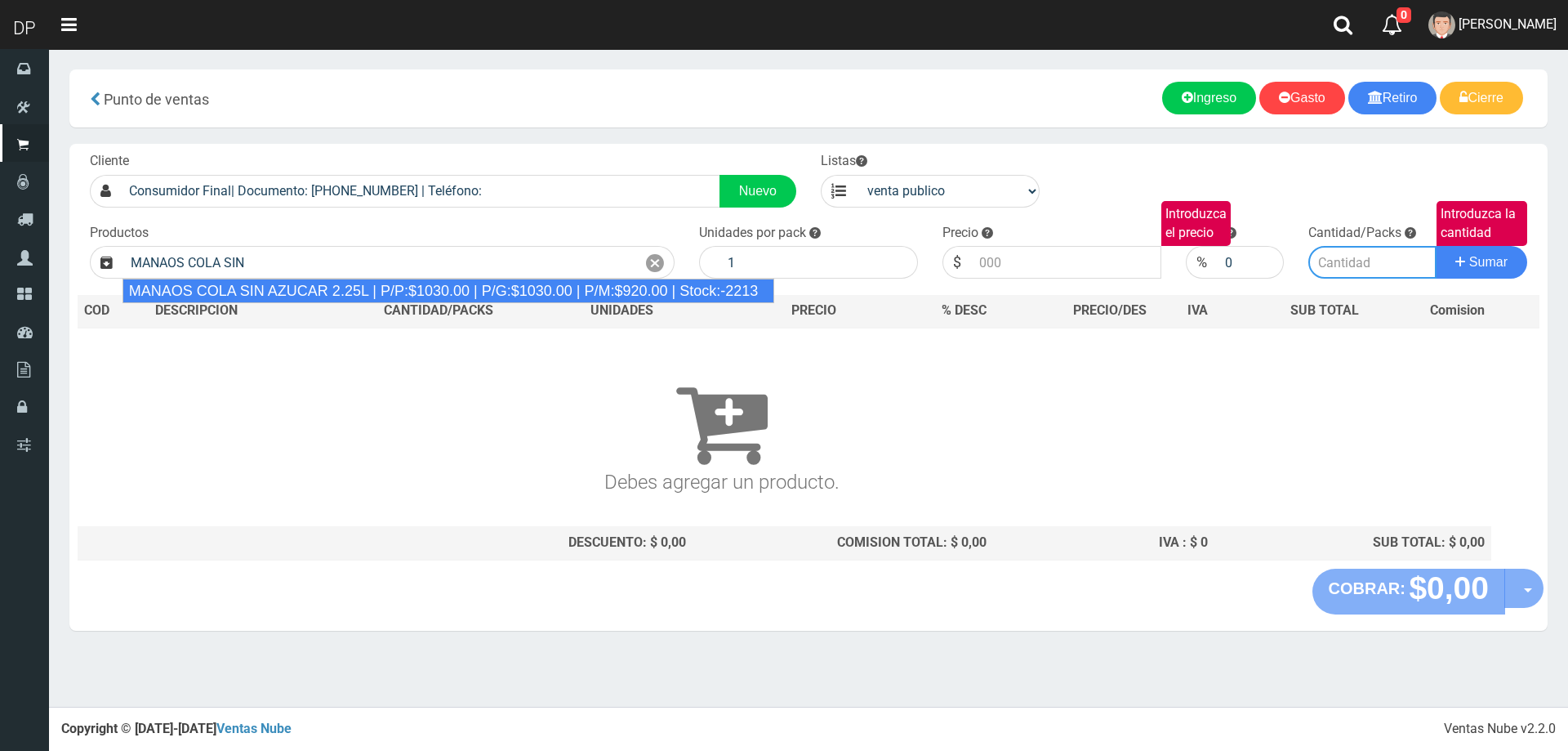
type input "MANAOS COLA SIN AZUCAR 2.25L | P/P:$1030.00 | P/G:$1030.00 | P/M:$920.00 | Stoc…"
type input "6"
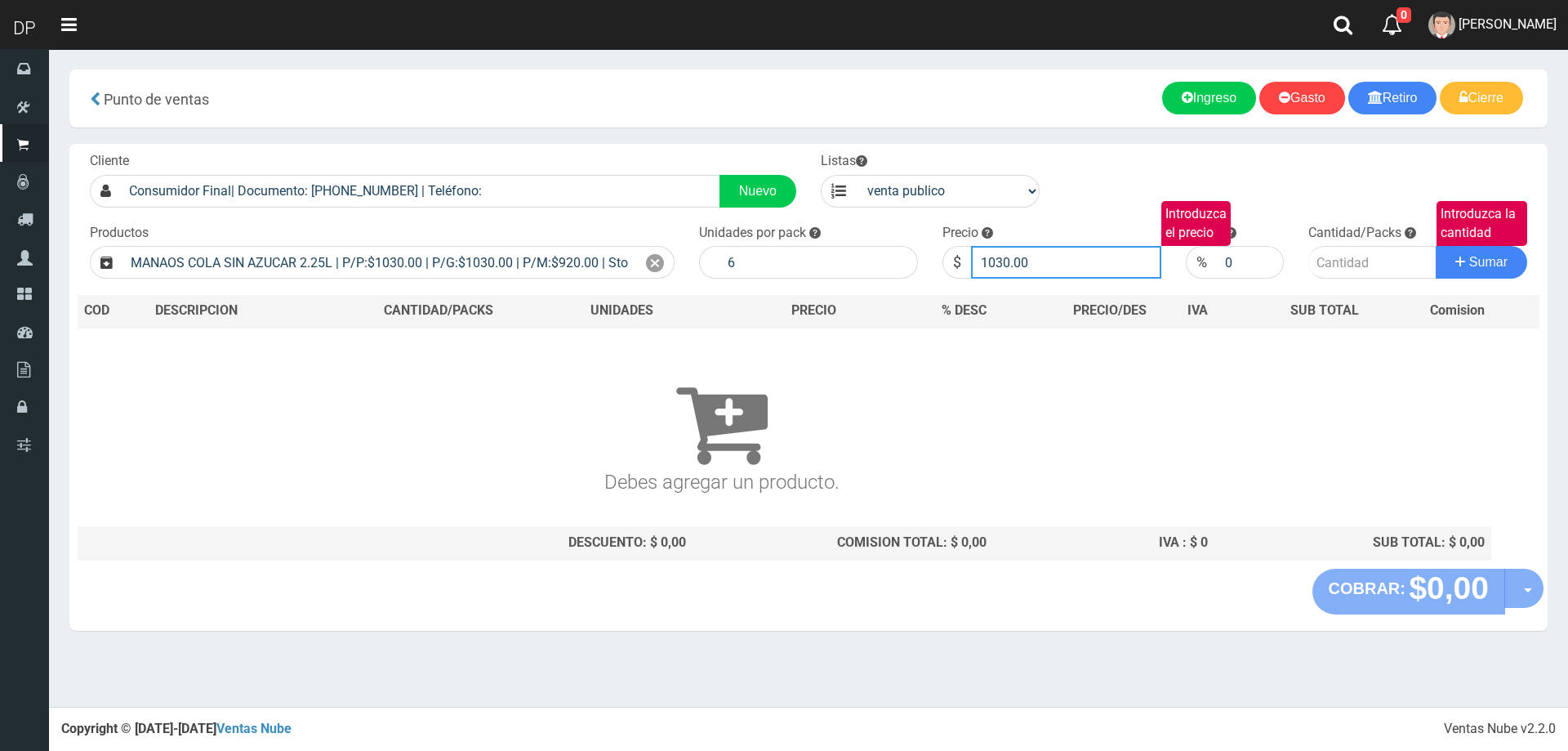
click at [1098, 270] on input "1030.00" at bounding box center [1066, 262] width 190 height 33
type input "1"
type input "967"
type input "967.00"
type input "1"
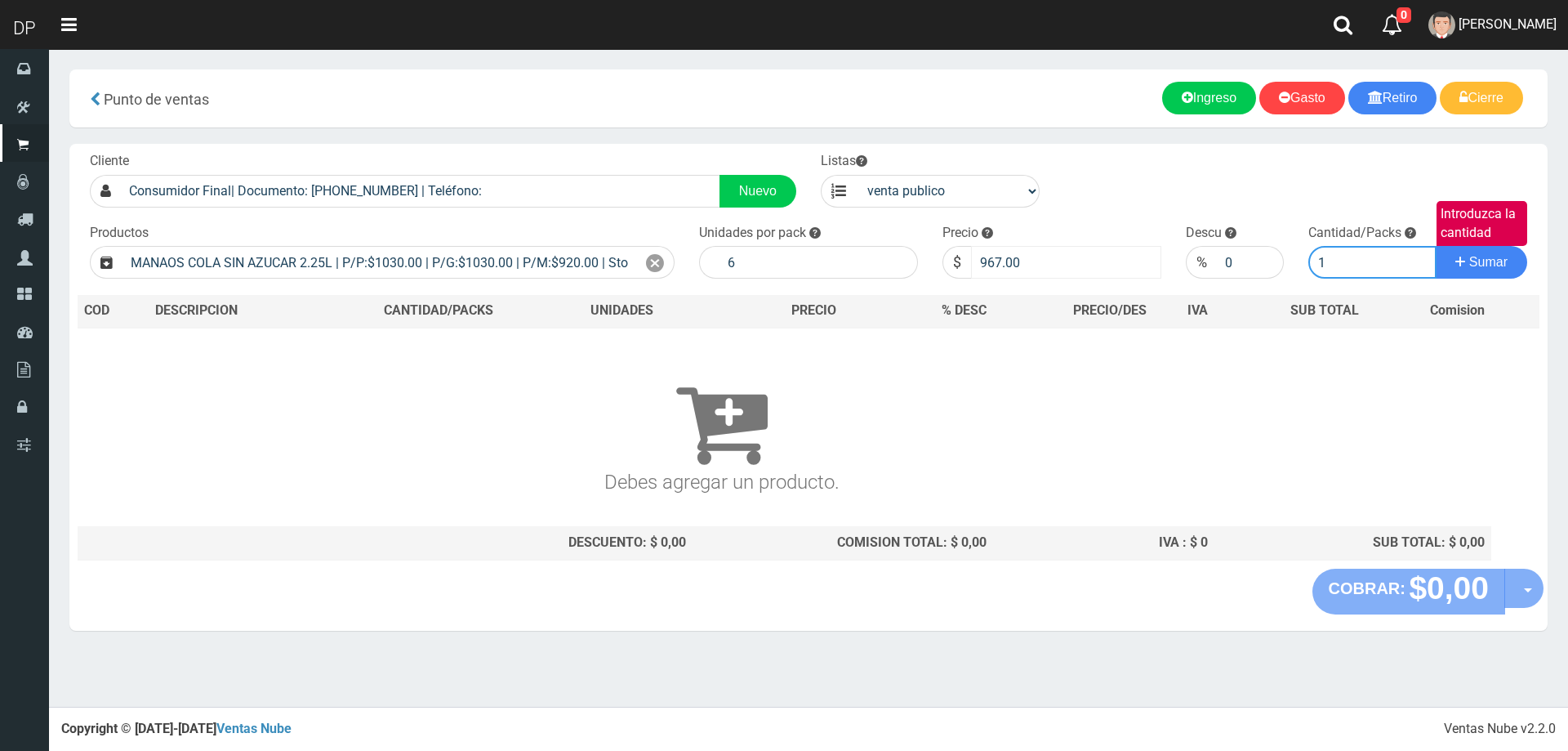
click at [1436, 245] on button "Sumar" at bounding box center [1482, 262] width 92 height 33
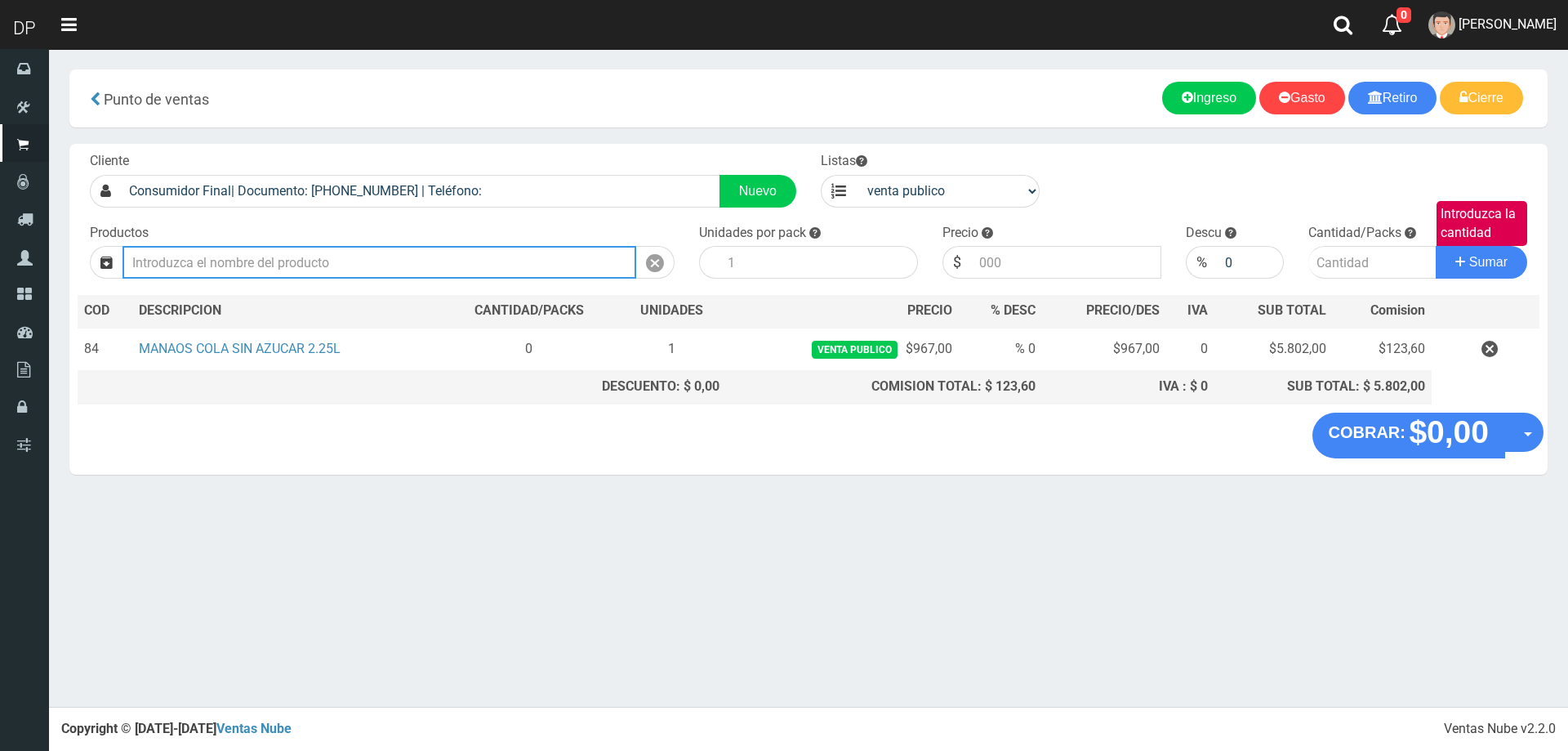
click at [293, 262] on input "Introduzca los productos" at bounding box center [379, 262] width 514 height 33
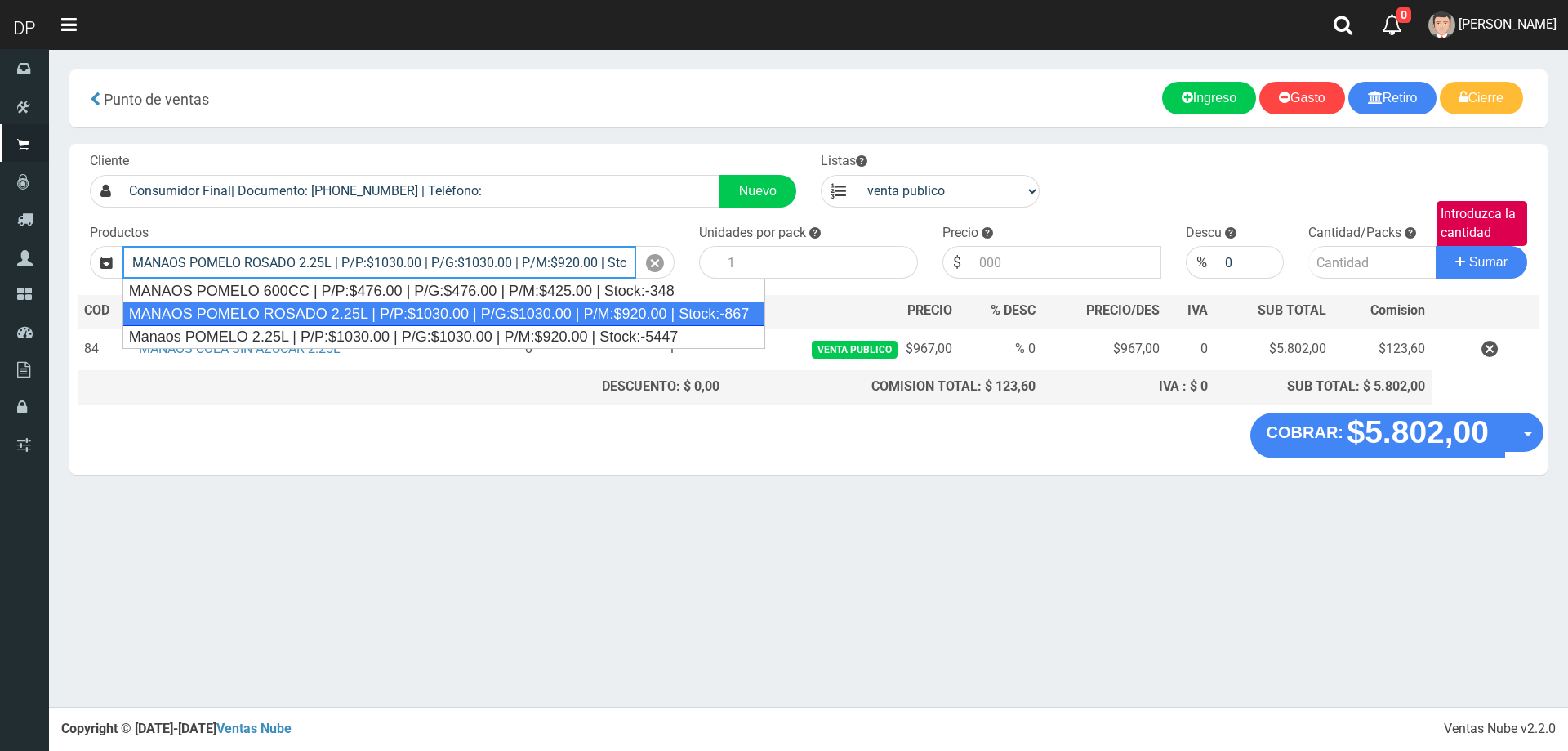
type input "MANAOS POMELO ROSADO 2.25L | P/P:$1030.00 | P/G:$1030.00 | P/M:$920.00 | Stock:…"
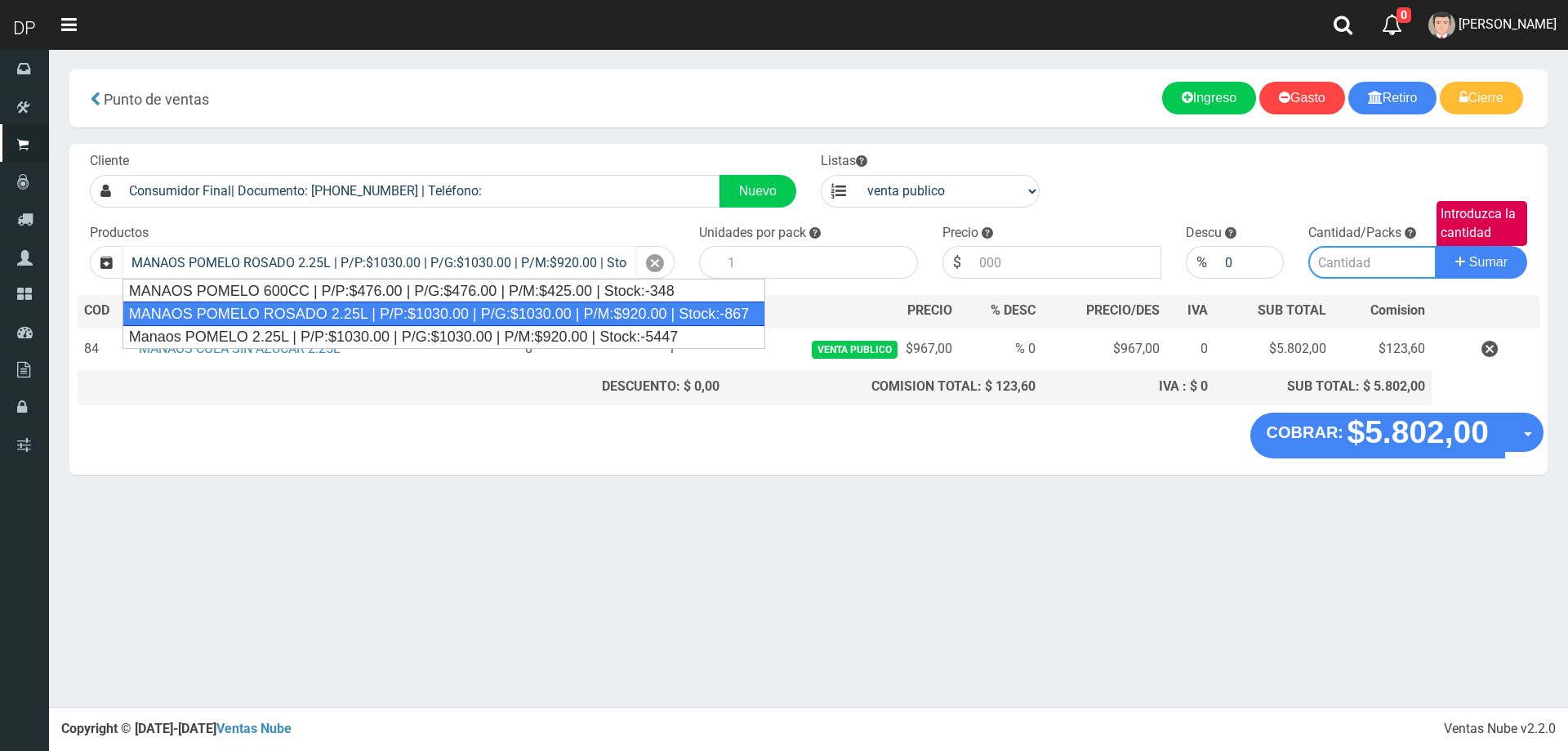
type input "6"
type input "1030.00"
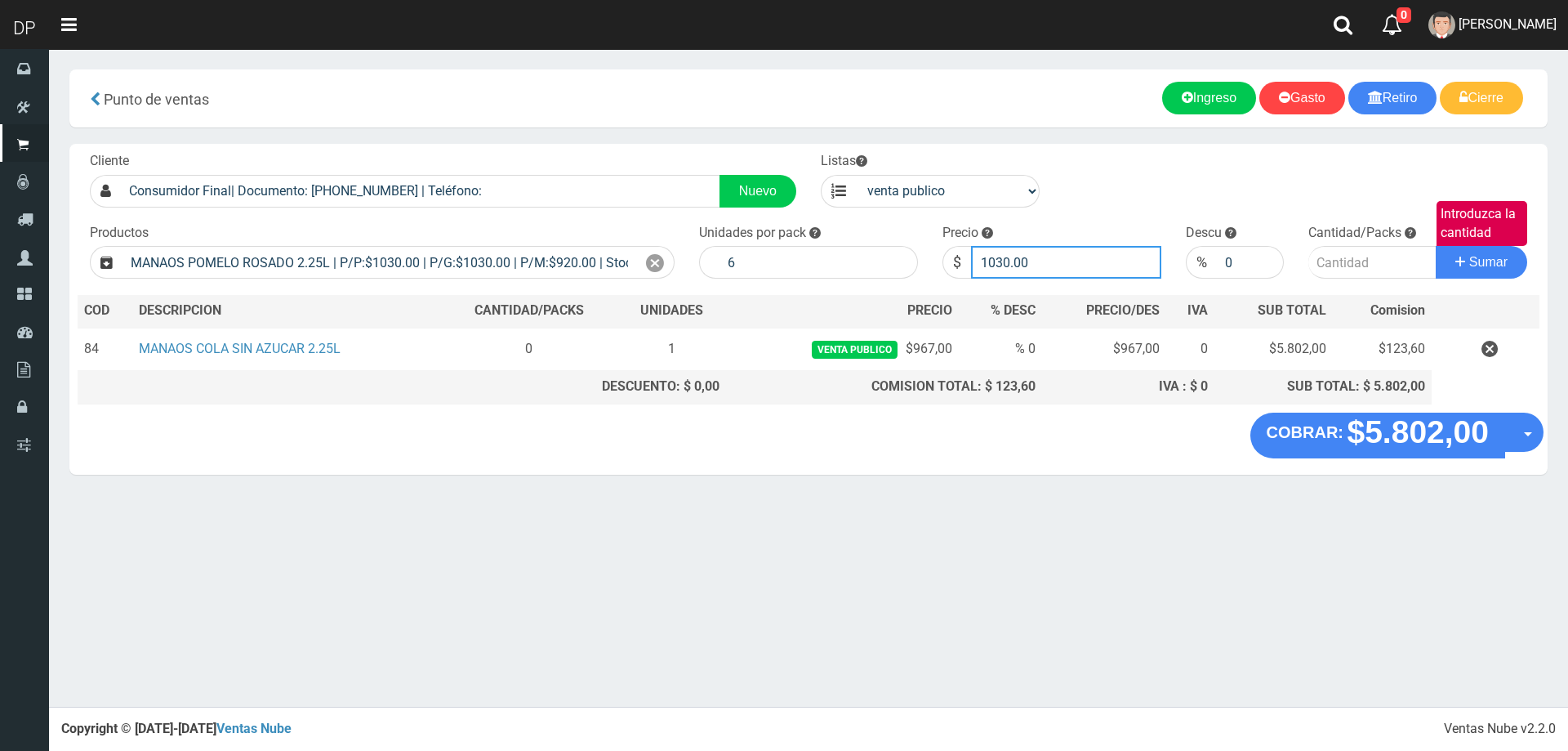
click at [1056, 261] on input "1030.00" at bounding box center [1066, 262] width 190 height 33
type input "1"
type input "967"
type input "967.00"
click at [1436, 245] on button "Sumar" at bounding box center [1482, 262] width 92 height 33
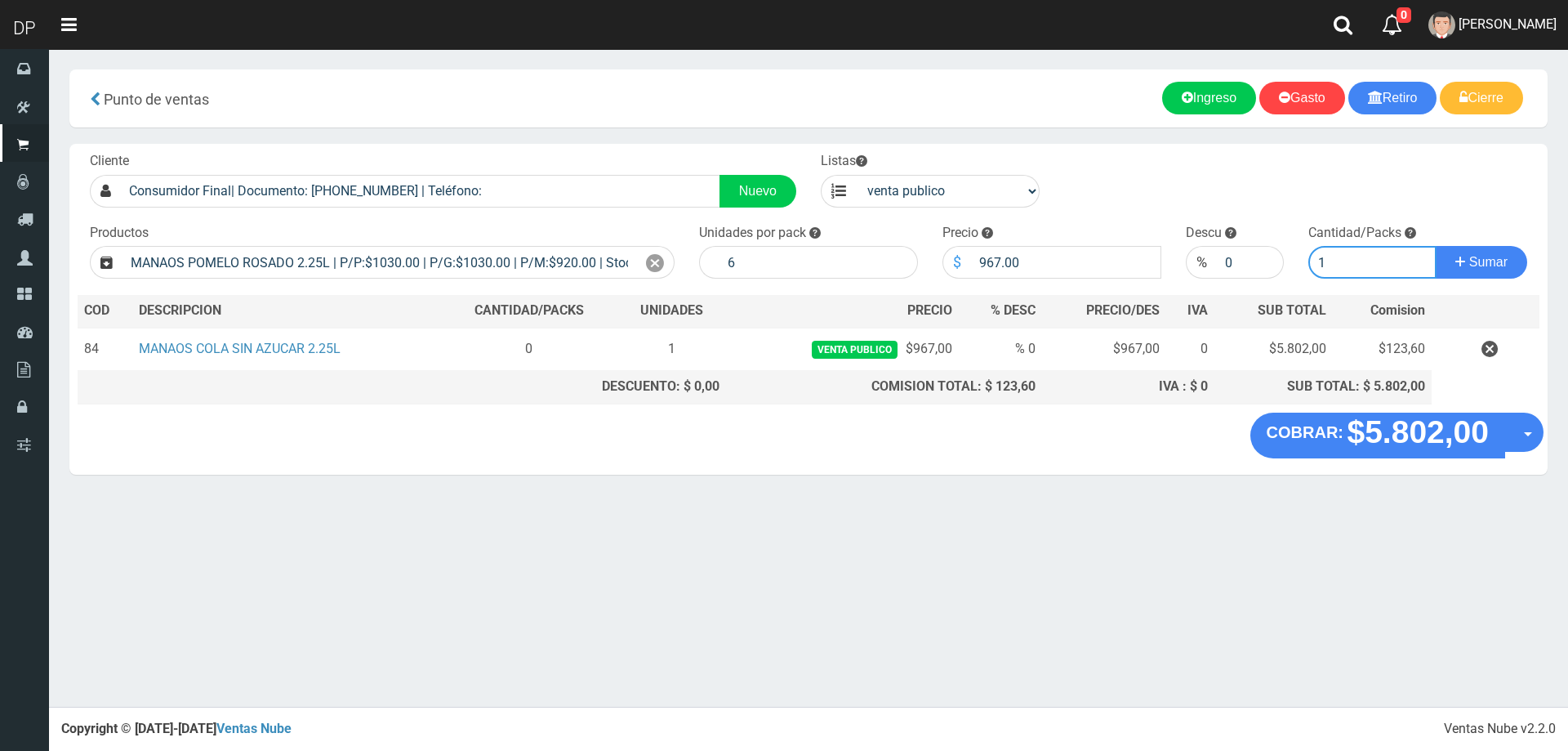
type input "1"
click at [1436, 245] on button "Sumar" at bounding box center [1482, 262] width 92 height 33
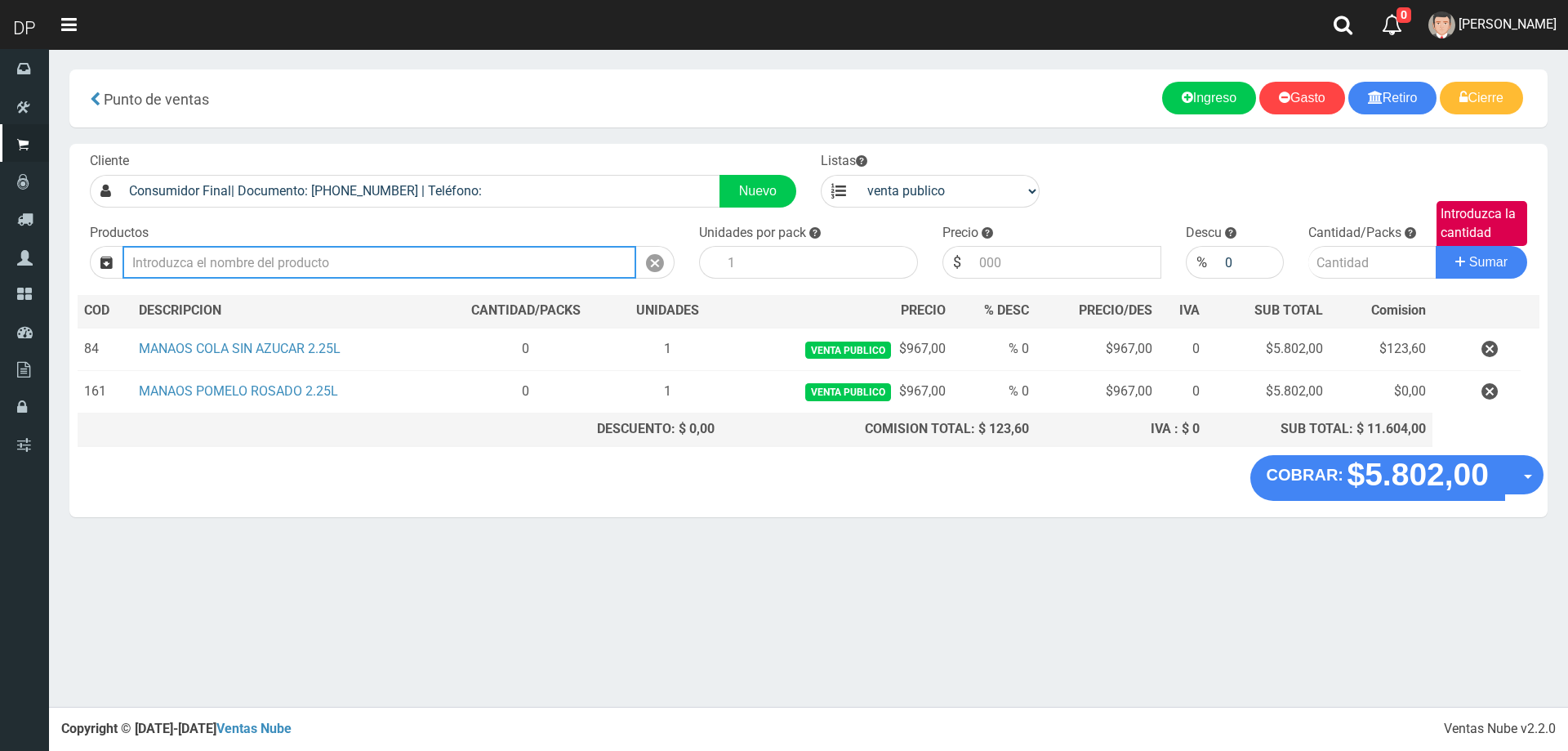
click at [237, 265] on input "Introduzca los productos" at bounding box center [379, 262] width 514 height 33
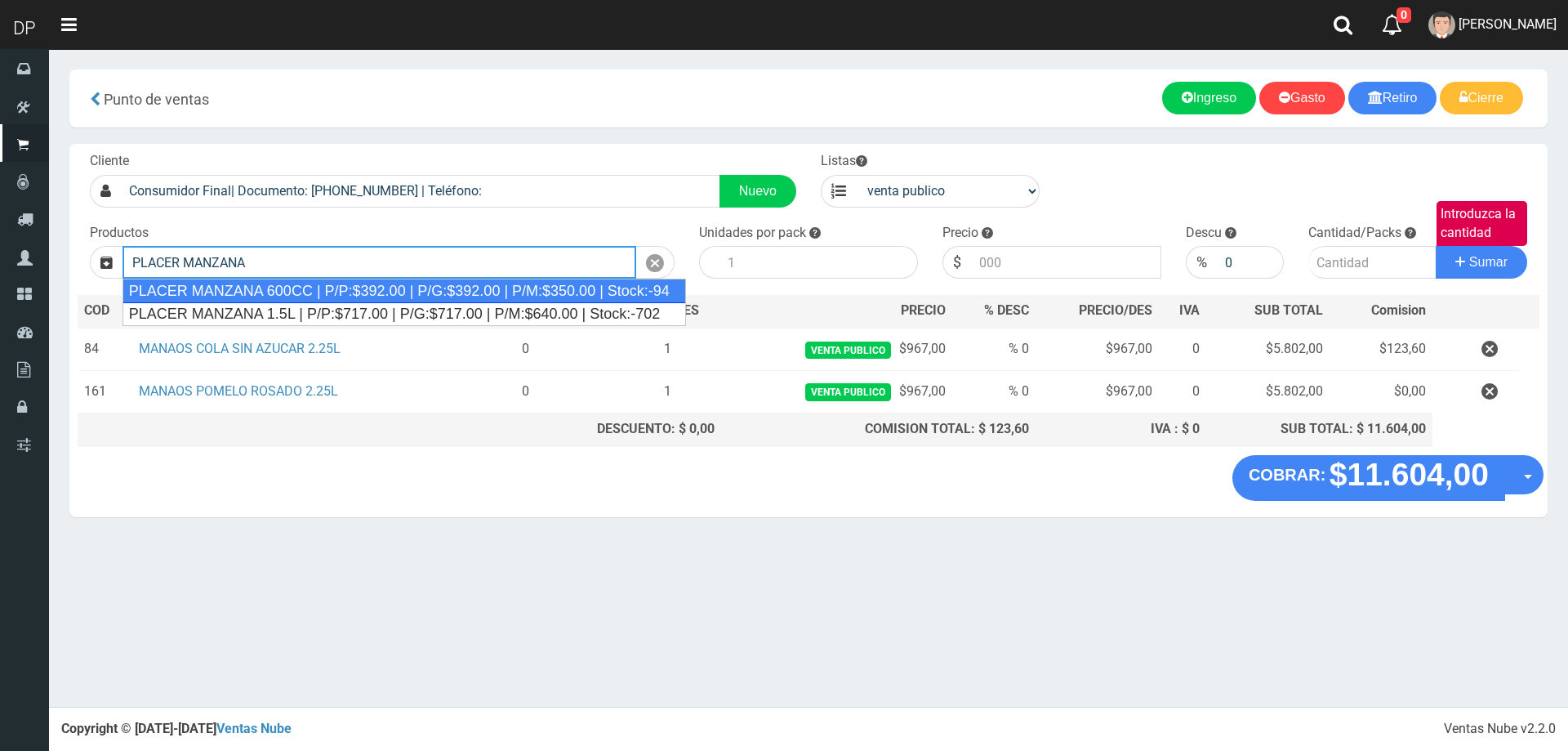
click at [281, 284] on div "PLACER MANZANA 600CC | P/P:$392.00 | P/G:$392.00 | P/M:$350.00 | Stock:-94" at bounding box center [404, 291] width 564 height 25
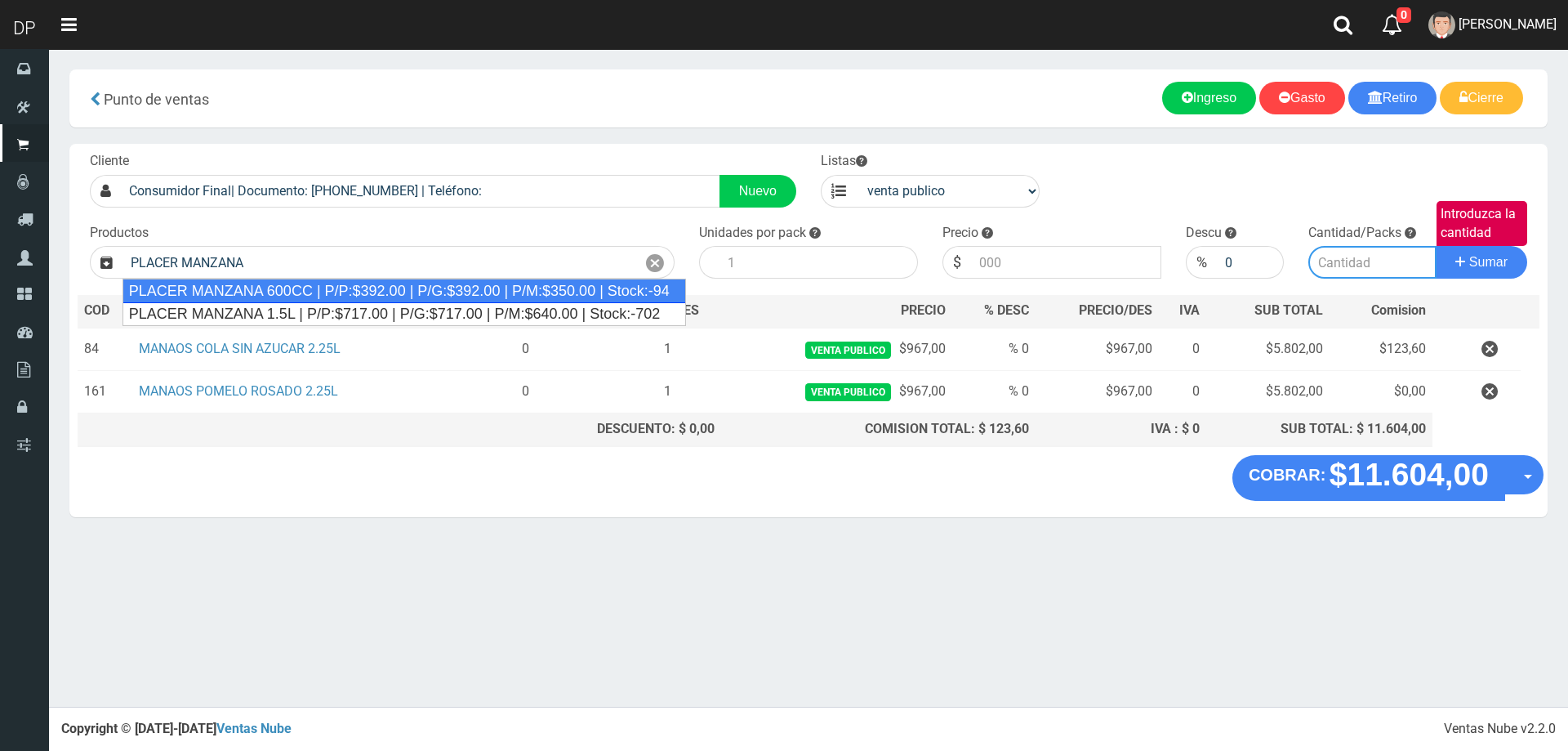
type input "PLACER MANZANA 600CC | P/P:$392.00 | P/G:$392.00 | P/M:$350.00 | Stock:-94"
type input "12"
type input "392.00"
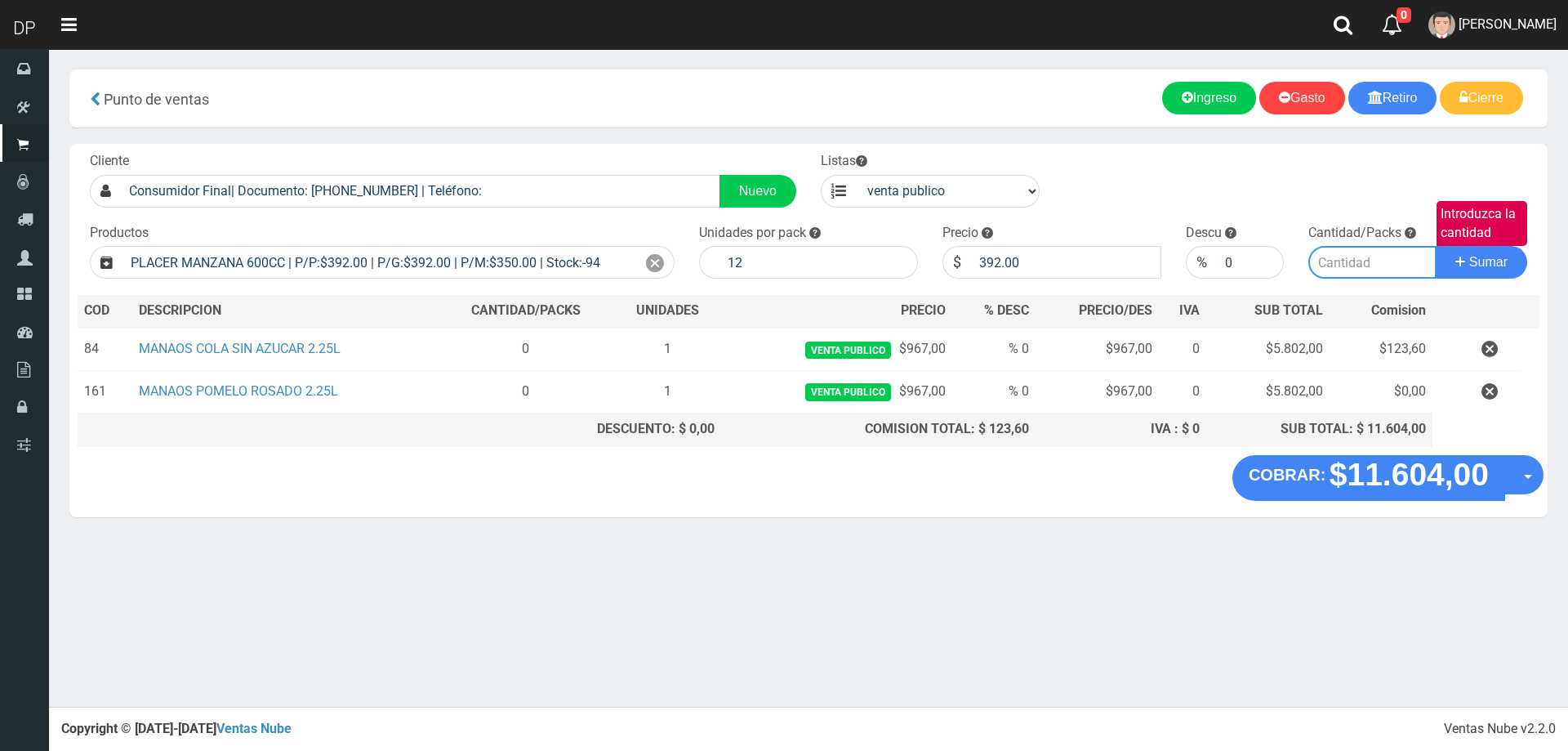
drag, startPoint x: 1341, startPoint y: 265, endPoint x: 1206, endPoint y: 243, distance: 136.8
click at [1341, 264] on input "Introduzca la cantidad" at bounding box center [1373, 262] width 129 height 33
type input "1"
click at [1436, 245] on button "Sumar" at bounding box center [1482, 262] width 92 height 33
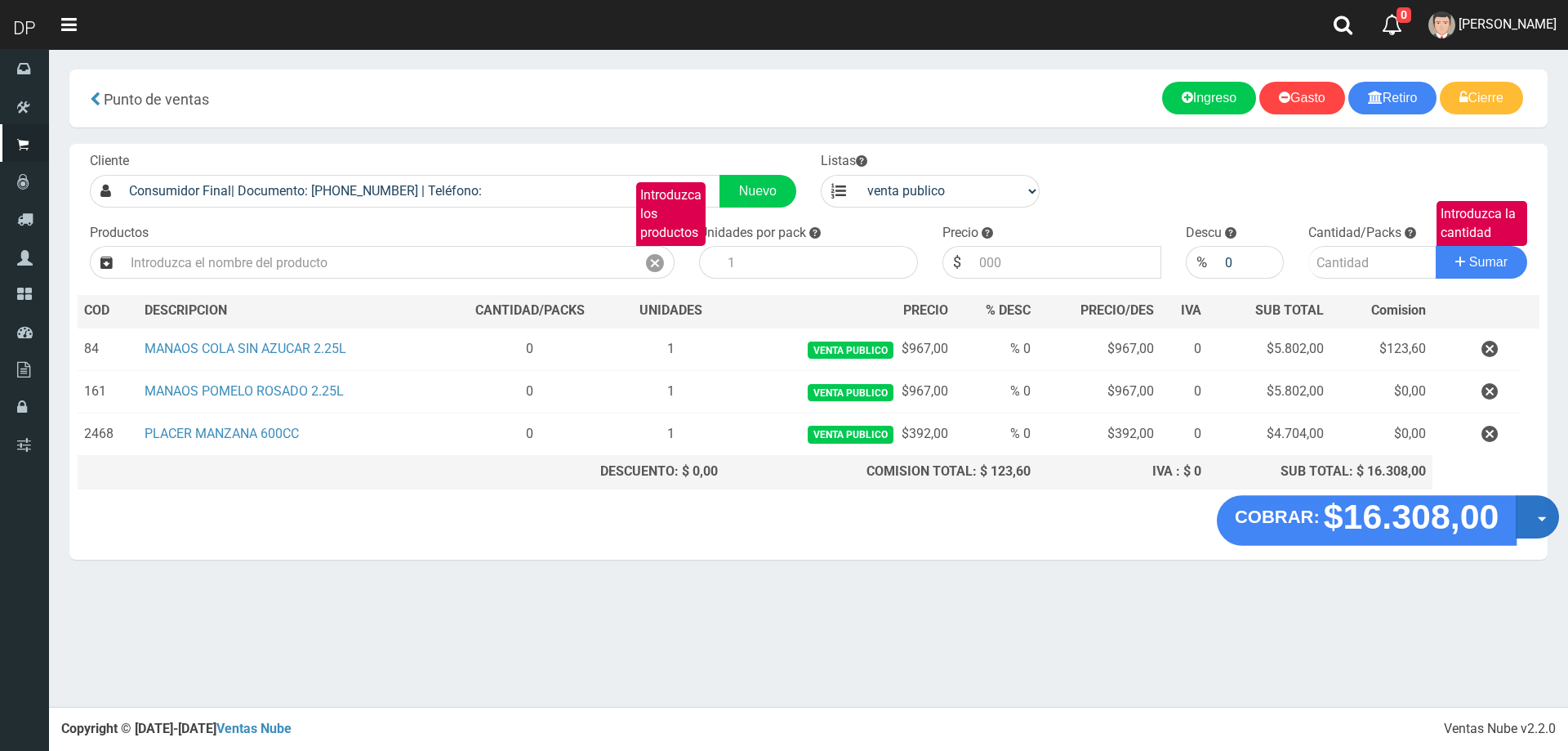
click at [1534, 516] on button "Opciones" at bounding box center [1537, 517] width 44 height 44
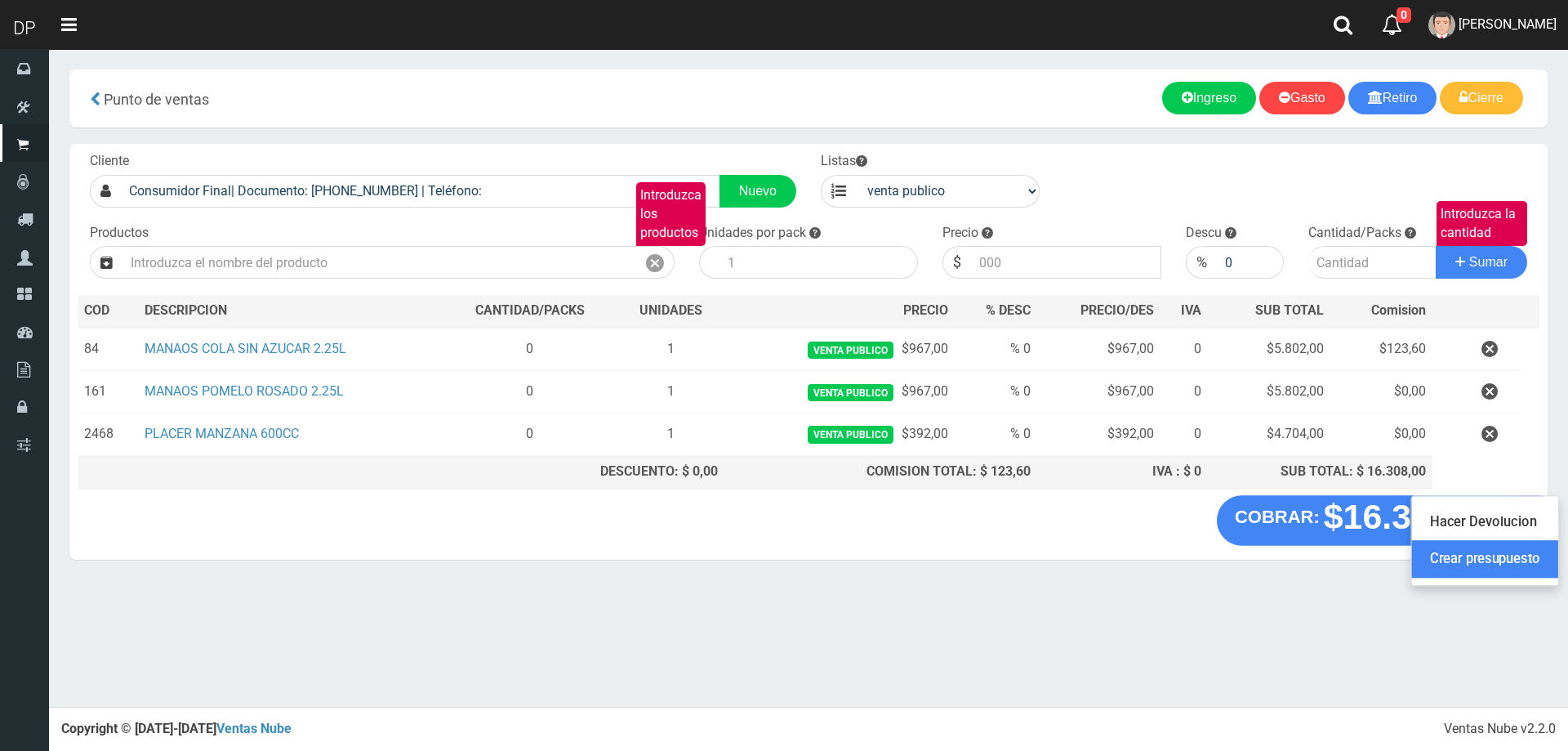
click at [1493, 554] on link "Crear presupuesto" at bounding box center [1485, 559] width 146 height 38
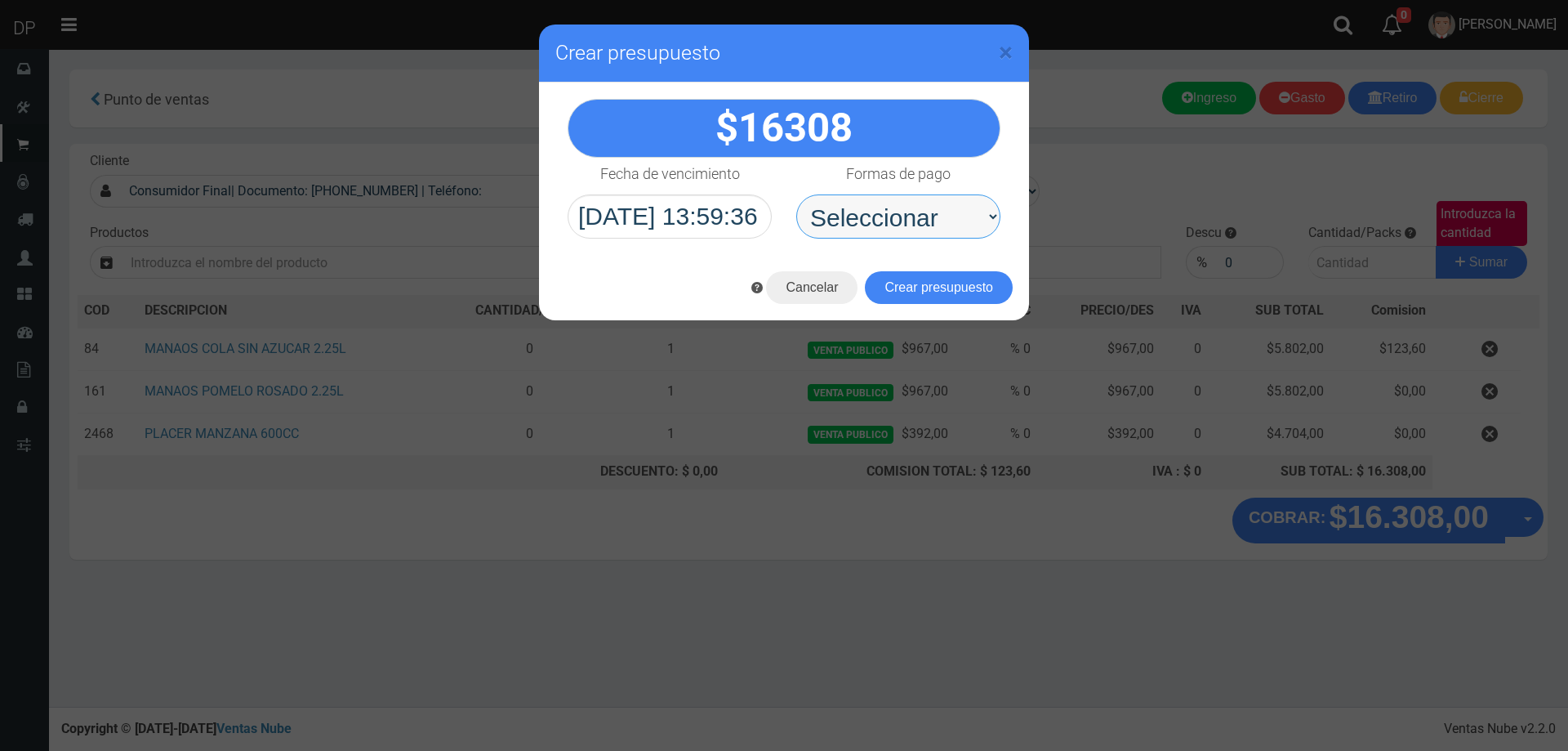
drag, startPoint x: 905, startPoint y: 209, endPoint x: 916, endPoint y: 237, distance: 30.1
click at [905, 209] on select "Seleccionar Efectivo Tarjeta de Crédito Depósito Débito" at bounding box center [898, 216] width 204 height 44
select select "Efectivo"
click at [796, 194] on select "Seleccionar Efectivo Tarjeta de Crédito Depósito Débito" at bounding box center [898, 216] width 204 height 44
click at [967, 291] on button "Crear presupuesto" at bounding box center [938, 287] width 148 height 33
